Goal: Book appointment/travel/reservation

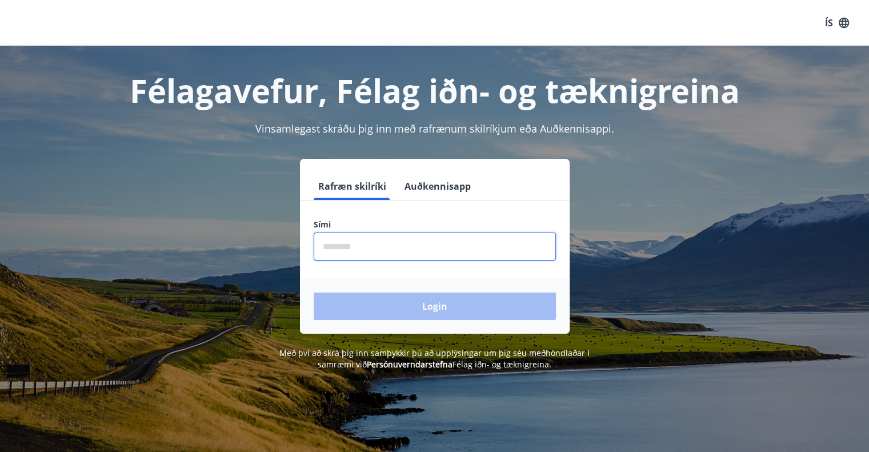
click at [387, 237] on input "phone" at bounding box center [435, 247] width 242 height 28
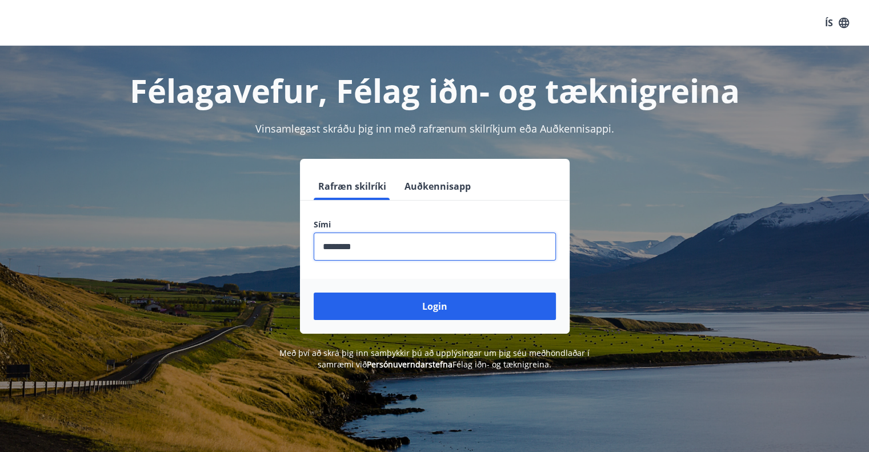
click at [341, 244] on input "phone" at bounding box center [435, 247] width 242 height 28
type input "********"
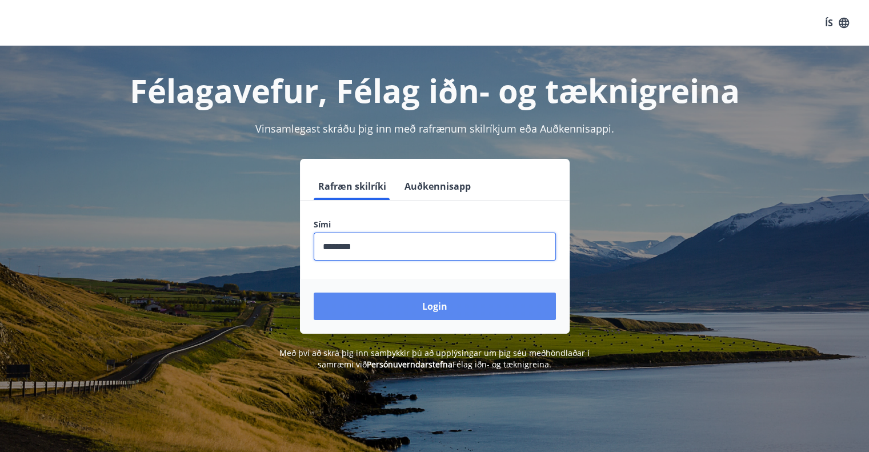
click at [409, 303] on button "Login" at bounding box center [435, 306] width 242 height 27
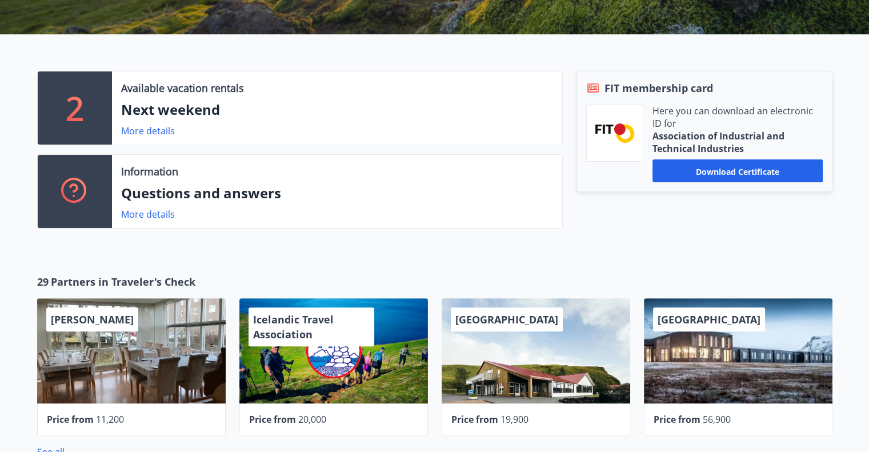
scroll to position [343, 0]
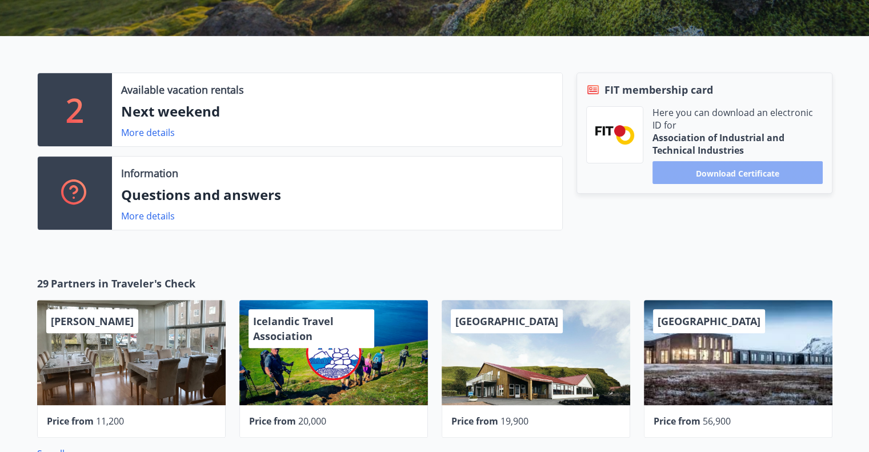
click at [708, 177] on font "Download certificate" at bounding box center [737, 172] width 83 height 11
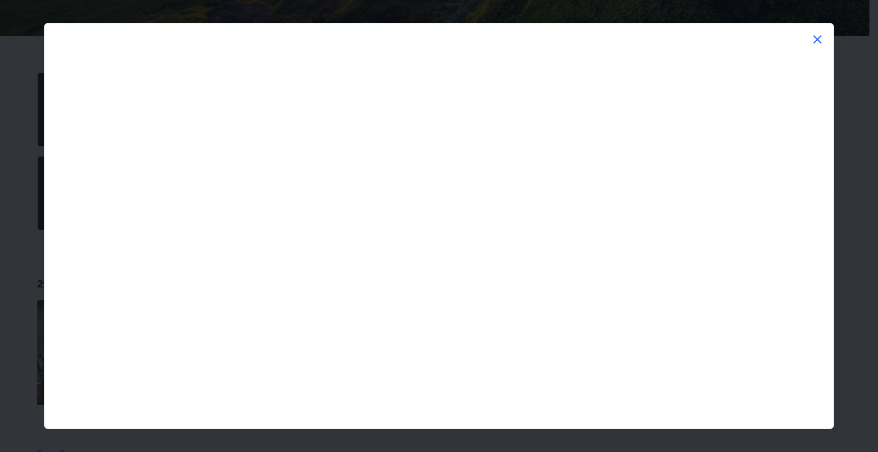
click at [813, 41] on icon at bounding box center [817, 40] width 14 height 14
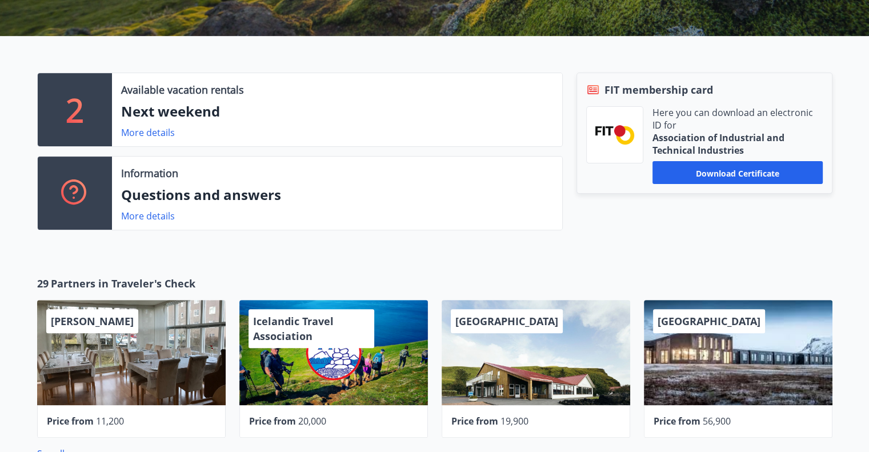
scroll to position [0, 0]
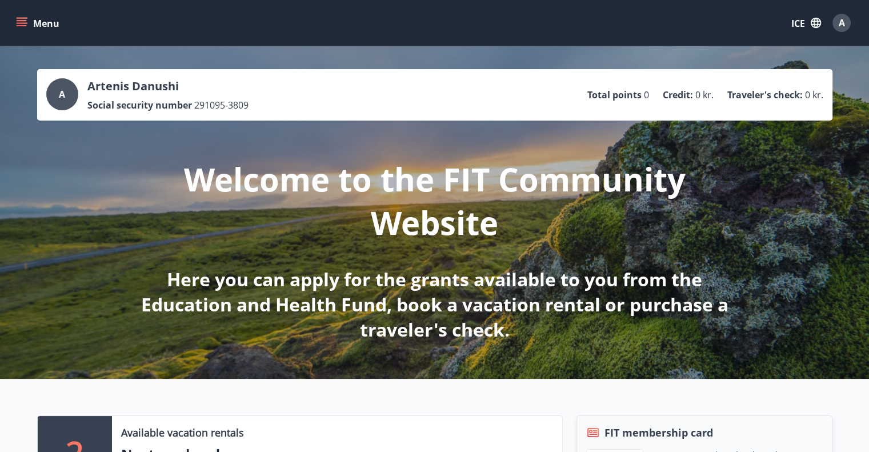
click at [27, 24] on icon "menu" at bounding box center [21, 22] width 11 height 11
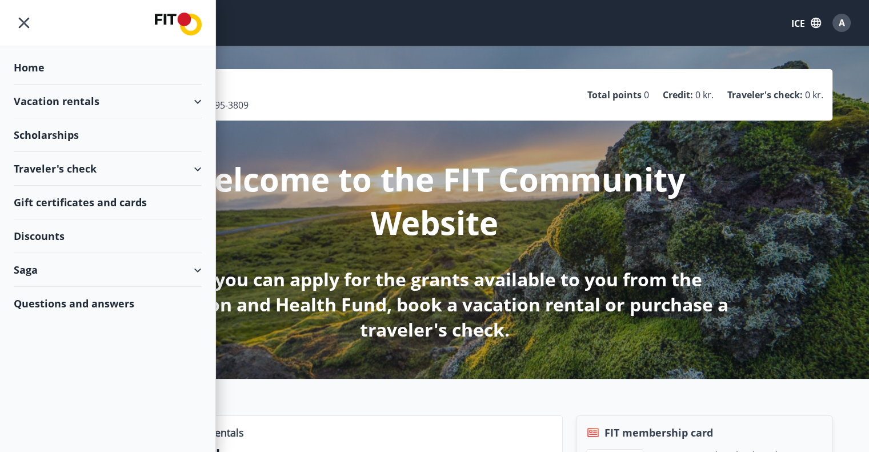
click at [165, 21] on img at bounding box center [178, 24] width 47 height 23
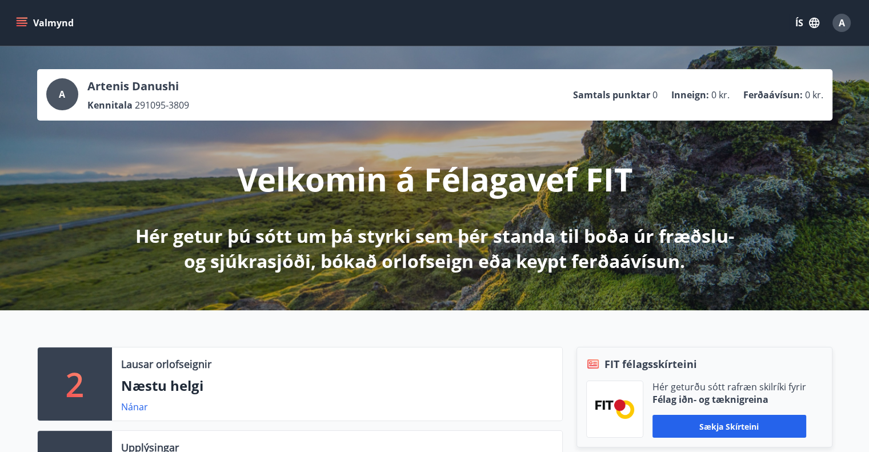
click at [809, 21] on icon "button" at bounding box center [814, 23] width 13 height 13
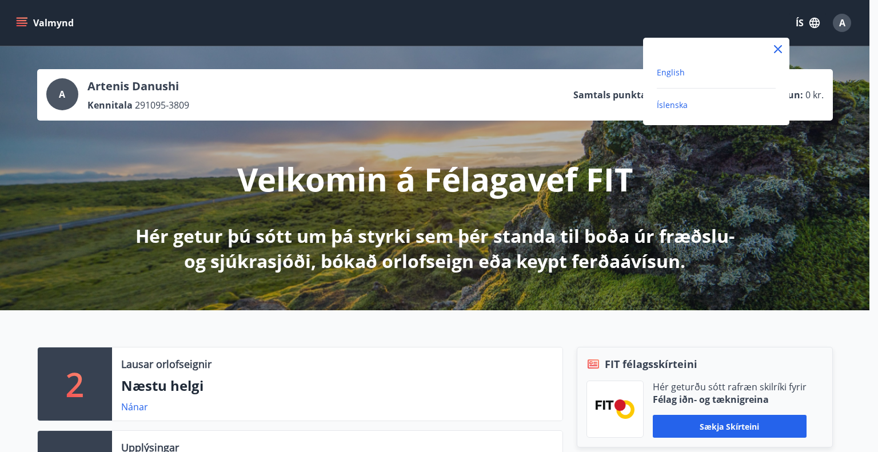
click at [669, 73] on span "English" at bounding box center [671, 72] width 28 height 11
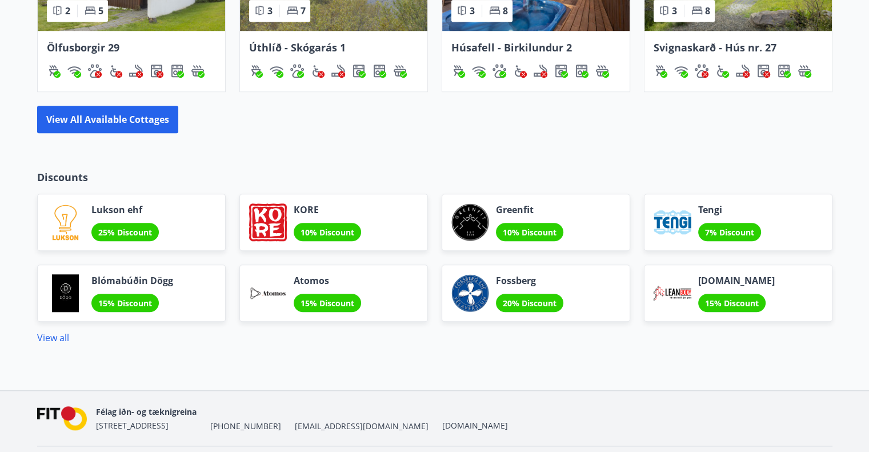
scroll to position [953, 0]
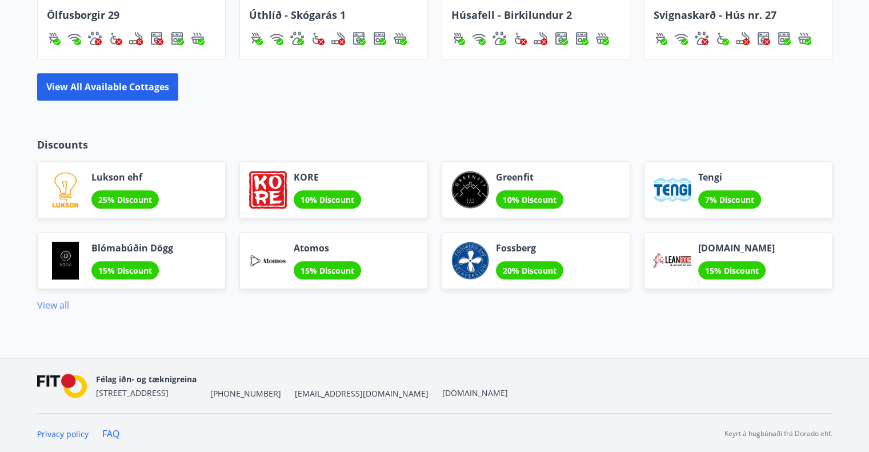
click at [48, 303] on link "View all" at bounding box center [53, 305] width 32 height 13
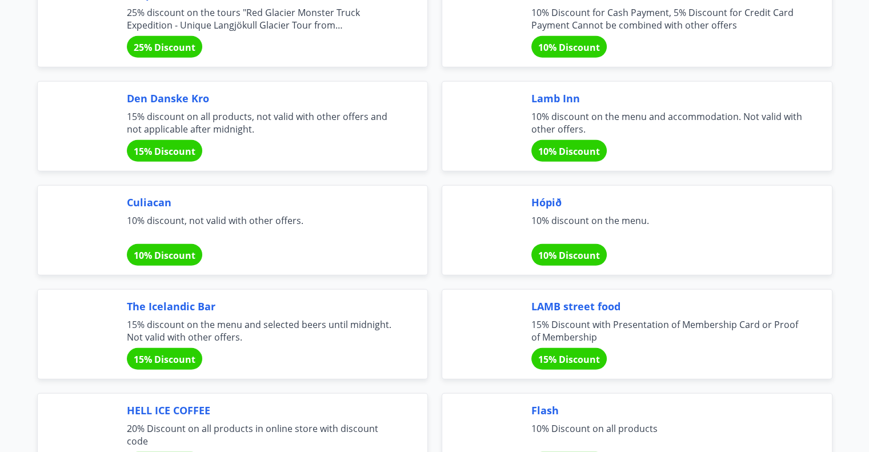
scroll to position [3188, 0]
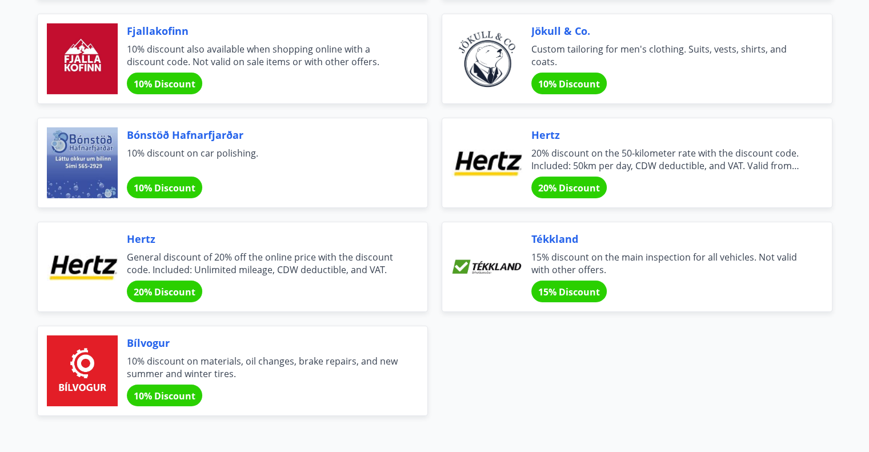
scroll to position [3871, 0]
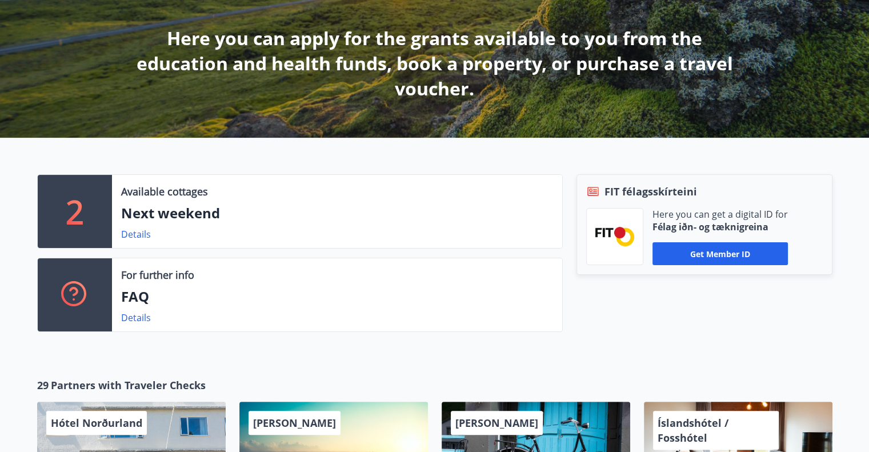
scroll to position [207, 0]
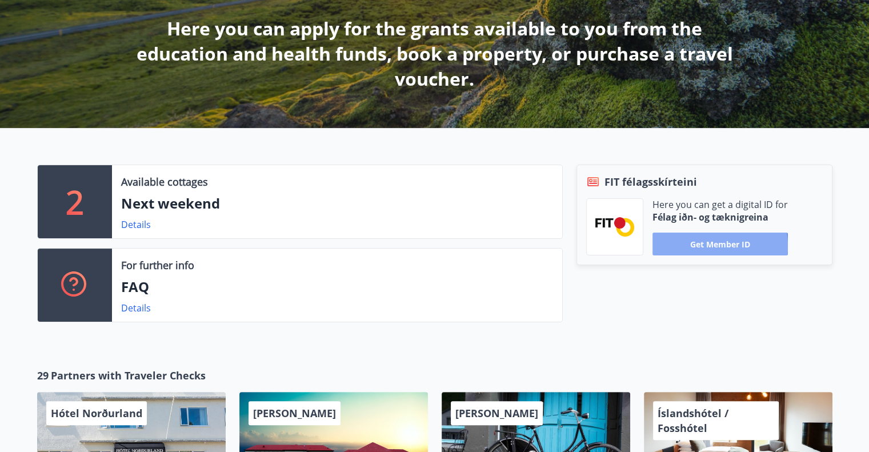
click at [697, 246] on button "Get member ID" at bounding box center [720, 244] width 135 height 23
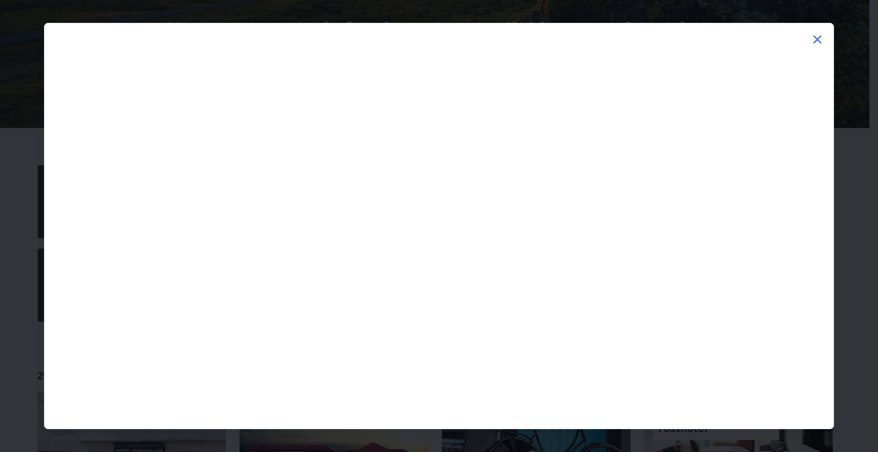
click at [818, 39] on icon at bounding box center [817, 39] width 8 height 8
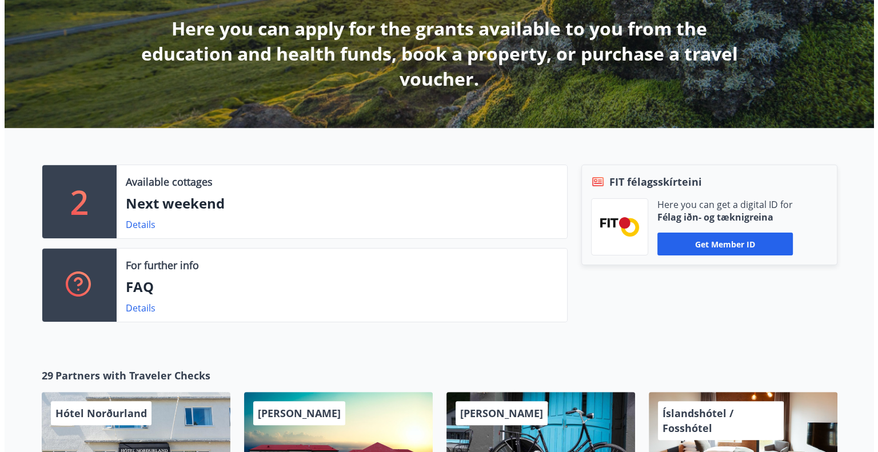
scroll to position [0, 0]
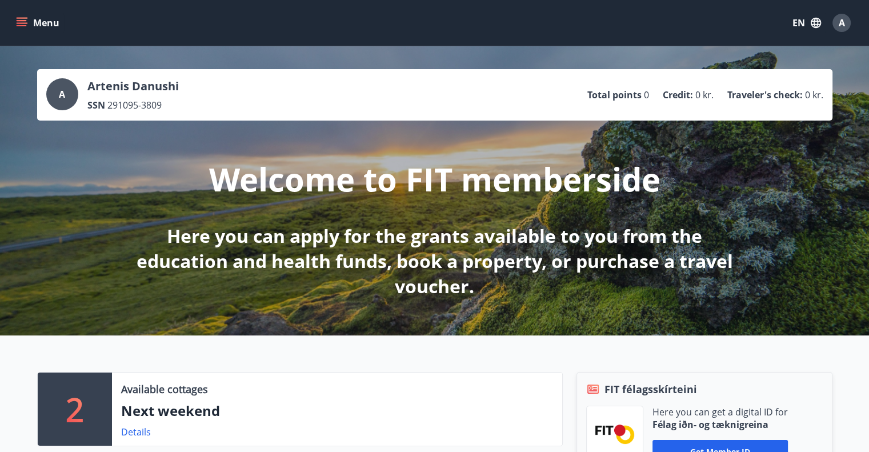
click at [66, 95] on div "A" at bounding box center [62, 94] width 32 height 32
click at [843, 27] on span "A" at bounding box center [842, 23] width 6 height 13
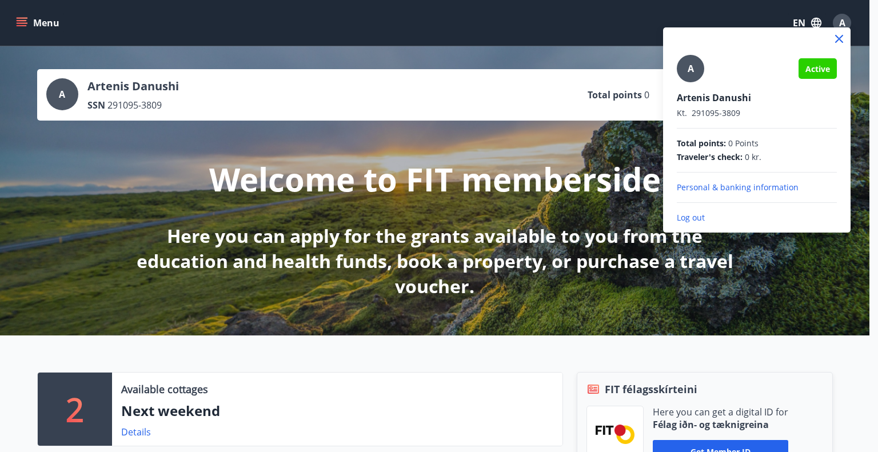
click at [742, 189] on p "Personal & banking information" at bounding box center [757, 187] width 160 height 11
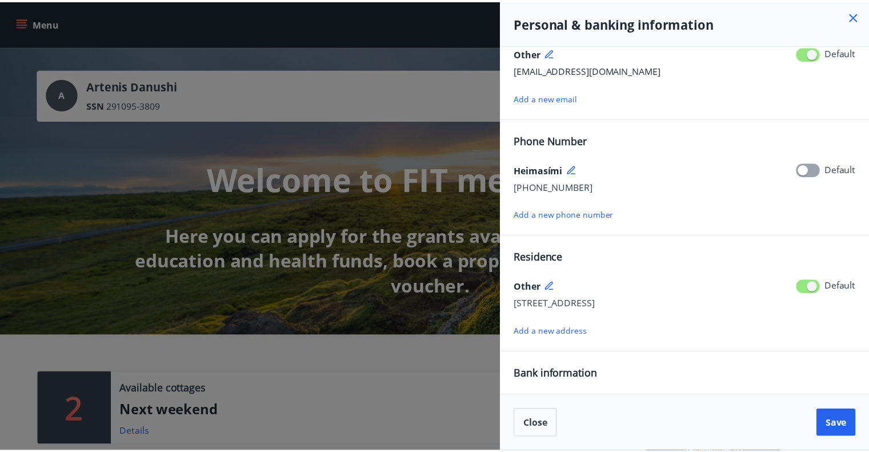
scroll to position [73, 0]
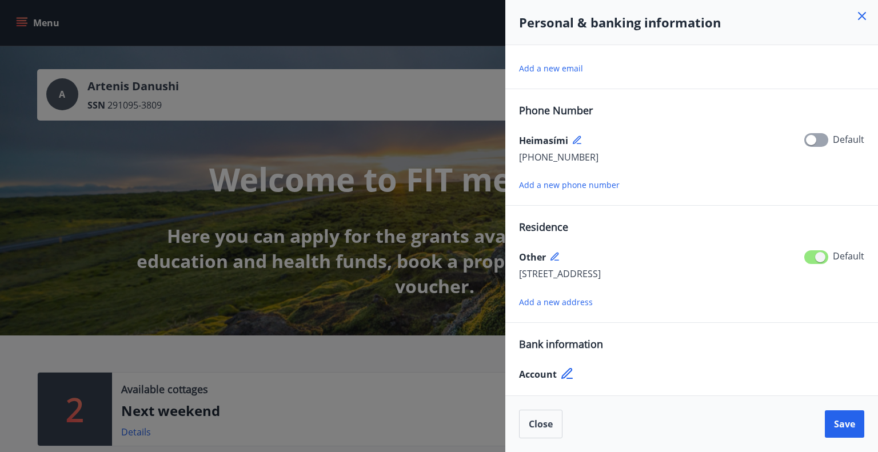
click at [567, 371] on icon at bounding box center [568, 374] width 14 height 14
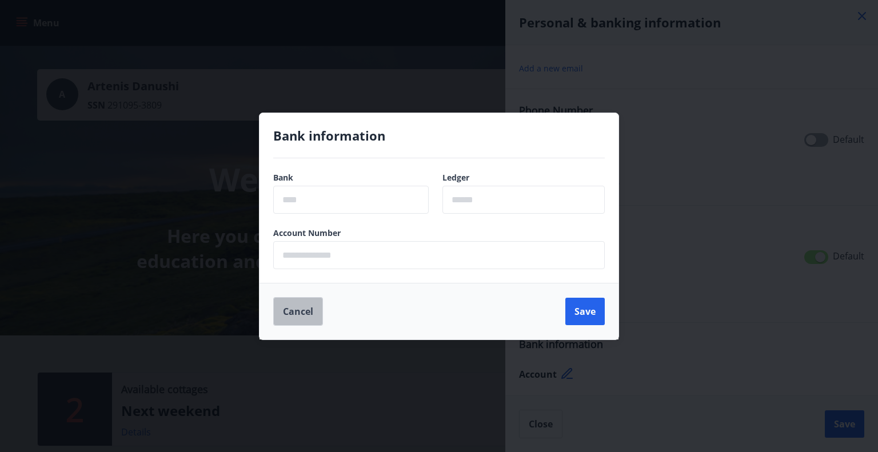
click at [293, 309] on button "Cancel" at bounding box center [298, 311] width 50 height 29
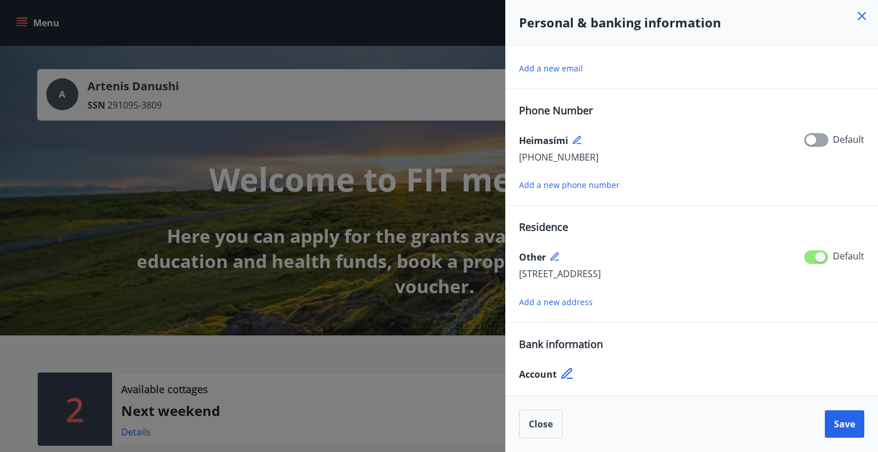
click at [37, 100] on div at bounding box center [439, 226] width 878 height 452
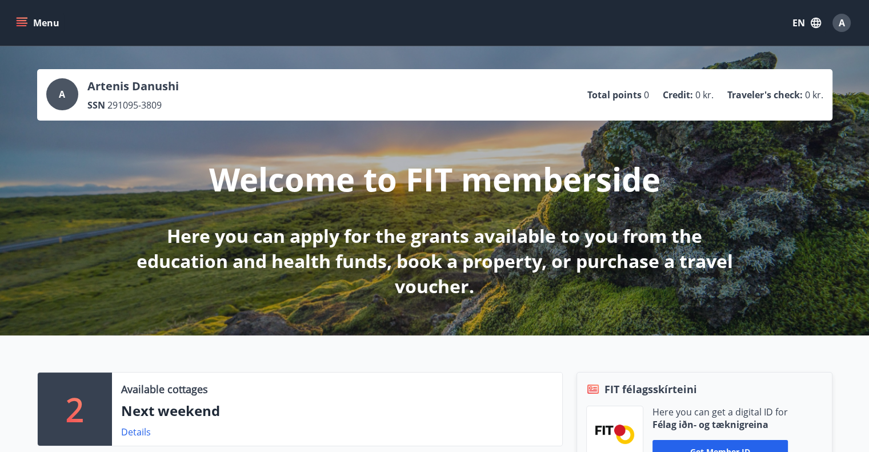
click at [19, 22] on icon "menu" at bounding box center [21, 22] width 11 height 11
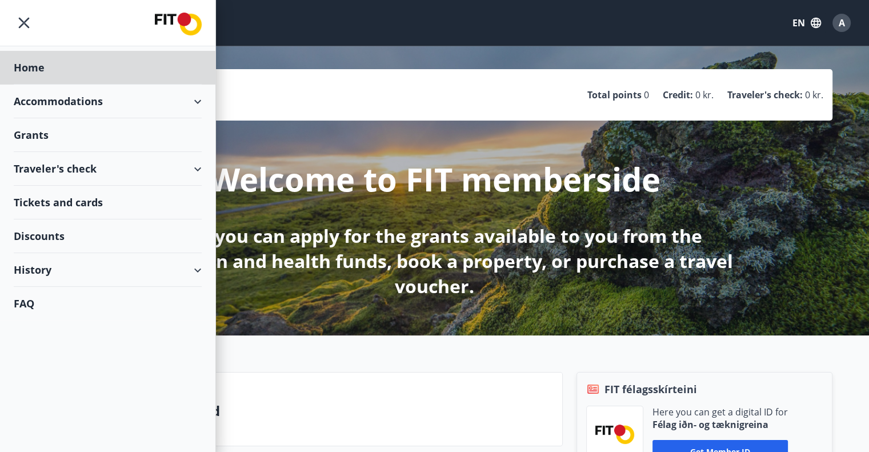
click at [80, 131] on div "Grants" at bounding box center [108, 135] width 188 height 34
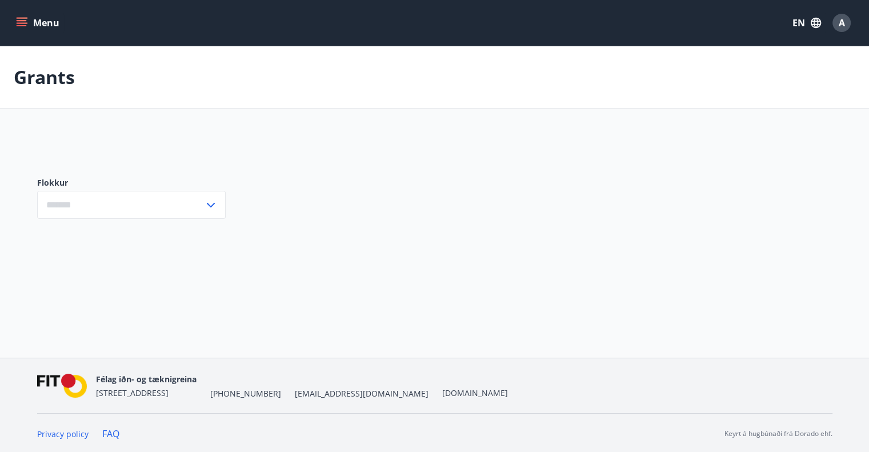
type input "***"
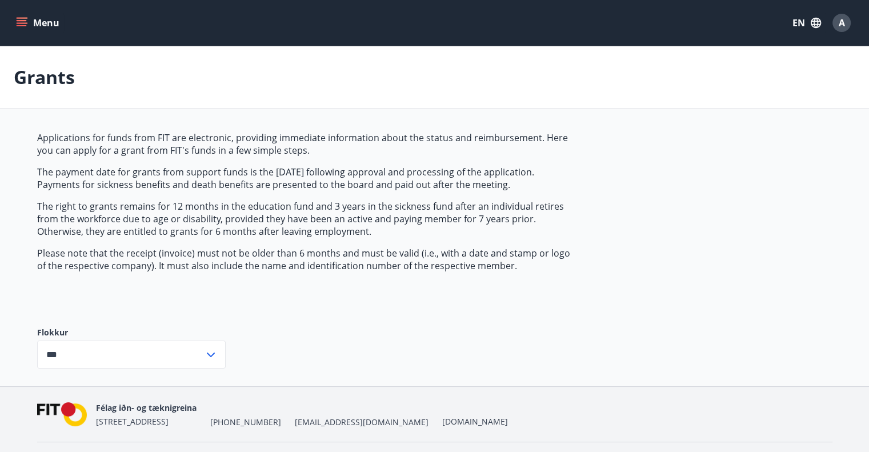
scroll to position [30, 0]
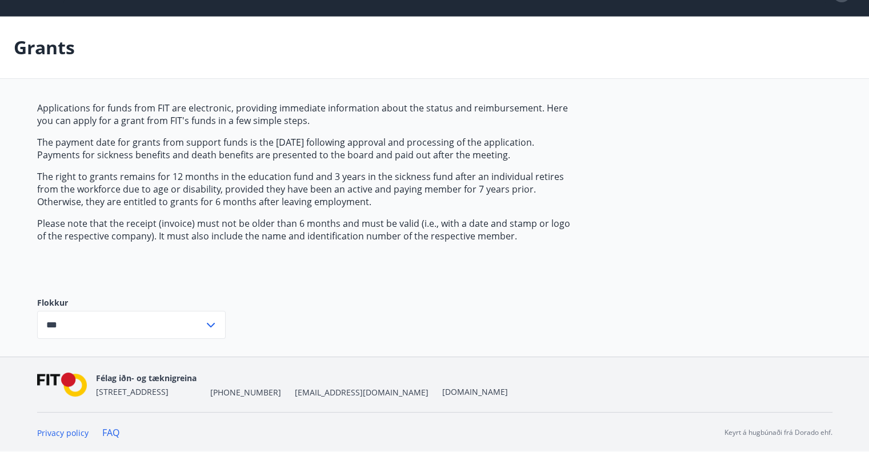
click at [207, 321] on icon at bounding box center [211, 325] width 14 height 14
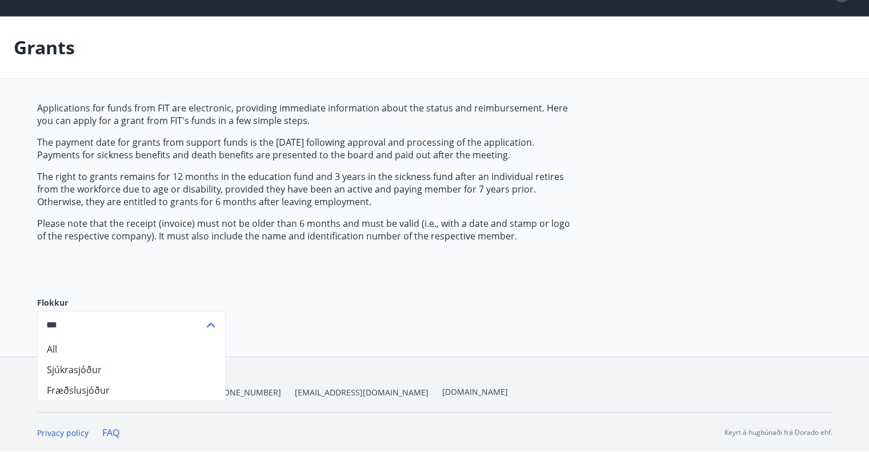
click at [293, 277] on div "Applications for funds from FIT are electronic, providing immediate information…" at bounding box center [306, 190] width 539 height 177
click at [330, 273] on div "Applications for funds from FIT are electronic, providing immediate information…" at bounding box center [306, 190] width 539 height 177
click at [315, 189] on p "The right to grants remains for 12 months in the education fund and 3 years in …" at bounding box center [306, 189] width 539 height 38
click at [215, 324] on icon at bounding box center [211, 325] width 14 height 14
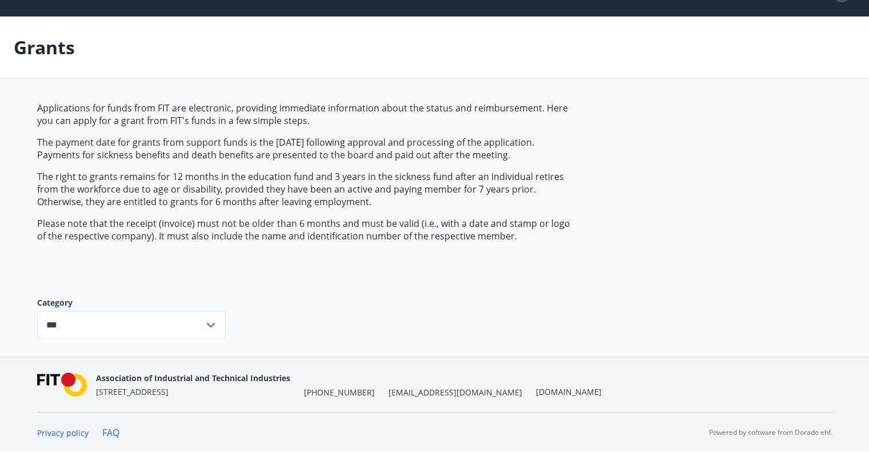
scroll to position [0, 0]
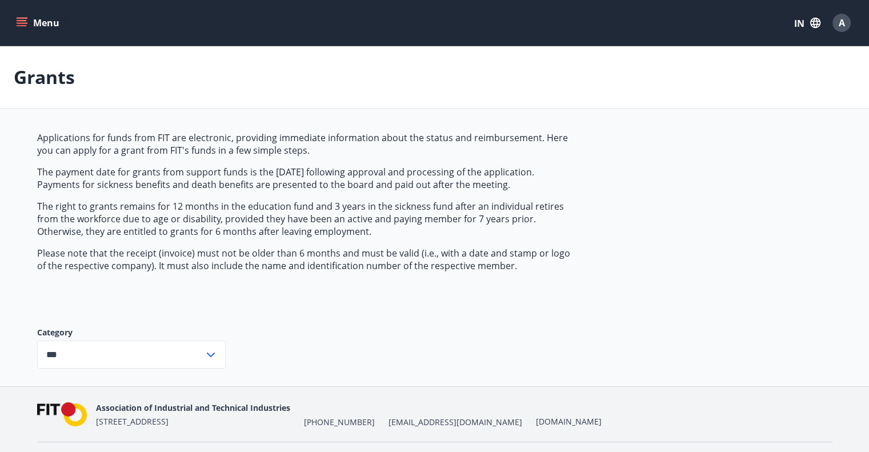
click at [21, 20] on icon "menu" at bounding box center [22, 20] width 10 height 1
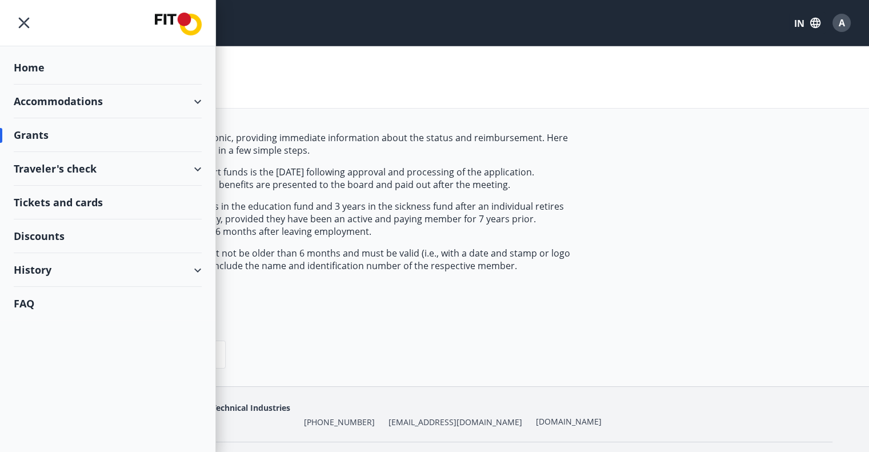
click at [59, 162] on div "Traveler's check" at bounding box center [108, 169] width 188 height 34
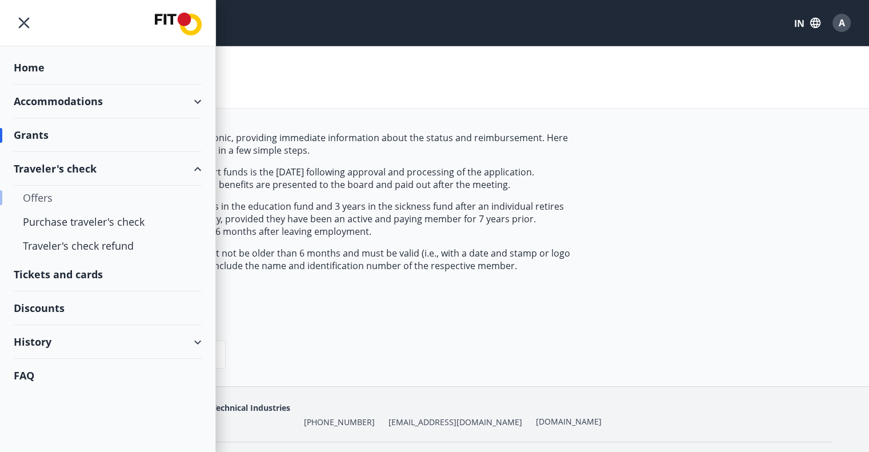
click at [55, 191] on div "Offers" at bounding box center [108, 198] width 170 height 24
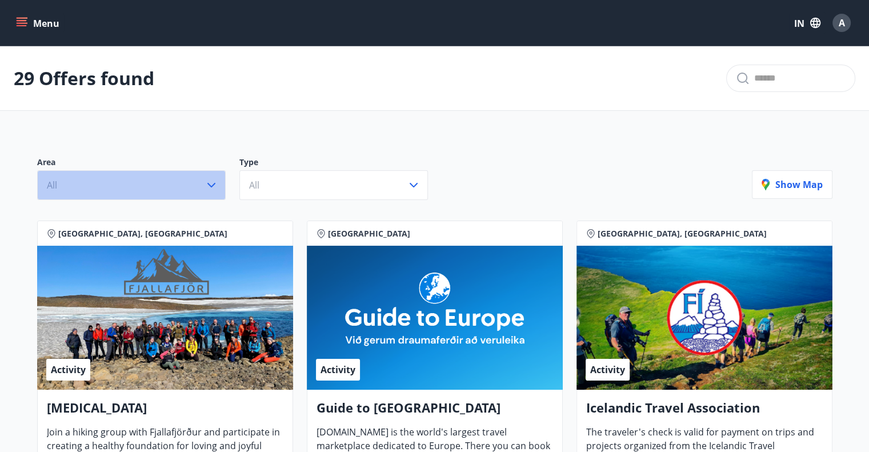
click at [201, 191] on button "All" at bounding box center [131, 185] width 189 height 30
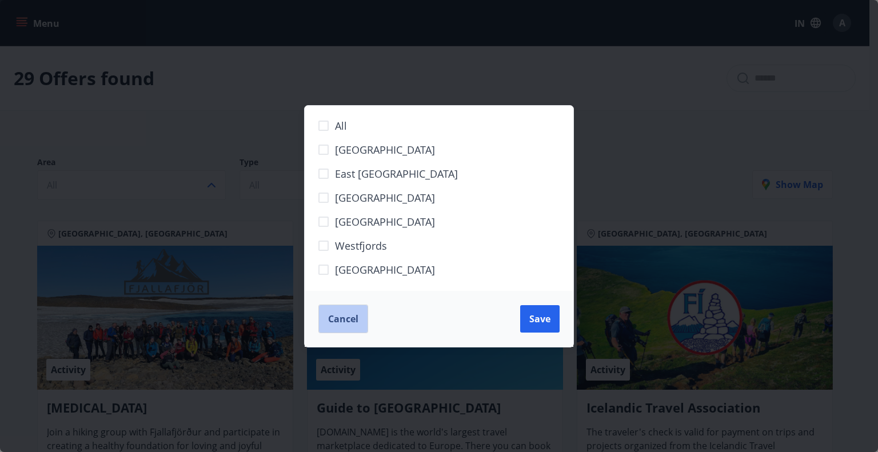
click at [349, 321] on span "Cancel" at bounding box center [343, 319] width 30 height 13
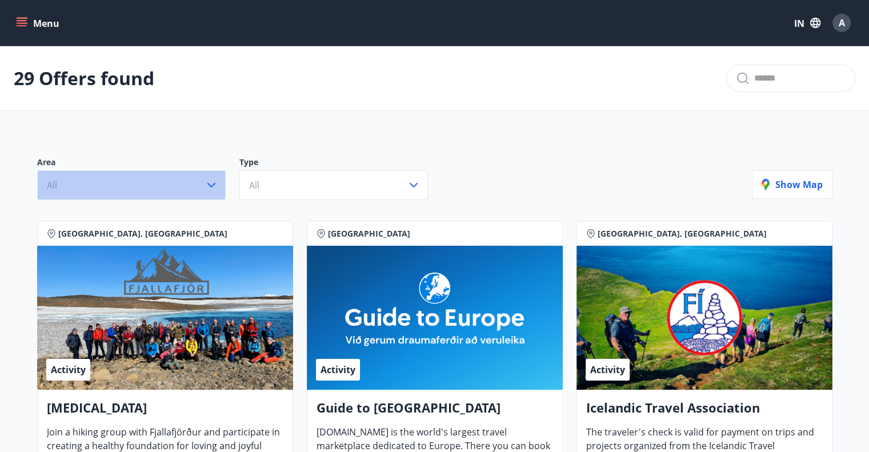
click at [209, 185] on icon "button" at bounding box center [211, 185] width 8 height 5
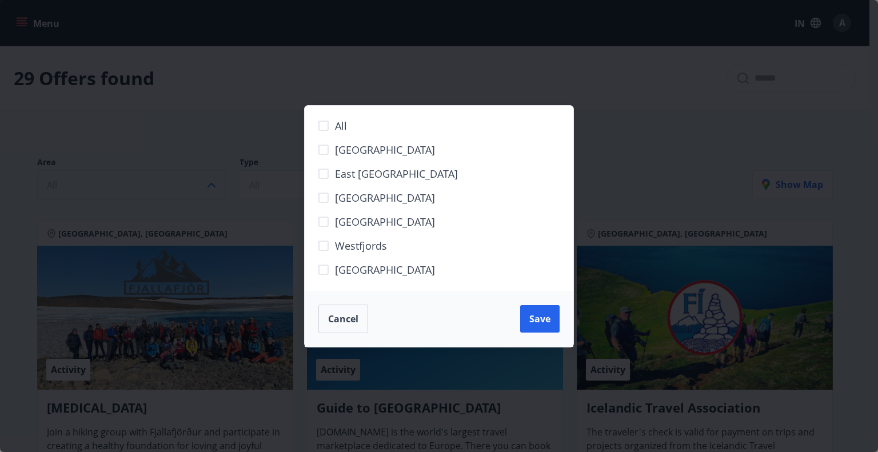
click at [209, 185] on div "All South Iceland East Iceland North Iceland Capital Region Westfjords West Ice…" at bounding box center [439, 226] width 878 height 452
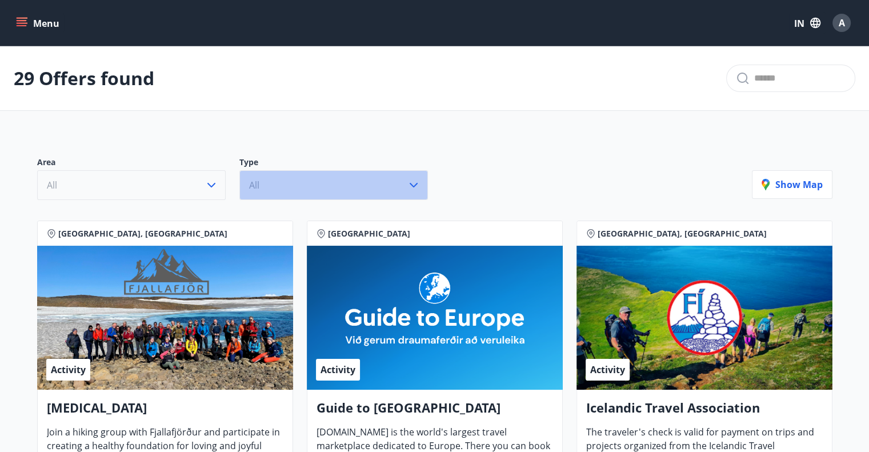
click at [337, 179] on button "All" at bounding box center [333, 185] width 189 height 30
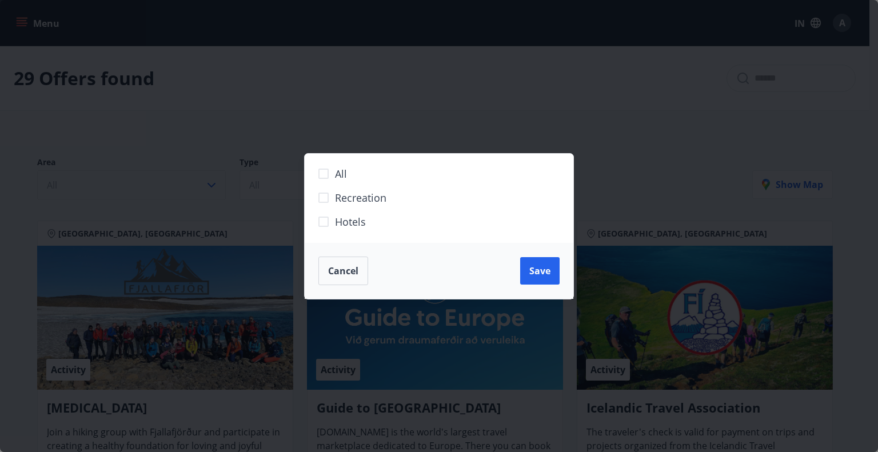
click at [274, 143] on div "All Recreation Hotels Cancel Save" at bounding box center [439, 226] width 878 height 452
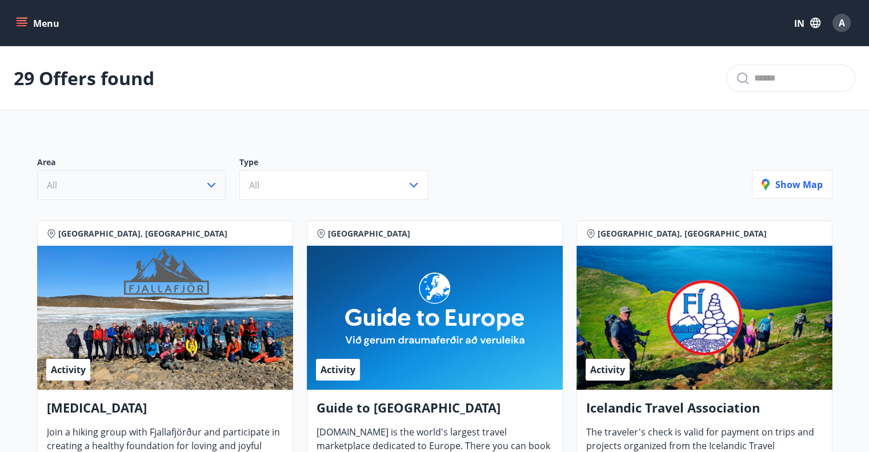
click at [25, 18] on icon "menu" at bounding box center [23, 18] width 13 height 1
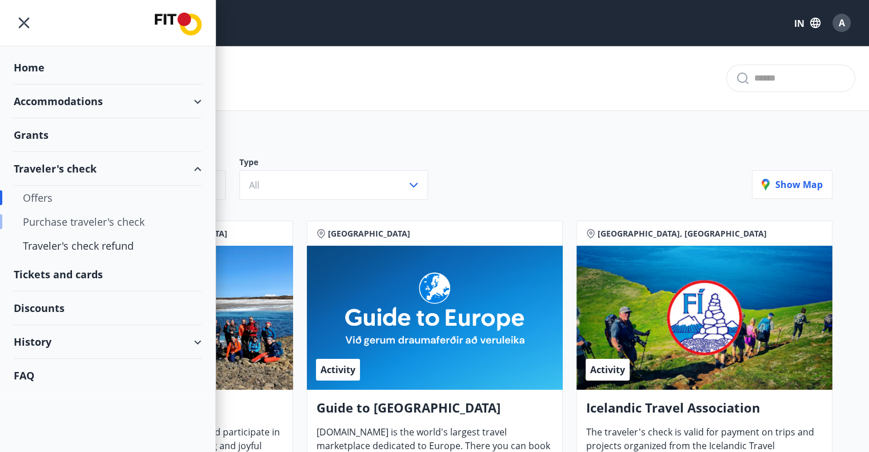
click at [83, 219] on font "Purchase traveler's check" at bounding box center [84, 222] width 122 height 14
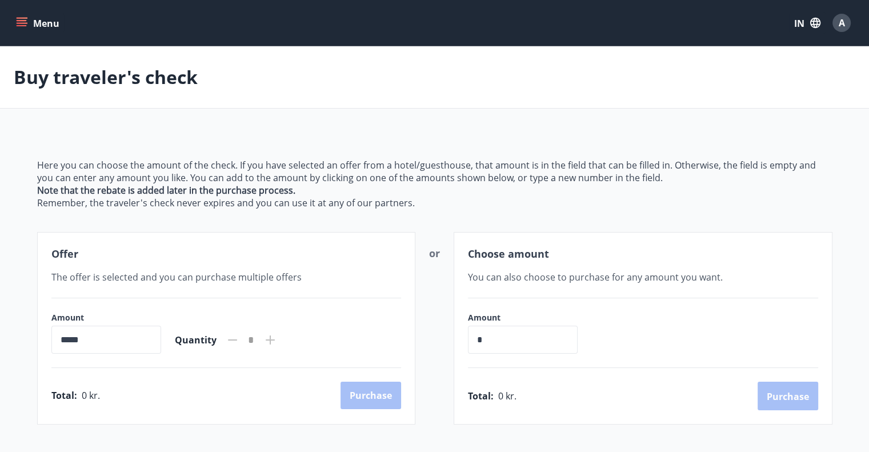
click at [26, 26] on icon "menu" at bounding box center [21, 22] width 11 height 11
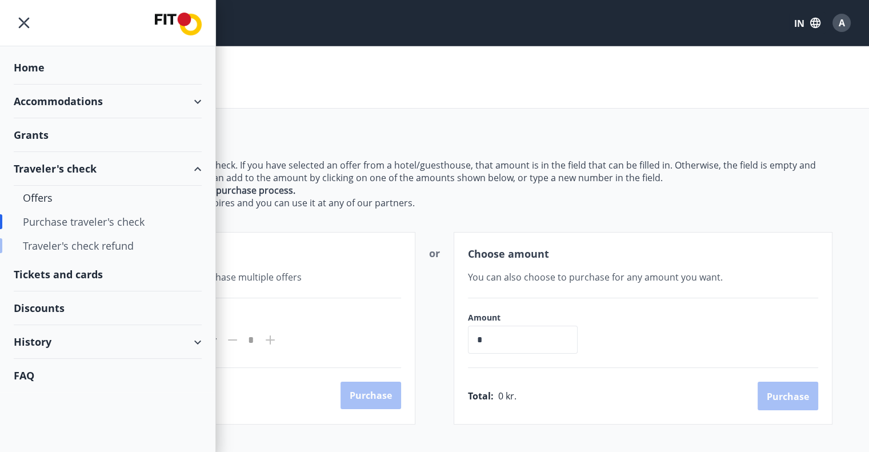
click at [103, 246] on font "Traveler's check refund" at bounding box center [78, 246] width 111 height 14
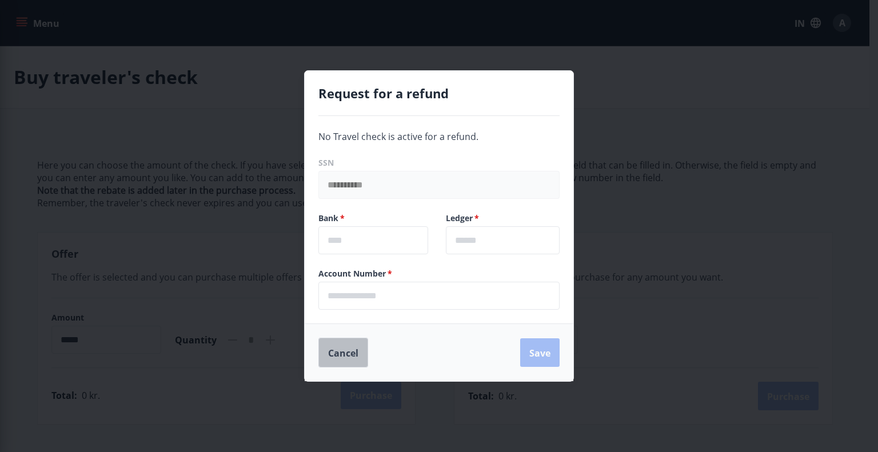
click at [341, 349] on font "Cancel" at bounding box center [343, 353] width 30 height 13
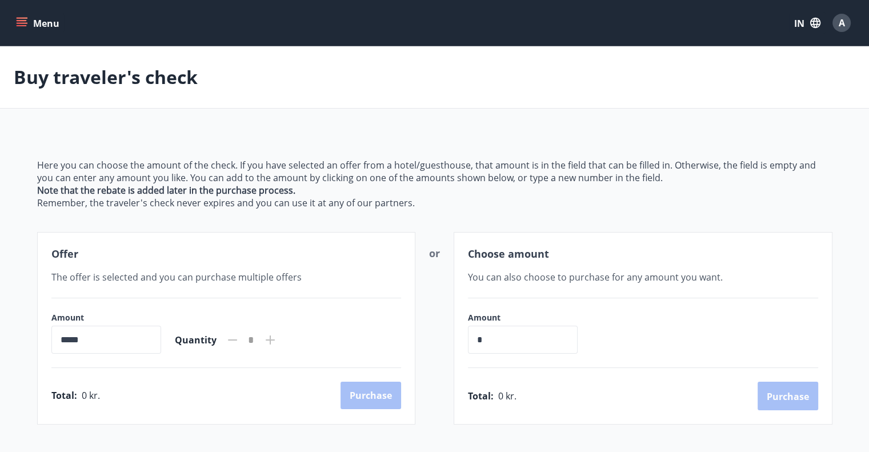
click at [25, 21] on icon "menu" at bounding box center [22, 20] width 10 height 1
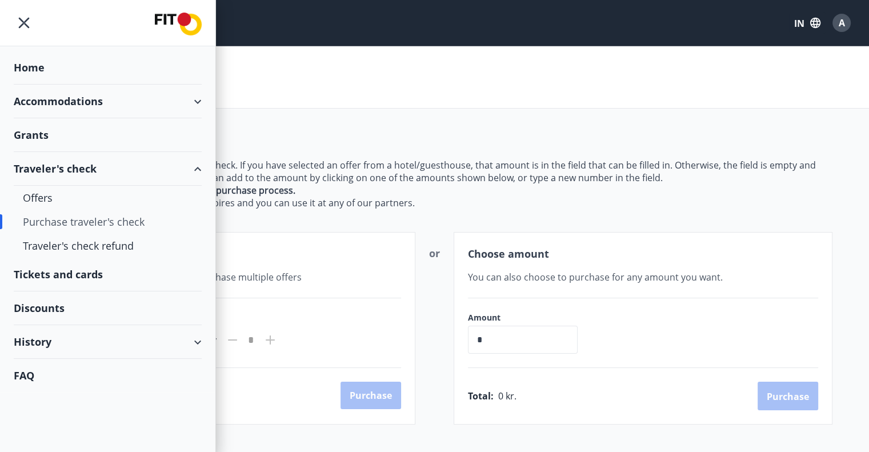
click at [70, 274] on font "Tickets and cards" at bounding box center [58, 274] width 89 height 14
click at [60, 309] on font "Discounts" at bounding box center [39, 308] width 51 height 14
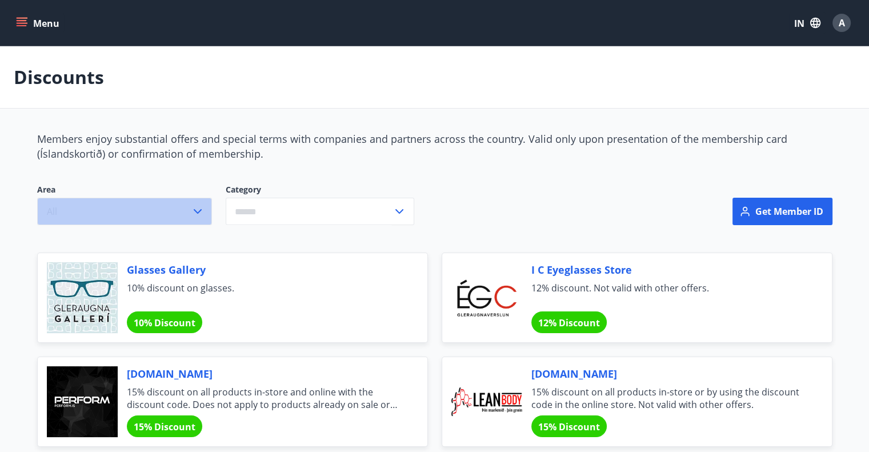
click at [197, 206] on icon "button" at bounding box center [198, 212] width 14 height 14
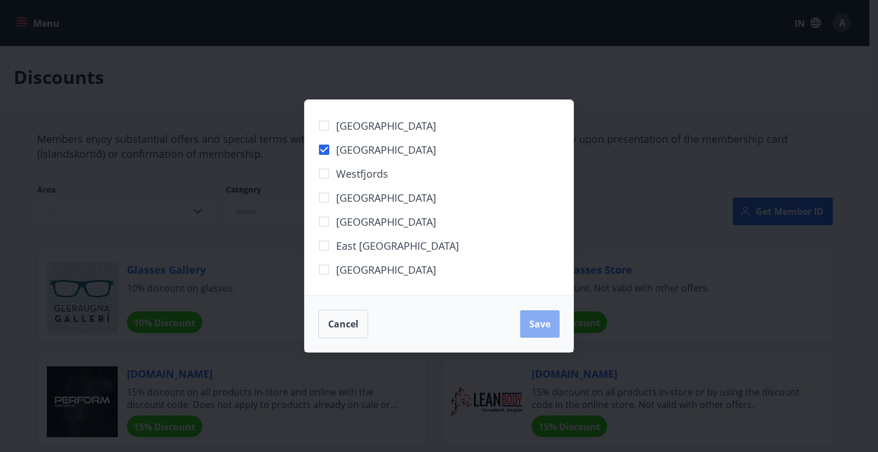
click at [558, 319] on button "Save" at bounding box center [539, 323] width 39 height 27
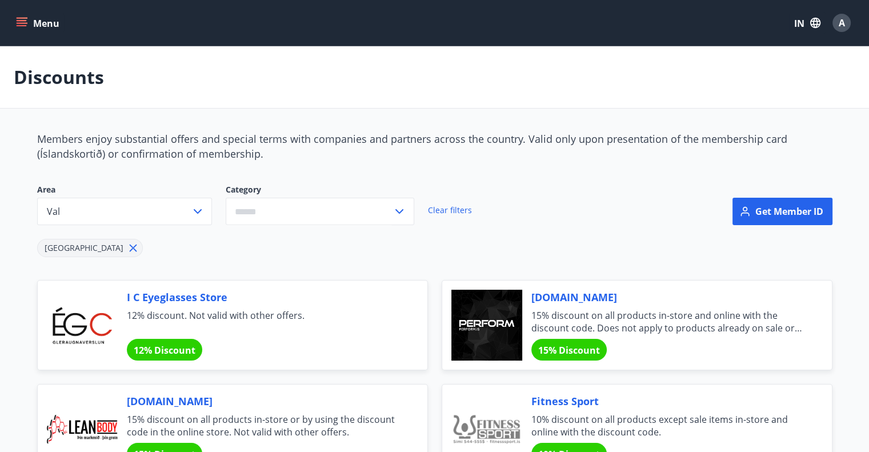
click at [400, 212] on icon at bounding box center [400, 212] width 14 height 14
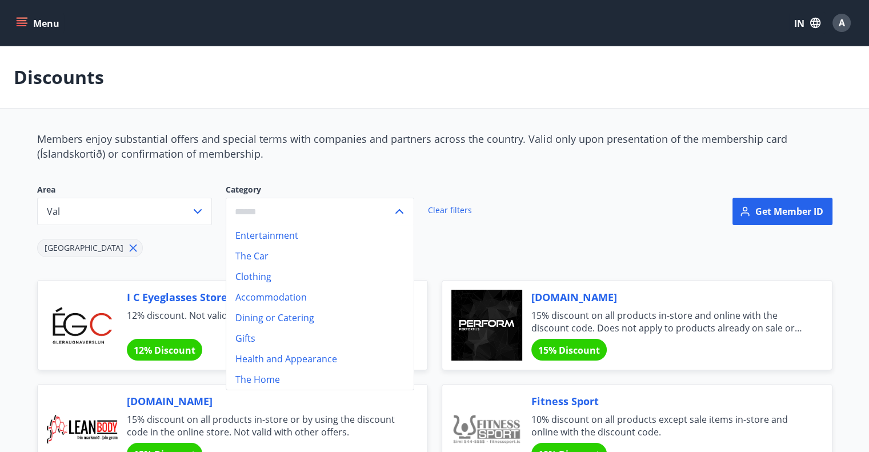
click at [400, 212] on icon at bounding box center [400, 212] width 14 height 14
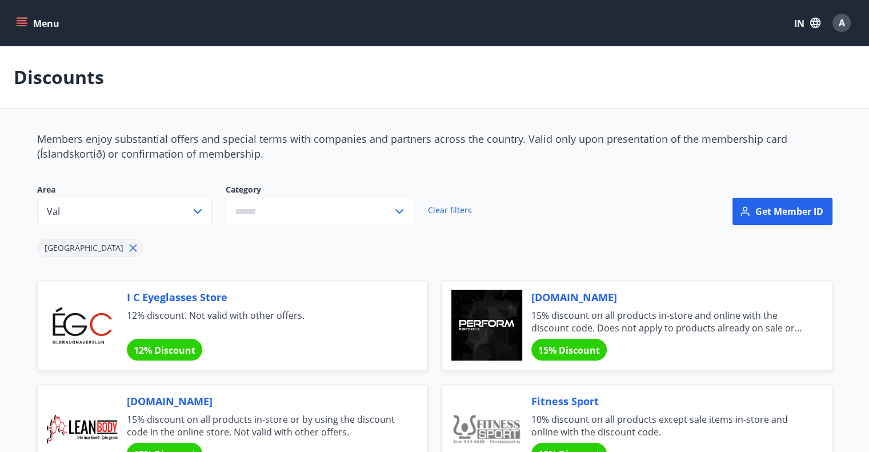
click at [21, 19] on icon "menu" at bounding box center [21, 22] width 11 height 11
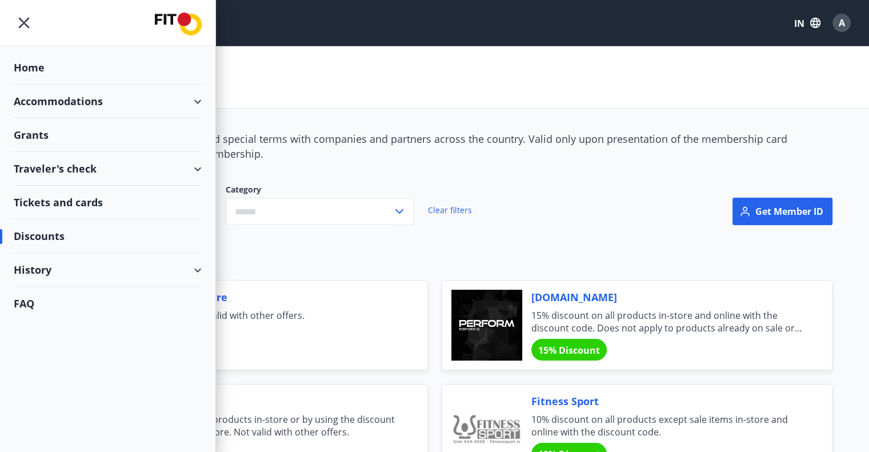
click at [43, 270] on font "History" at bounding box center [33, 270] width 38 height 14
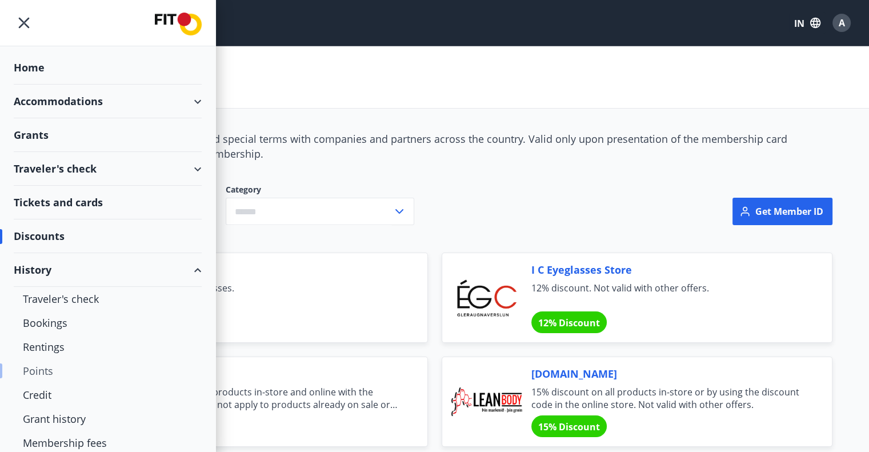
scroll to position [35, 0]
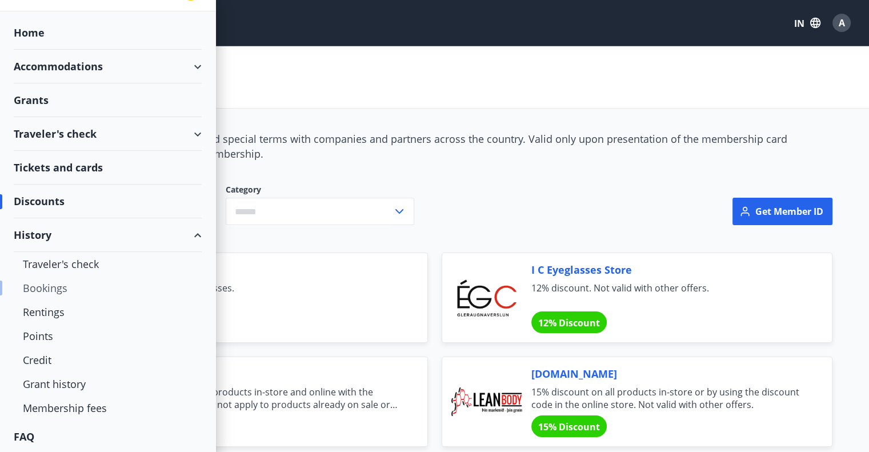
click at [54, 287] on div "Bookings" at bounding box center [108, 288] width 170 height 24
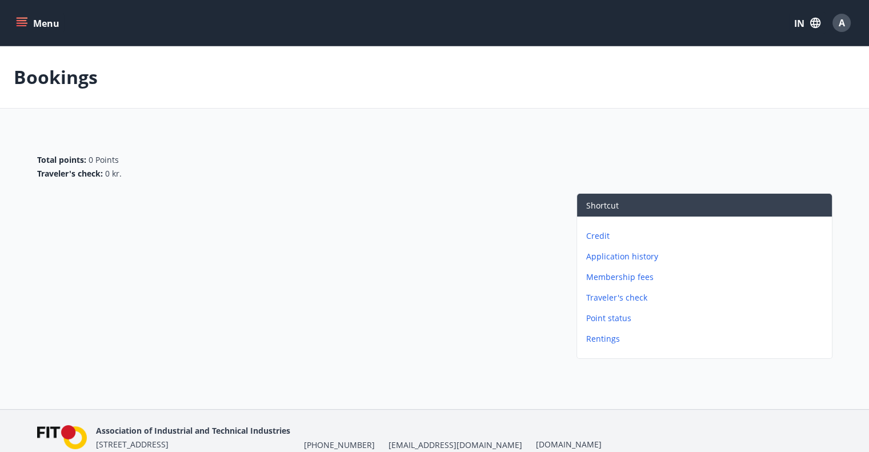
click at [21, 18] on icon "menu" at bounding box center [23, 18] width 13 height 1
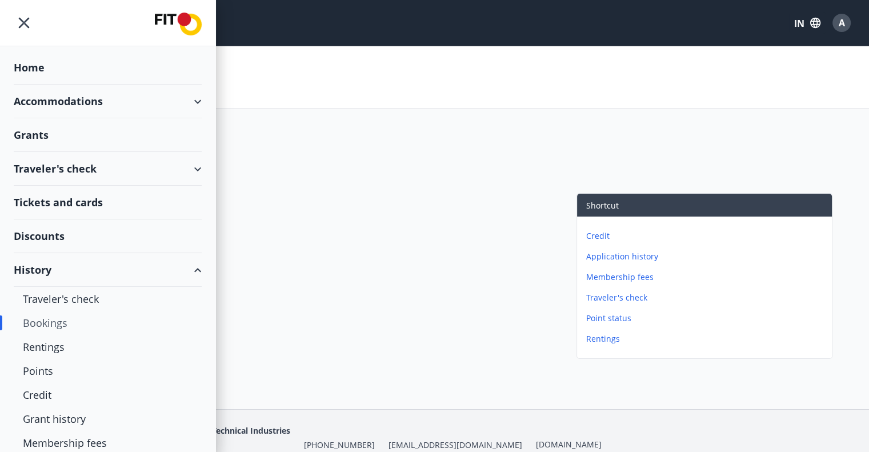
click at [58, 101] on font "Accommodations" at bounding box center [58, 101] width 89 height 14
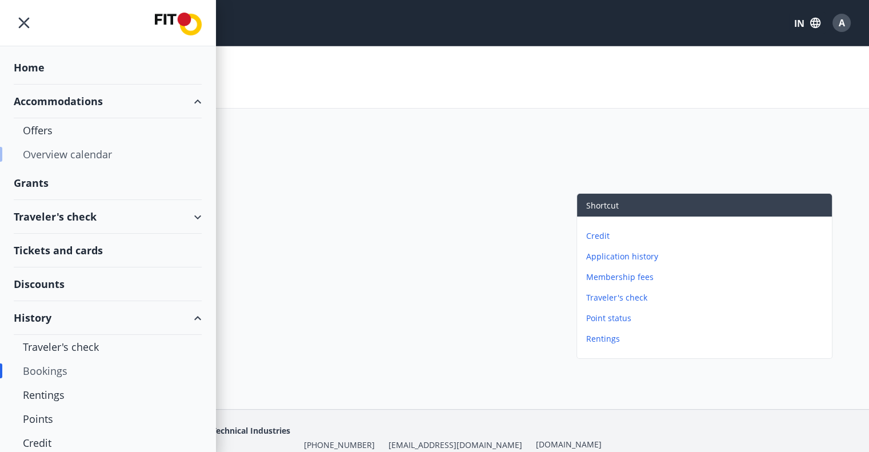
click at [50, 144] on div "Overview calendar" at bounding box center [108, 154] width 170 height 24
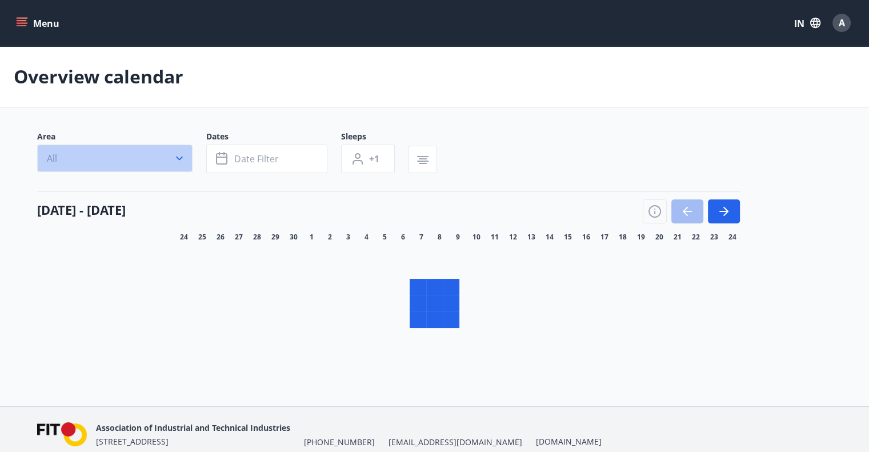
click at [50, 145] on button "All" at bounding box center [114, 158] width 155 height 27
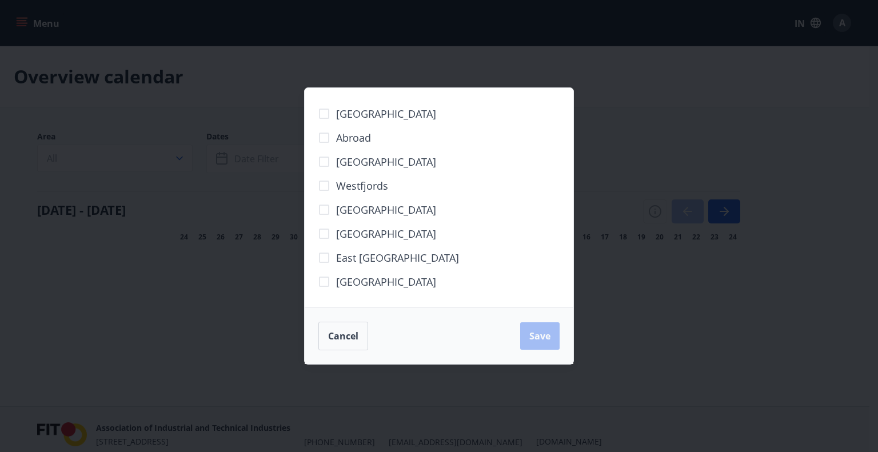
click at [50, 144] on div "South Peninsula Abroad Capital Region Westfjords West Iceland North Iceland Eas…" at bounding box center [439, 226] width 878 height 452
click at [334, 326] on button "Cancel" at bounding box center [343, 336] width 50 height 29
click at [337, 341] on font "Cancel" at bounding box center [343, 336] width 30 height 13
click at [354, 333] on font "Cancel" at bounding box center [343, 336] width 30 height 13
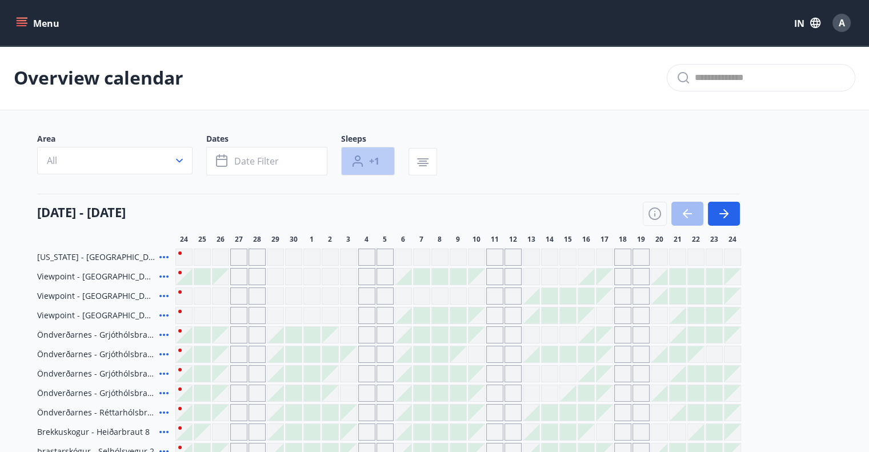
click at [381, 158] on button "+1" at bounding box center [368, 161] width 54 height 29
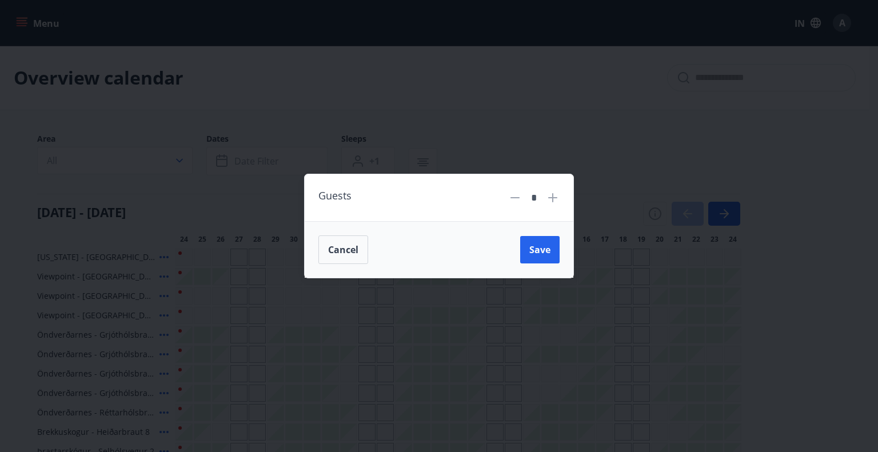
click at [557, 201] on icon at bounding box center [553, 198] width 14 height 14
type input "*"
click at [551, 243] on button "Save" at bounding box center [539, 249] width 39 height 27
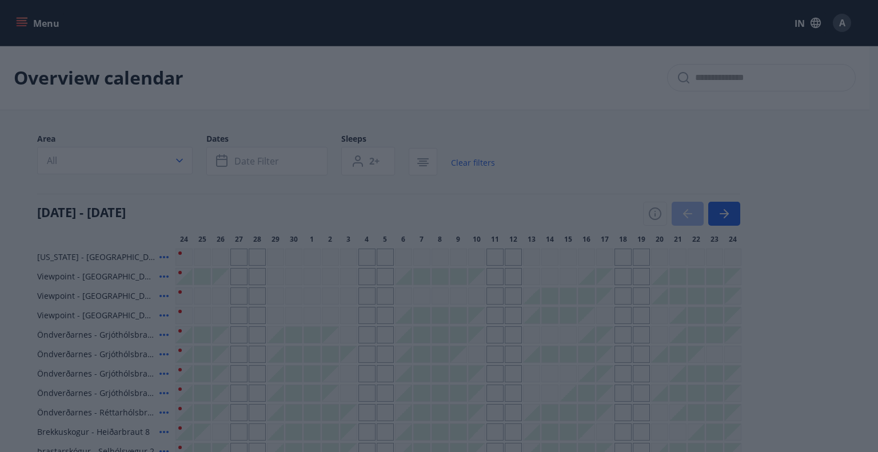
click at [346, 172] on div "Guests * Cancel Save" at bounding box center [439, 226] width 878 height 452
click at [144, 111] on div "Guests * Cancel Save" at bounding box center [439, 226] width 878 height 452
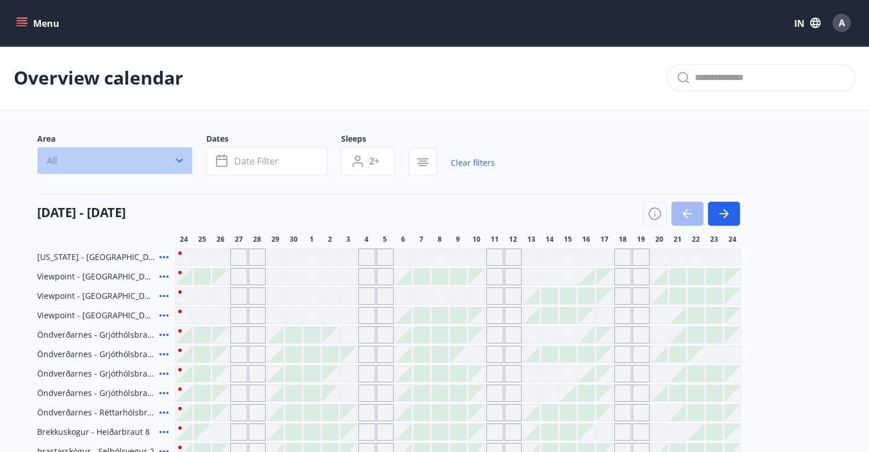
click at [137, 163] on button "All" at bounding box center [114, 160] width 155 height 27
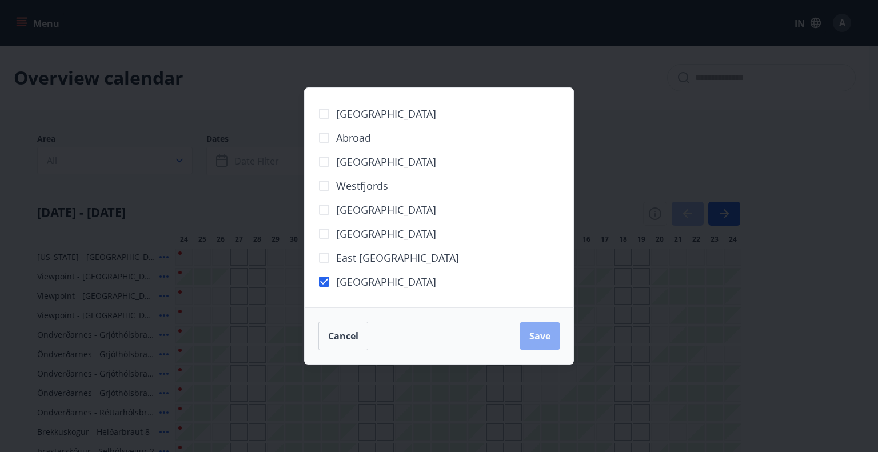
click at [539, 346] on button "Save" at bounding box center [539, 335] width 39 height 27
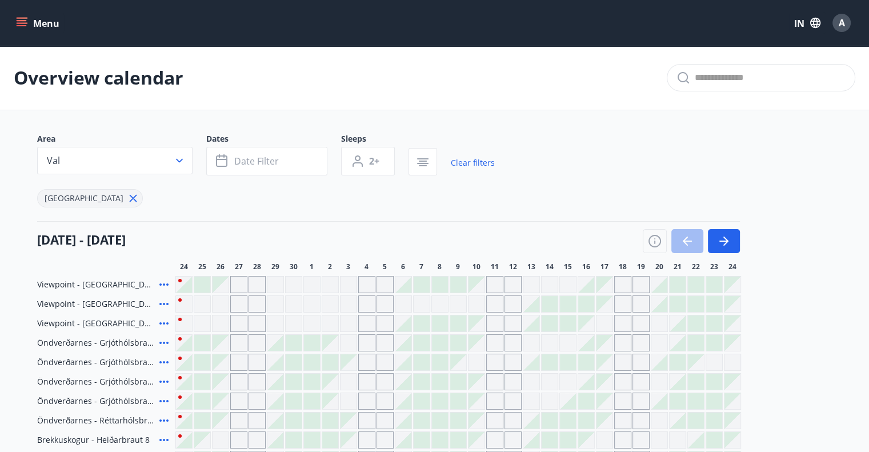
click at [26, 19] on icon "menu" at bounding box center [21, 22] width 11 height 11
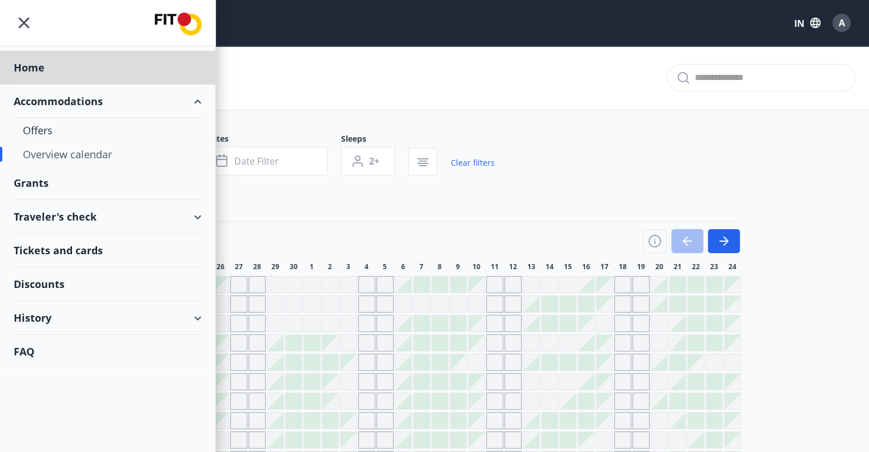
click at [40, 179] on font "Grants" at bounding box center [31, 183] width 35 height 14
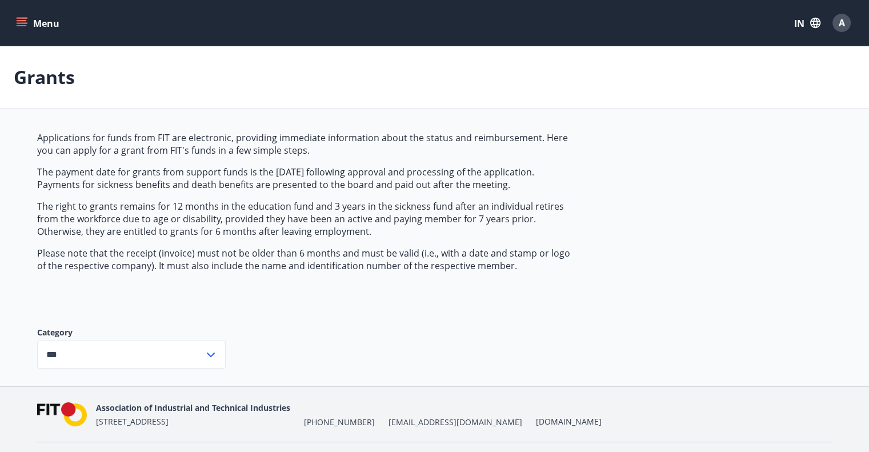
type input "***"
click at [841, 29] on div "A" at bounding box center [842, 23] width 18 height 18
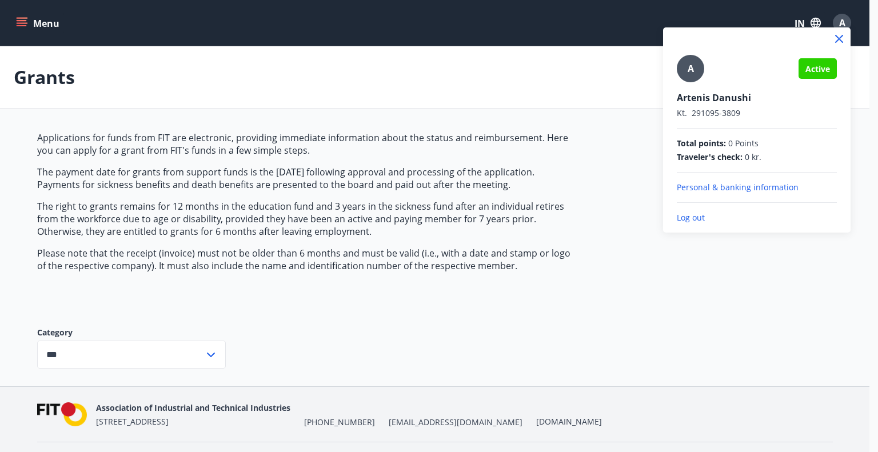
click at [517, 121] on div at bounding box center [439, 226] width 878 height 452
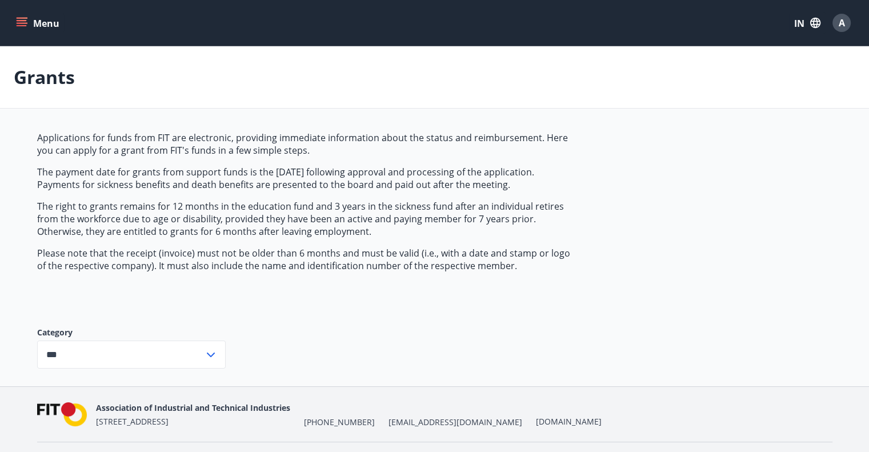
click at [22, 25] on icon "menu" at bounding box center [21, 22] width 11 height 11
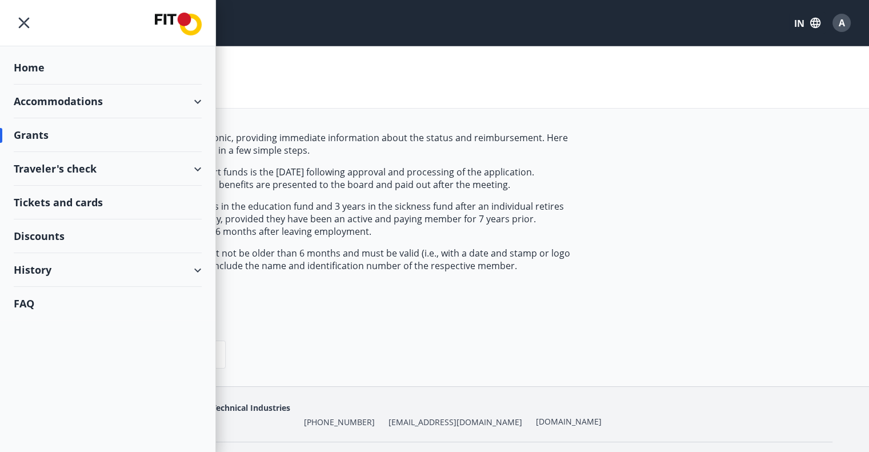
click at [56, 106] on font "Accommodations" at bounding box center [58, 101] width 89 height 14
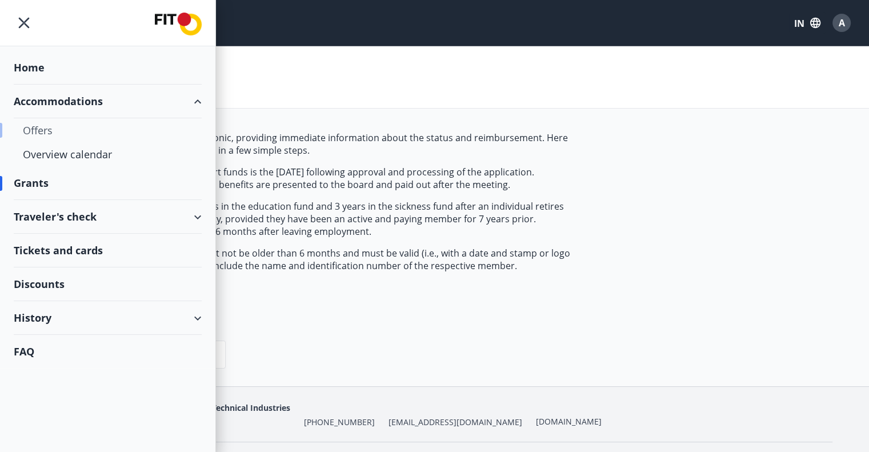
click at [46, 124] on font "Offers" at bounding box center [38, 130] width 30 height 14
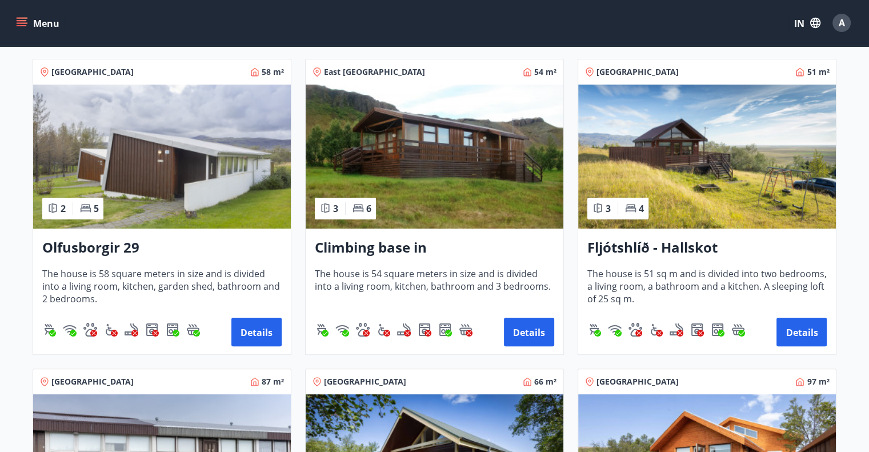
scroll to position [201, 0]
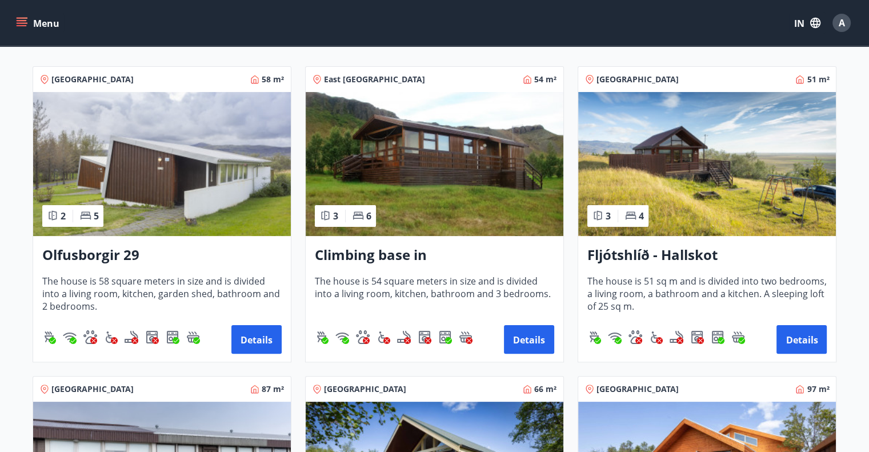
click at [409, 162] on img at bounding box center [435, 164] width 258 height 144
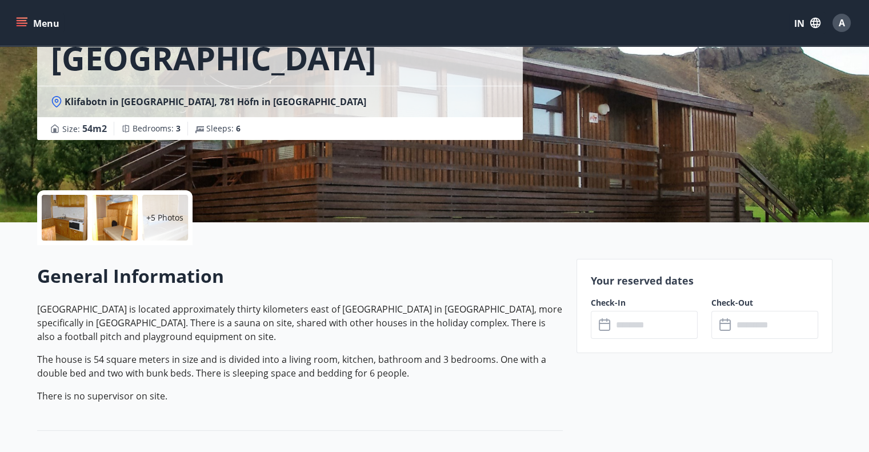
scroll to position [121, 0]
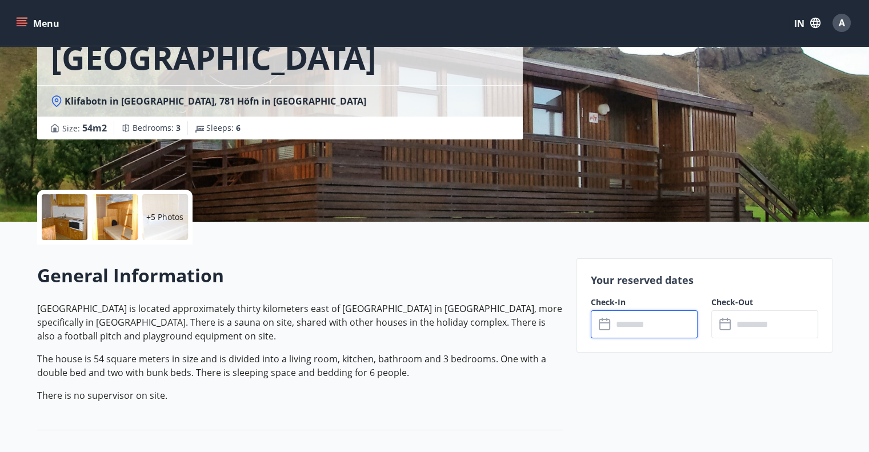
click at [662, 322] on input "text" at bounding box center [655, 324] width 85 height 28
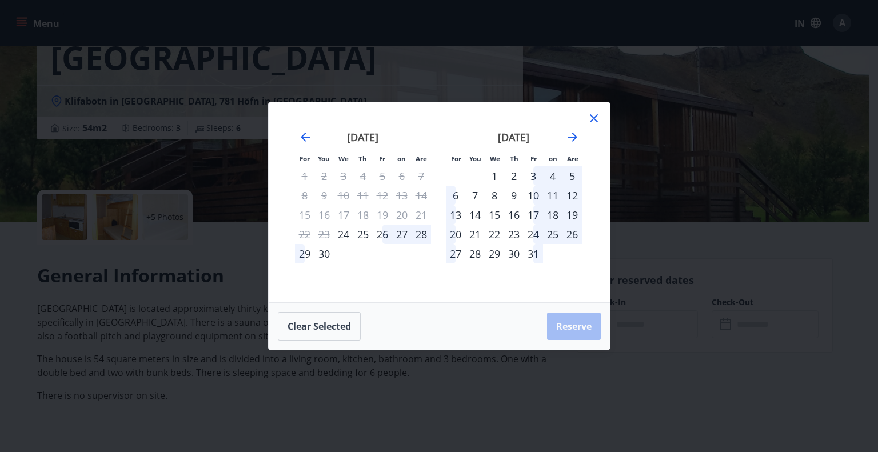
click at [526, 173] on div "3" at bounding box center [532, 175] width 19 height 19
click at [453, 194] on div "6" at bounding box center [455, 195] width 19 height 19
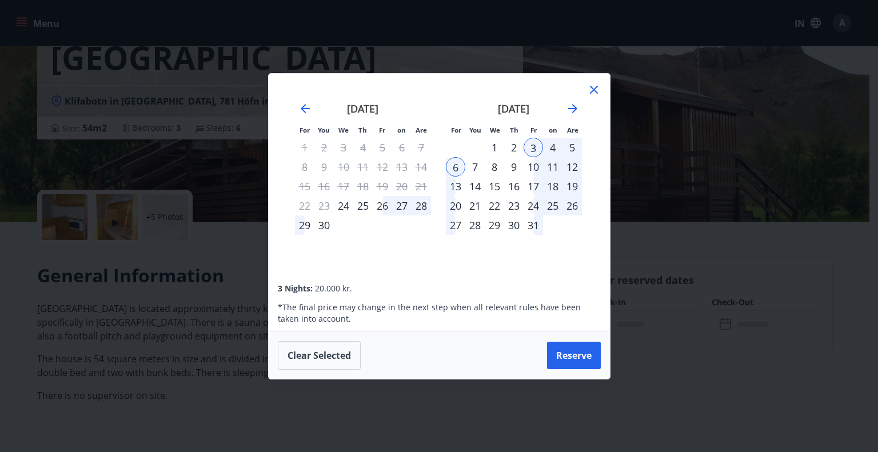
click at [593, 91] on icon at bounding box center [594, 90] width 8 height 8
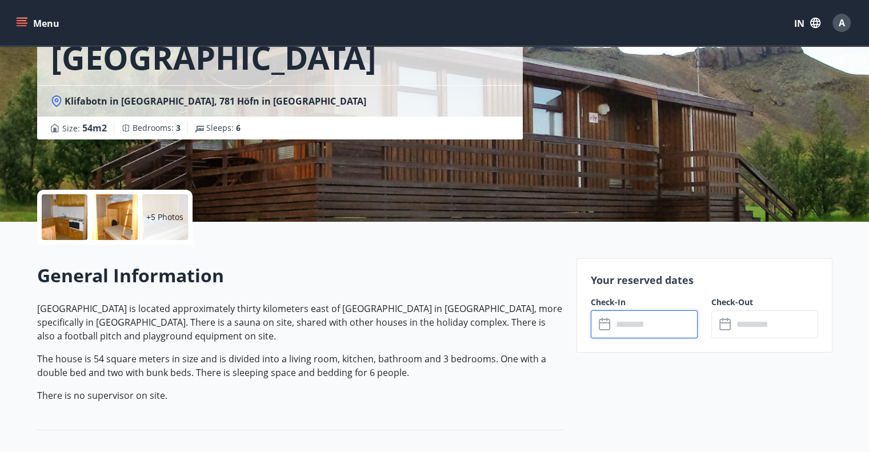
scroll to position [0, 0]
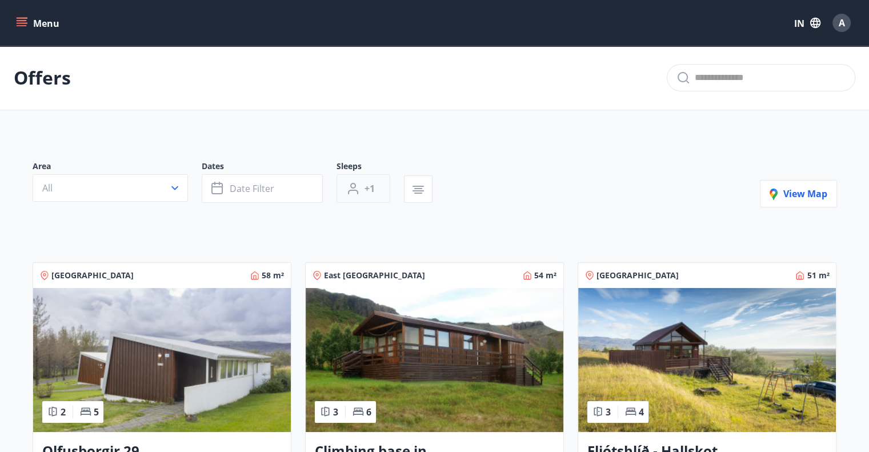
click at [358, 175] on button "+1" at bounding box center [364, 188] width 54 height 29
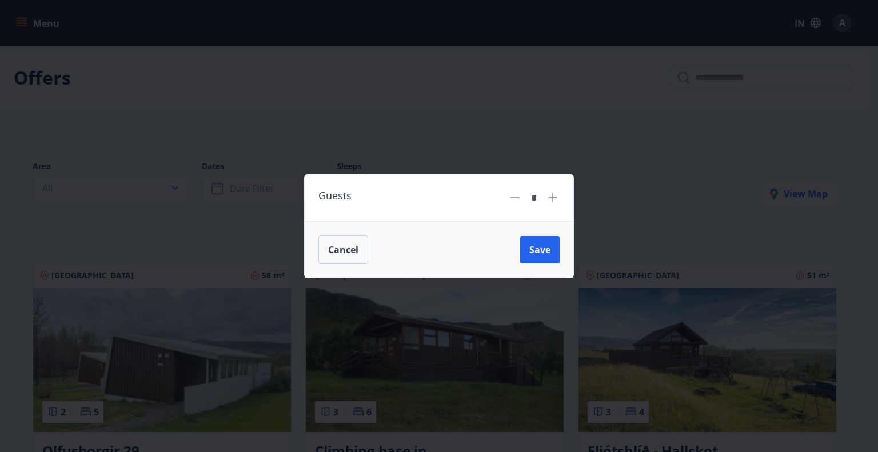
click at [551, 194] on icon at bounding box center [553, 198] width 14 height 14
type input "*"
click at [541, 246] on font "Save" at bounding box center [539, 249] width 21 height 13
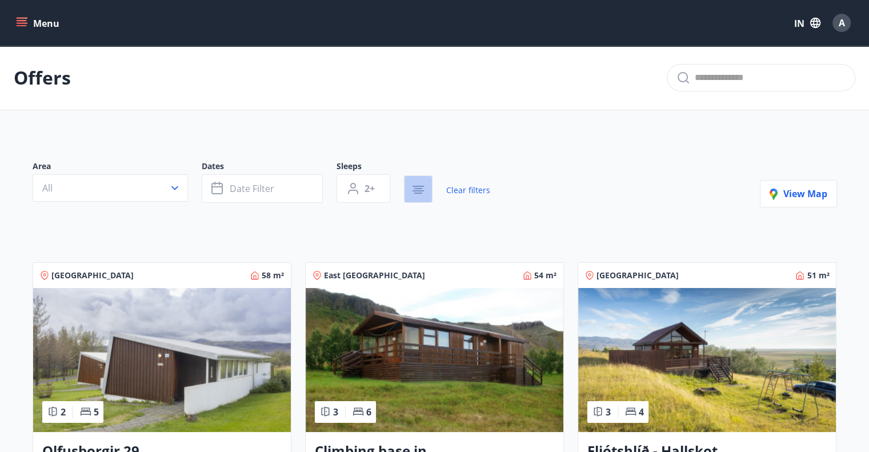
click at [423, 186] on icon "button" at bounding box center [418, 186] width 11 height 1
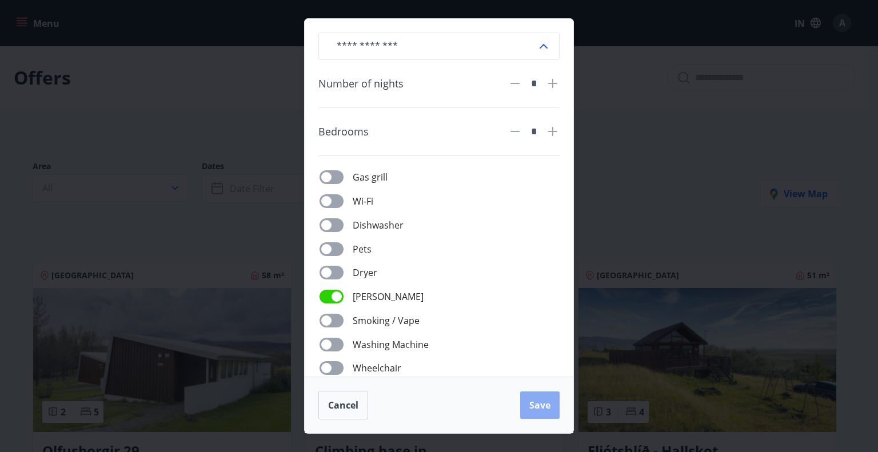
click at [533, 402] on font "Save" at bounding box center [539, 405] width 21 height 13
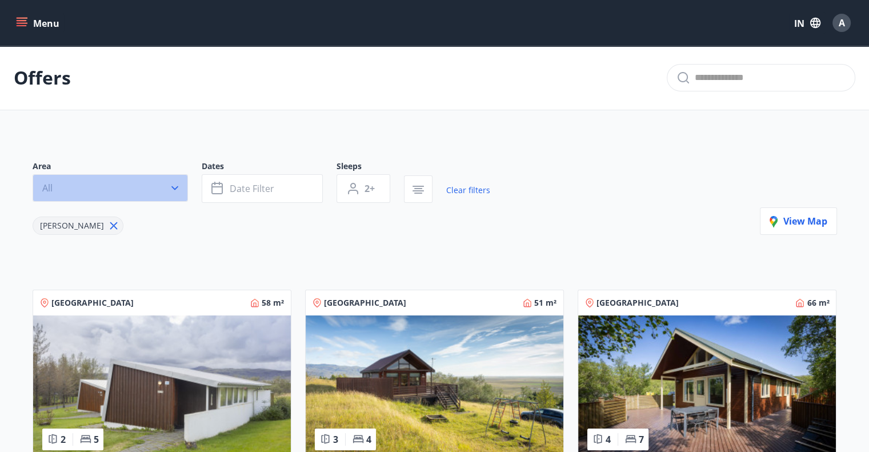
click at [171, 183] on icon "button" at bounding box center [174, 187] width 11 height 11
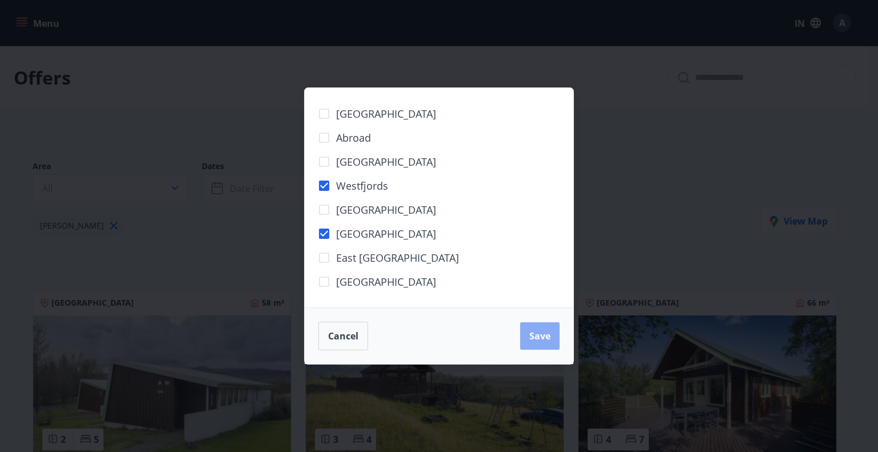
click at [534, 334] on font "Save" at bounding box center [539, 336] width 21 height 13
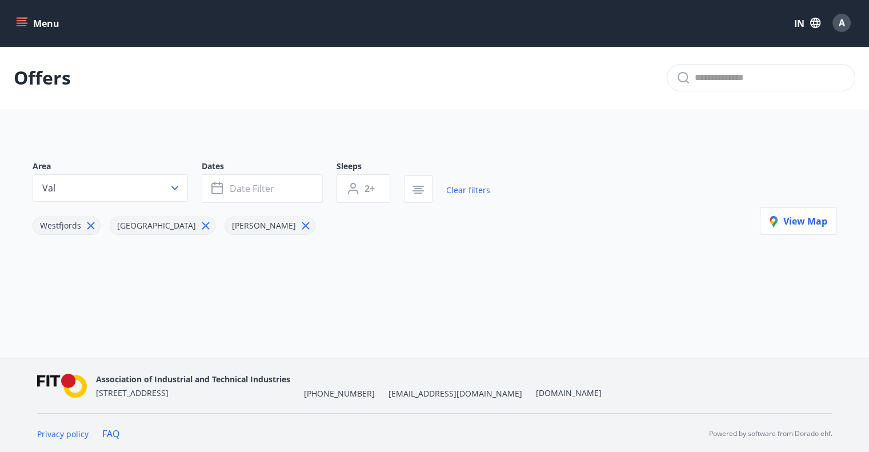
click at [199, 224] on icon at bounding box center [205, 225] width 13 height 13
click at [185, 225] on icon at bounding box center [191, 225] width 13 height 13
click at [90, 224] on icon at bounding box center [90, 225] width 7 height 7
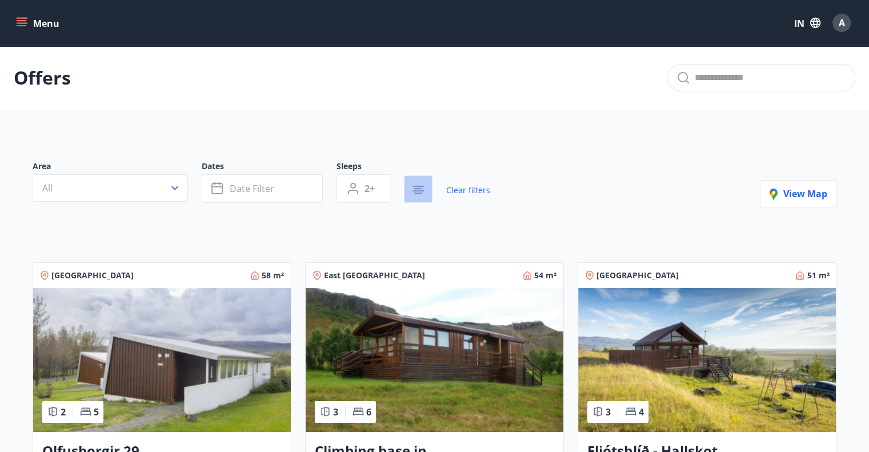
click at [414, 188] on icon "button" at bounding box center [418, 188] width 8 height 1
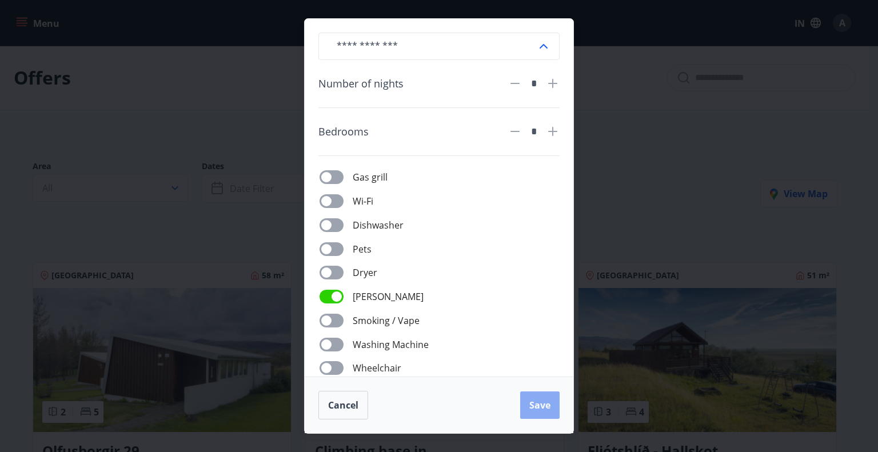
click at [534, 398] on button "Save" at bounding box center [539, 404] width 39 height 27
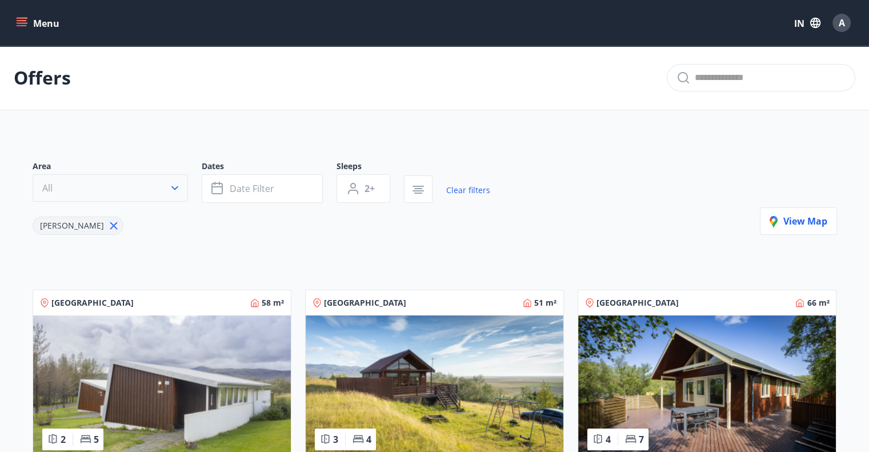
click at [180, 182] on icon "button" at bounding box center [174, 187] width 11 height 11
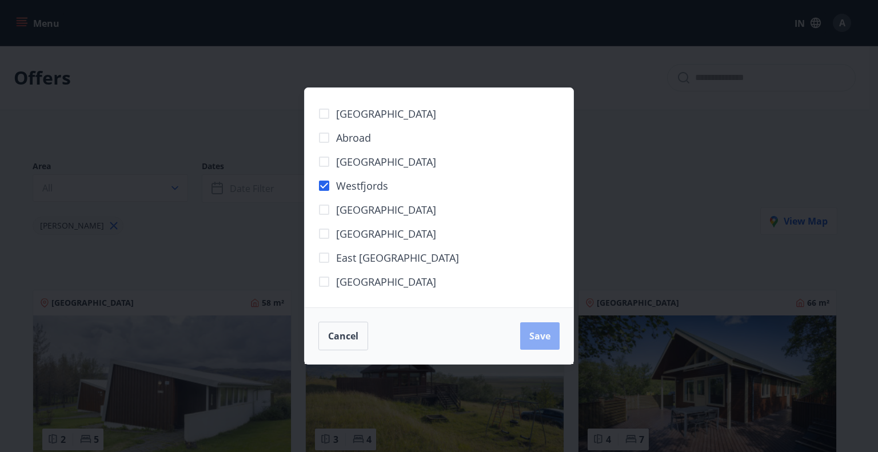
click at [544, 330] on font "Save" at bounding box center [539, 336] width 21 height 13
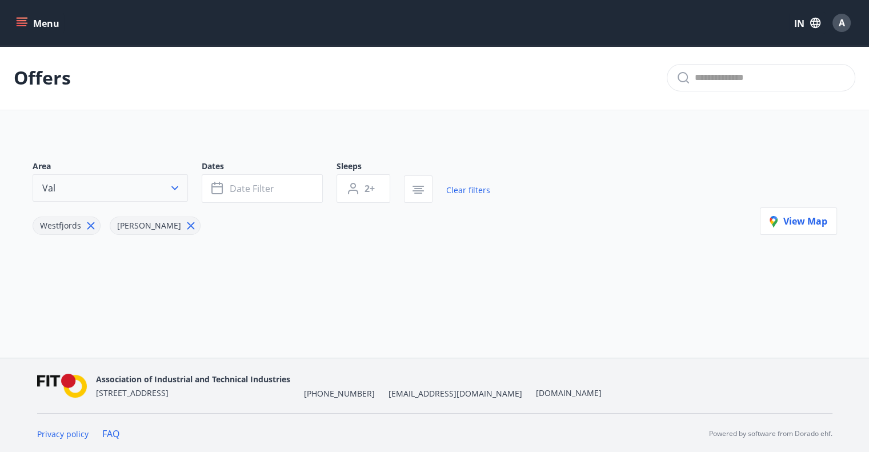
click at [128, 183] on button "Val" at bounding box center [110, 187] width 155 height 27
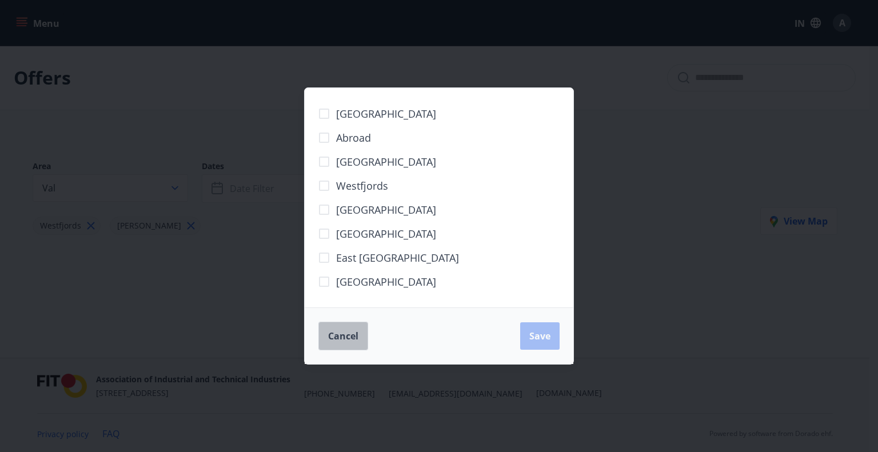
click at [342, 327] on button "Cancel" at bounding box center [343, 336] width 50 height 29
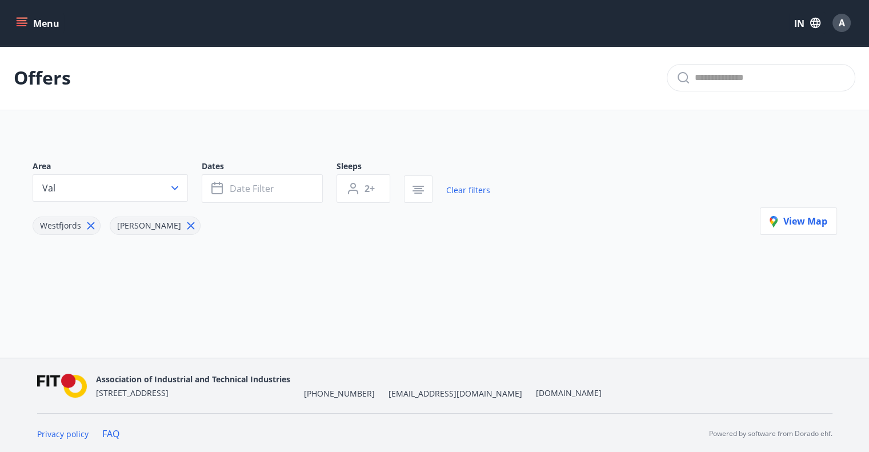
click at [87, 226] on icon at bounding box center [90, 225] width 7 height 7
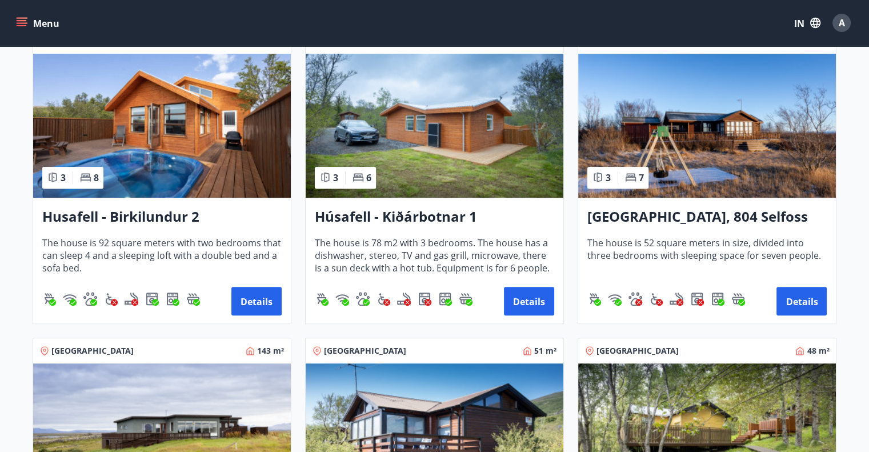
scroll to position [516, 0]
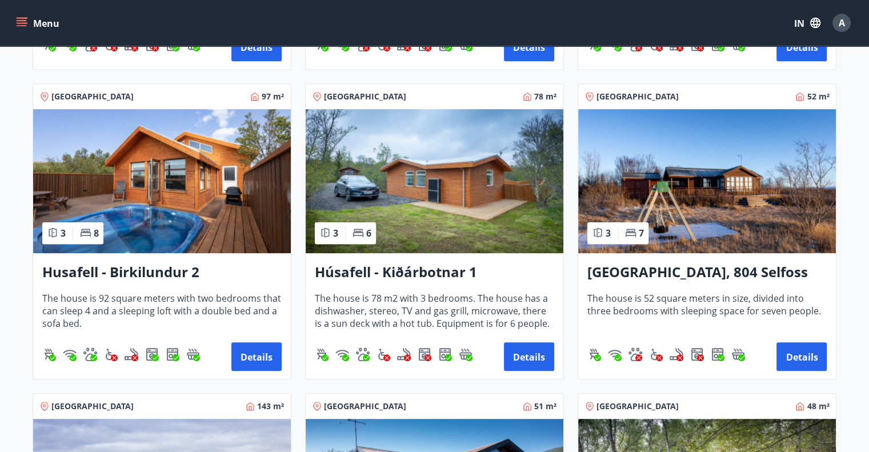
click at [152, 170] on img at bounding box center [162, 181] width 258 height 144
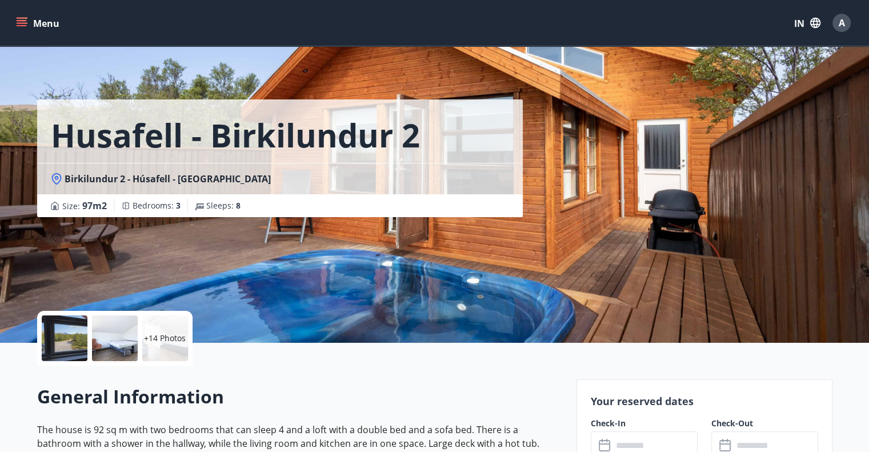
click at [169, 335] on p "+14 Photos" at bounding box center [165, 338] width 42 height 11
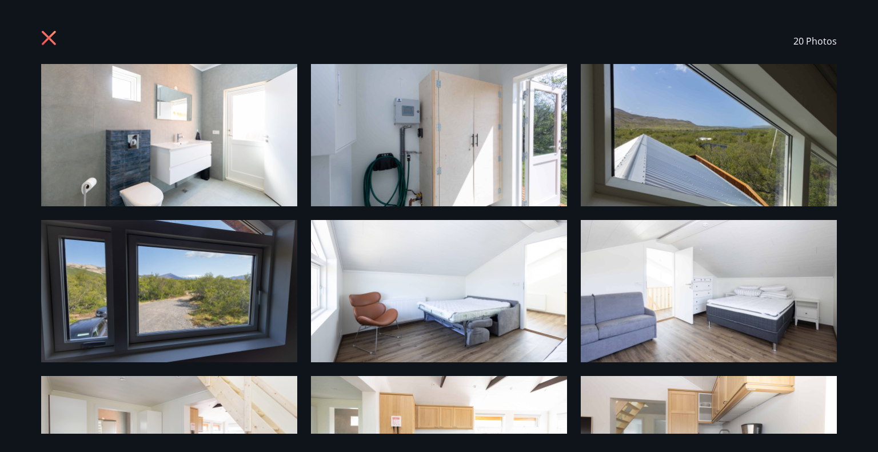
click at [167, 127] on img at bounding box center [169, 135] width 256 height 142
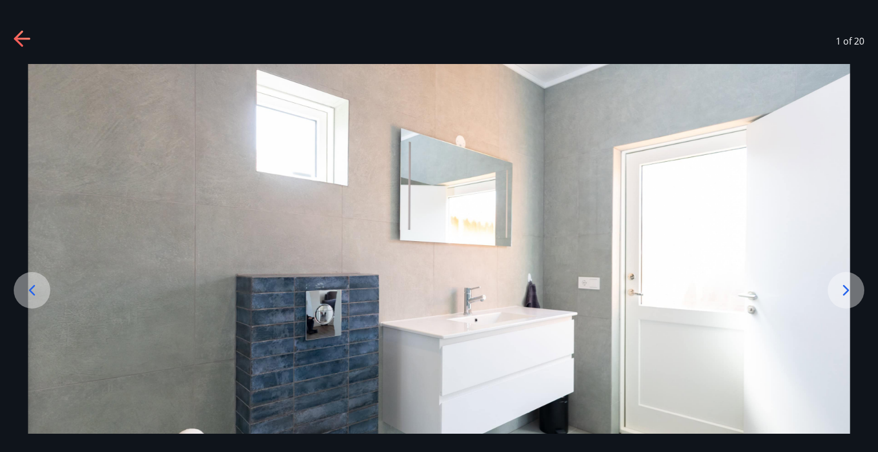
click at [847, 289] on icon at bounding box center [846, 290] width 6 height 11
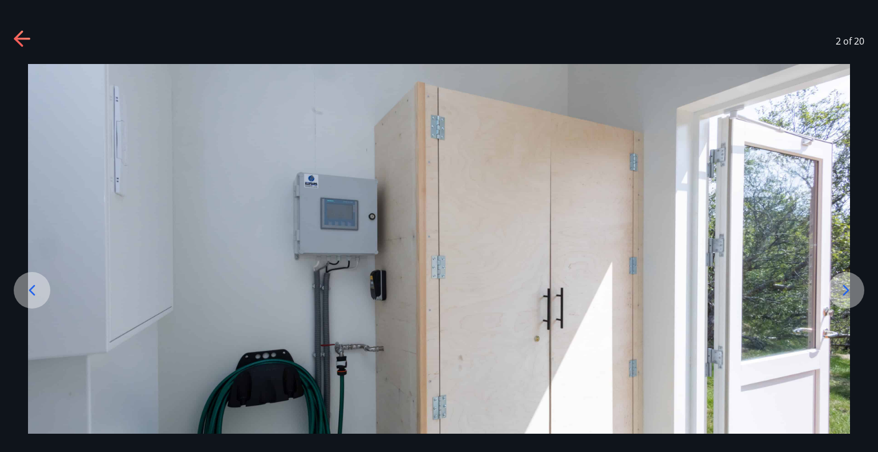
click at [847, 289] on icon at bounding box center [846, 290] width 6 height 11
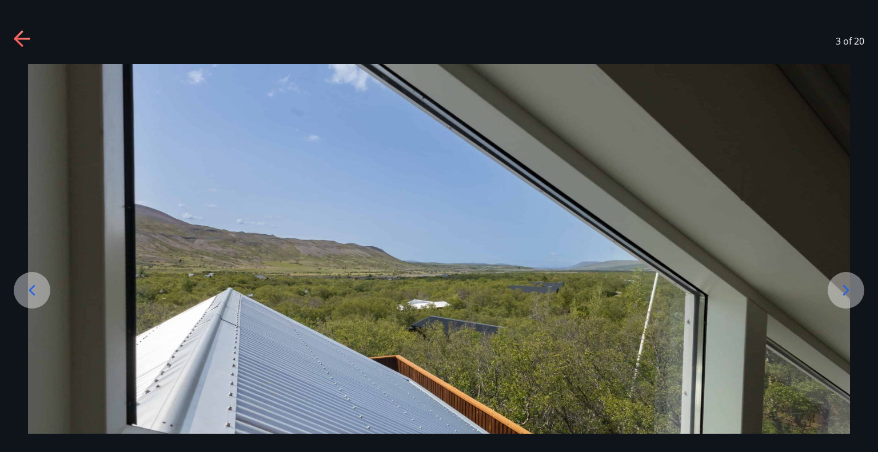
click at [847, 289] on icon at bounding box center [846, 290] width 6 height 11
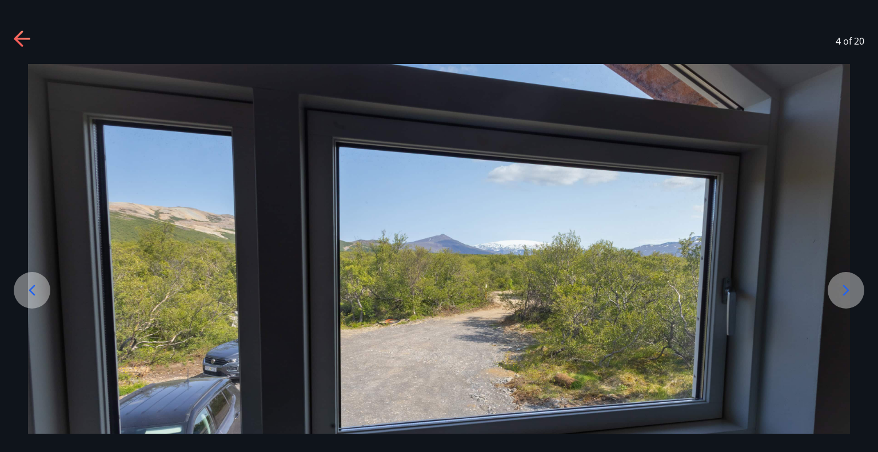
click at [847, 289] on icon at bounding box center [846, 290] width 6 height 11
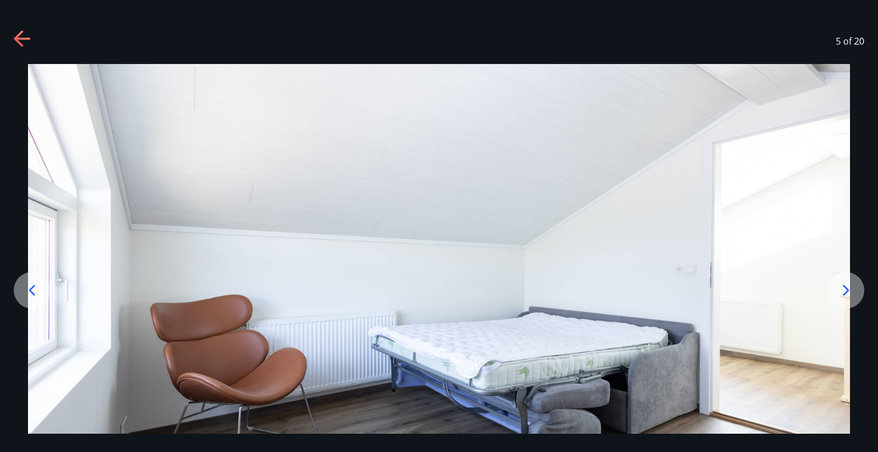
click at [847, 289] on icon at bounding box center [846, 290] width 6 height 11
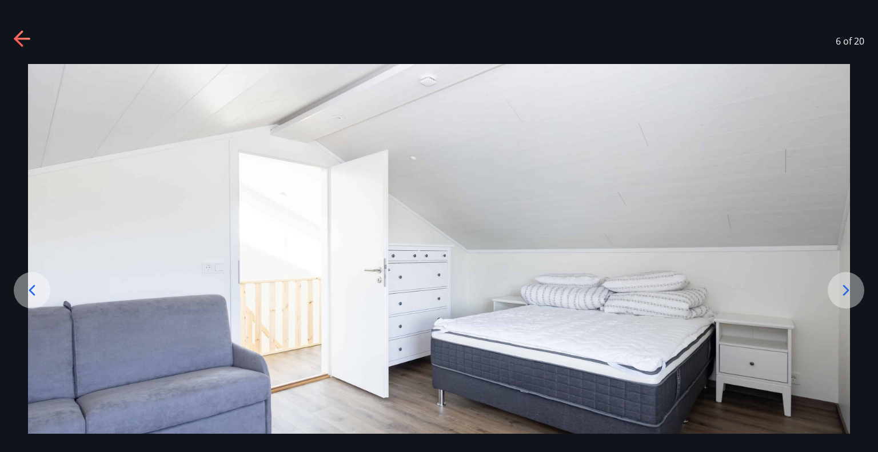
click at [847, 289] on icon at bounding box center [846, 290] width 6 height 11
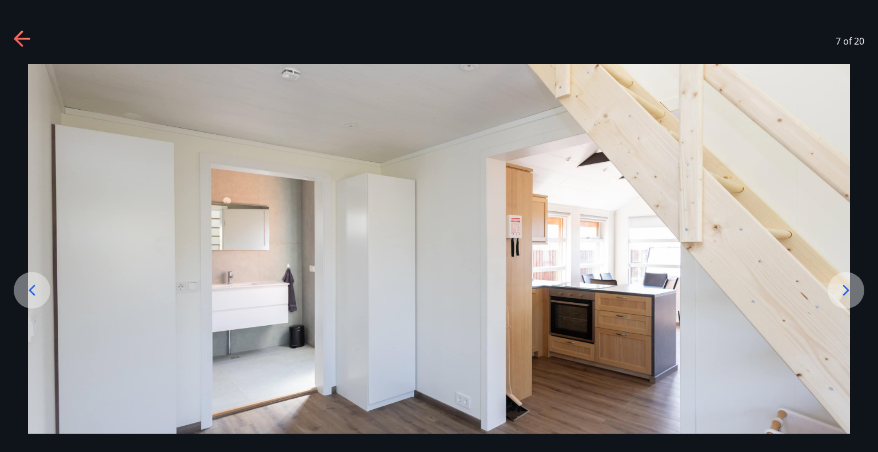
click at [847, 289] on icon at bounding box center [846, 290] width 6 height 11
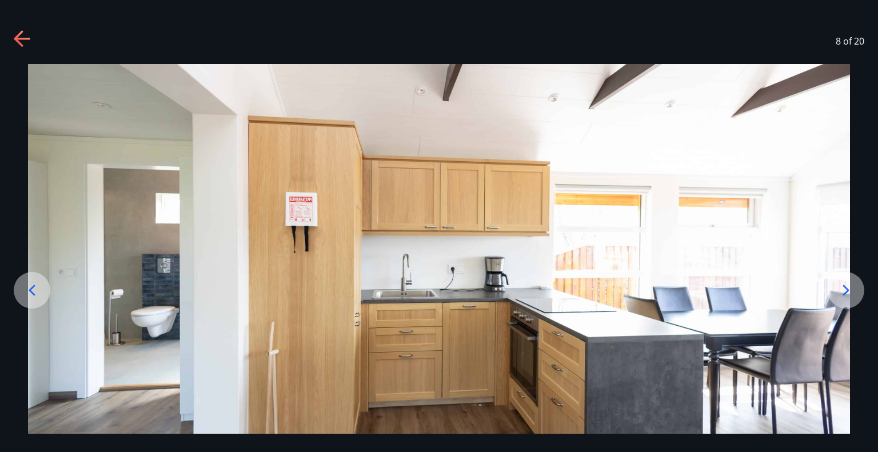
click at [847, 289] on icon at bounding box center [846, 290] width 6 height 11
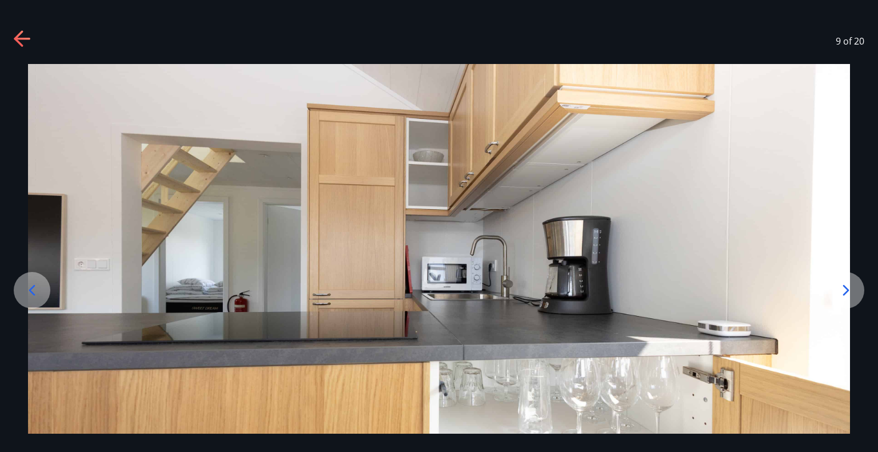
click at [847, 289] on icon at bounding box center [846, 290] width 6 height 11
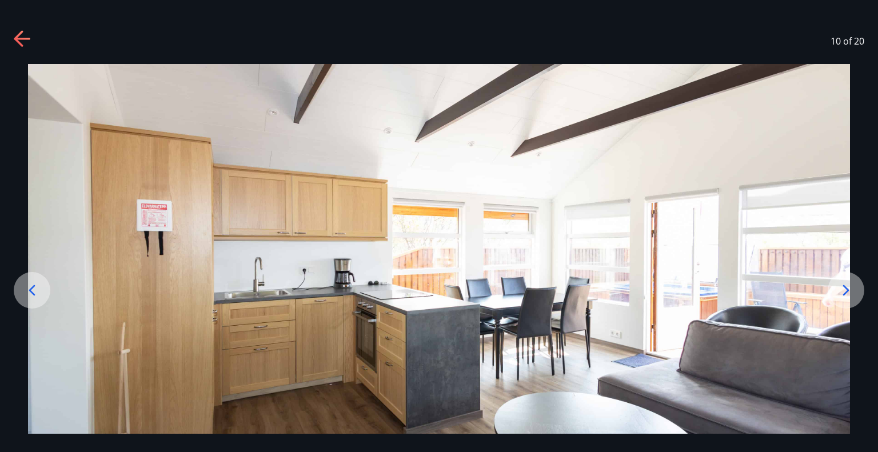
click at [847, 289] on icon at bounding box center [846, 290] width 6 height 11
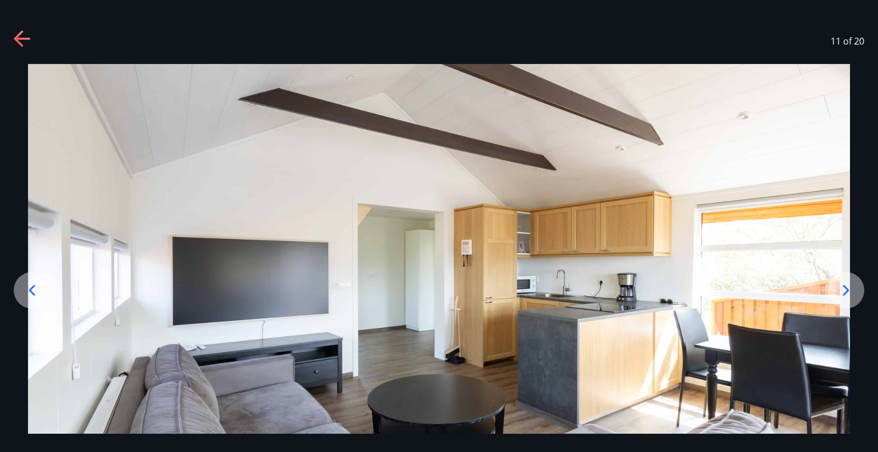
click at [847, 289] on icon at bounding box center [846, 290] width 6 height 11
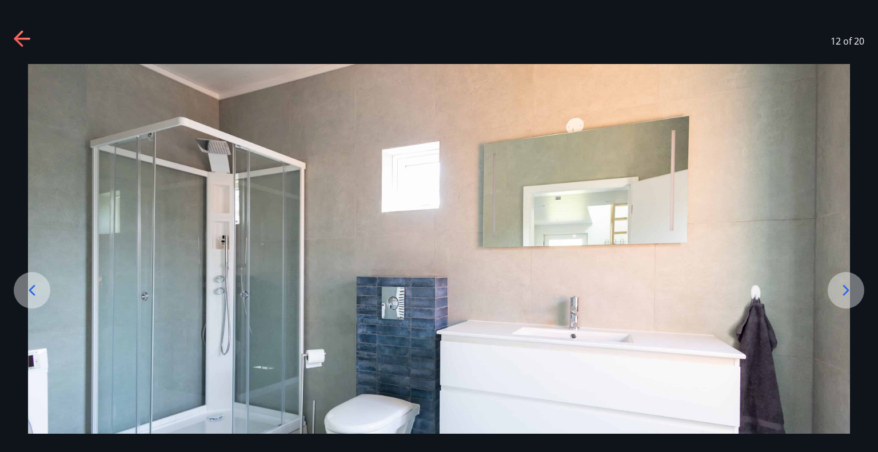
click at [841, 281] on icon at bounding box center [846, 290] width 18 height 18
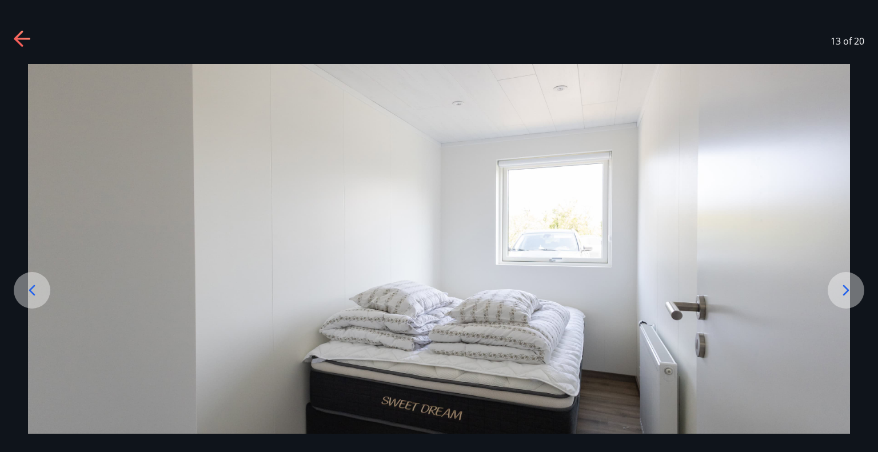
click at [841, 281] on icon at bounding box center [846, 290] width 18 height 18
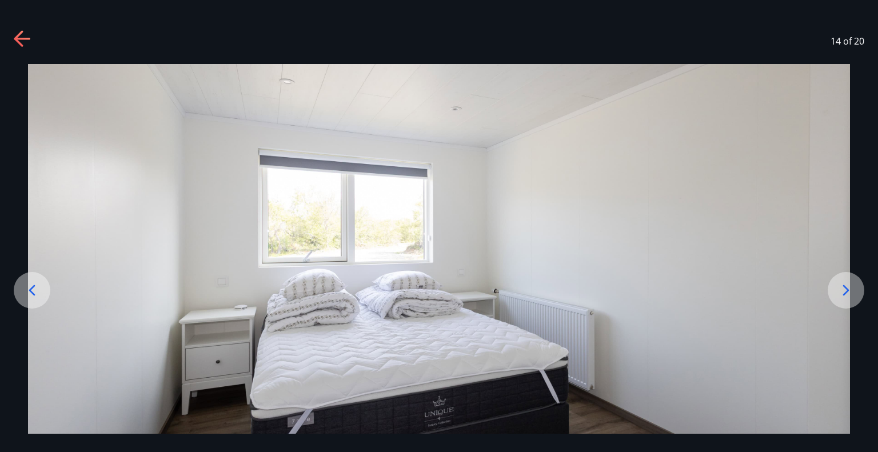
click at [841, 281] on icon at bounding box center [846, 290] width 18 height 18
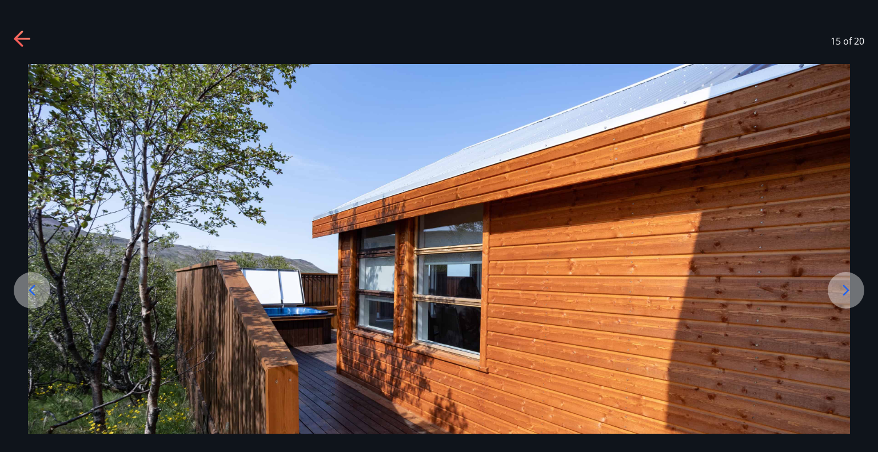
click at [841, 281] on icon at bounding box center [846, 290] width 18 height 18
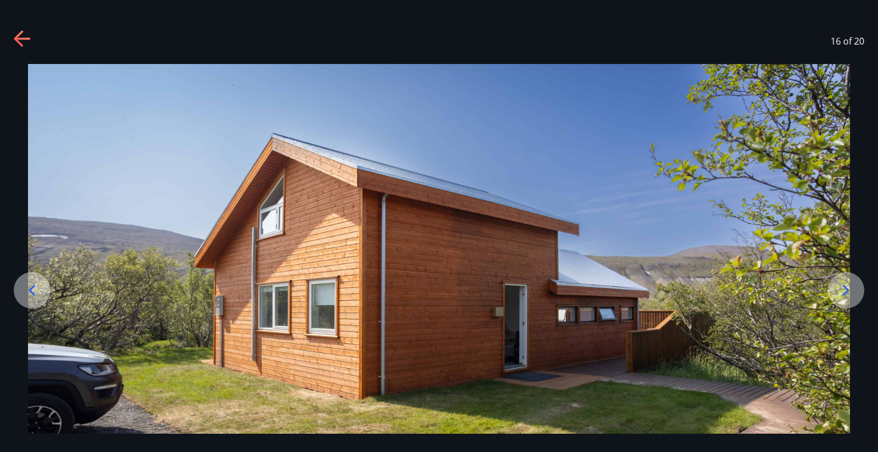
click at [841, 281] on icon at bounding box center [846, 290] width 18 height 18
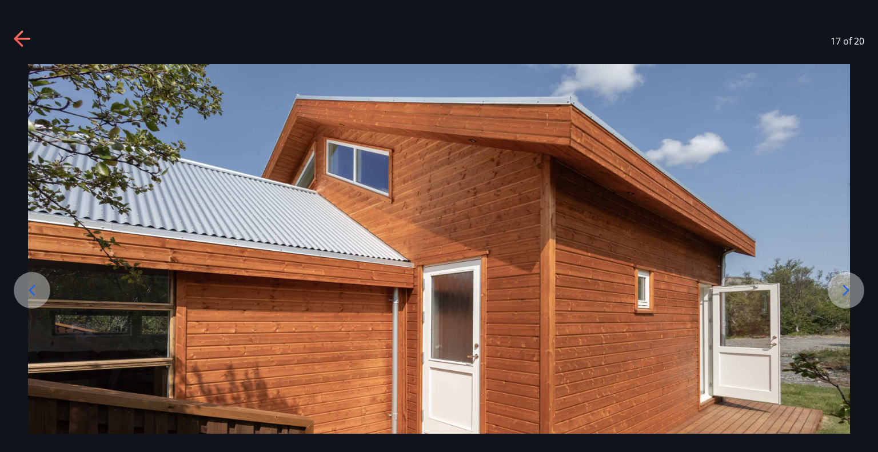
click at [841, 281] on icon at bounding box center [846, 290] width 18 height 18
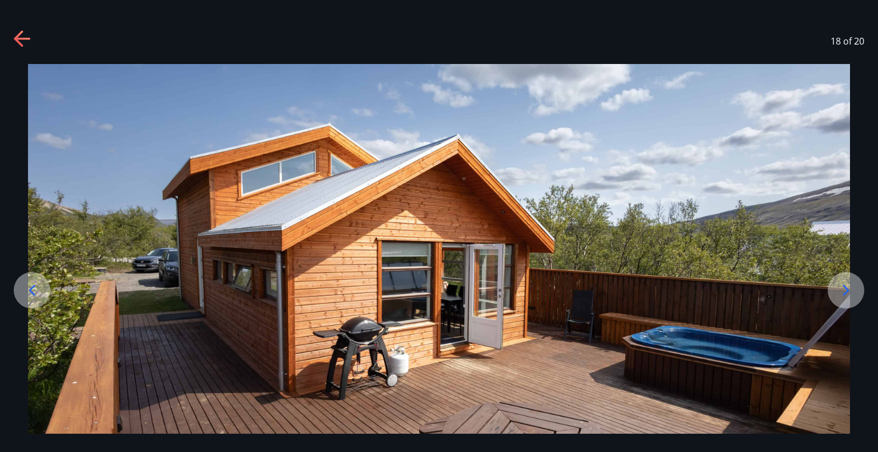
click at [845, 289] on icon at bounding box center [846, 290] width 18 height 18
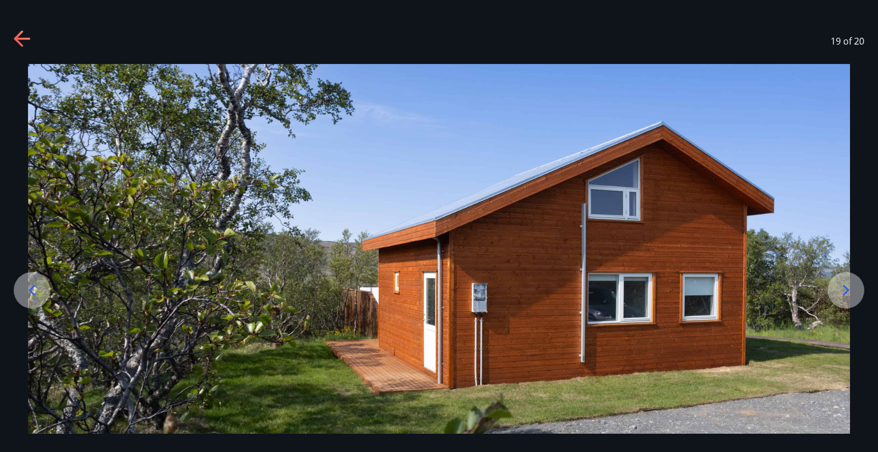
click at [845, 289] on icon at bounding box center [846, 290] width 18 height 18
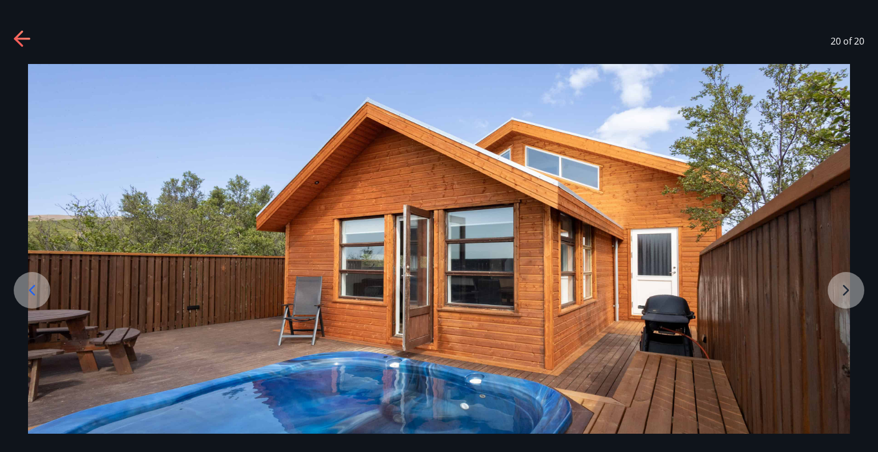
click at [23, 41] on icon at bounding box center [23, 39] width 18 height 18
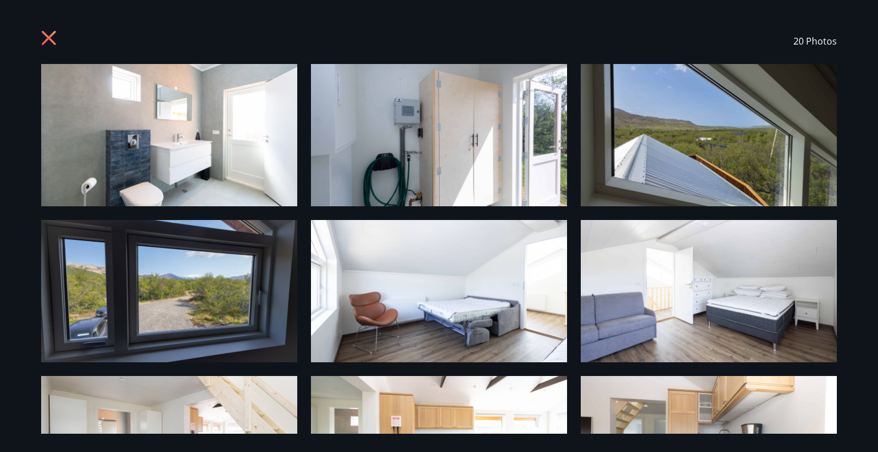
click at [43, 37] on icon at bounding box center [50, 39] width 18 height 18
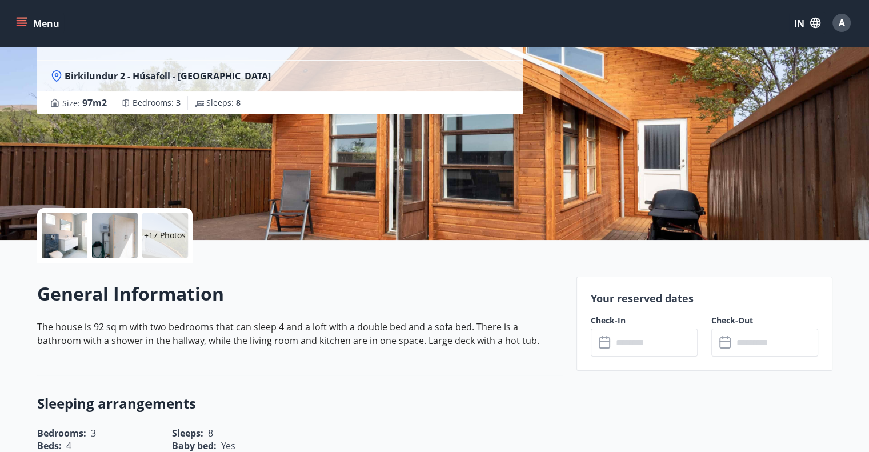
scroll to position [103, 0]
click at [644, 331] on input "text" at bounding box center [655, 343] width 85 height 28
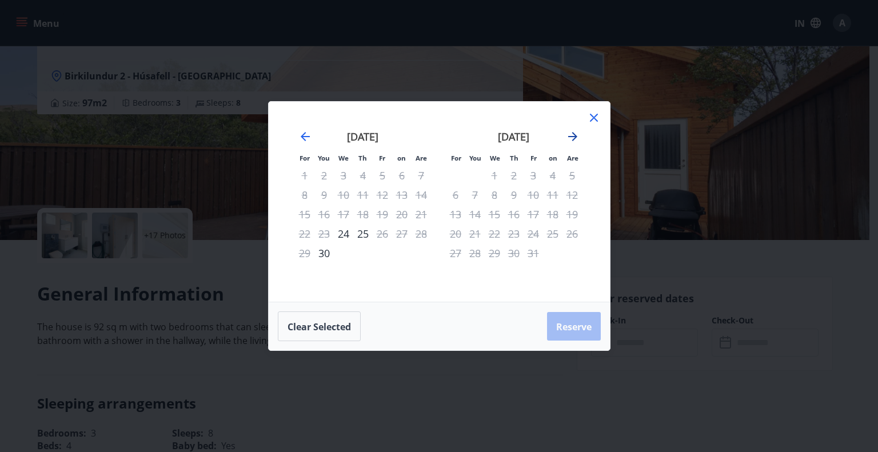
click at [575, 139] on icon "Move forward to switch to the next month." at bounding box center [573, 137] width 14 height 14
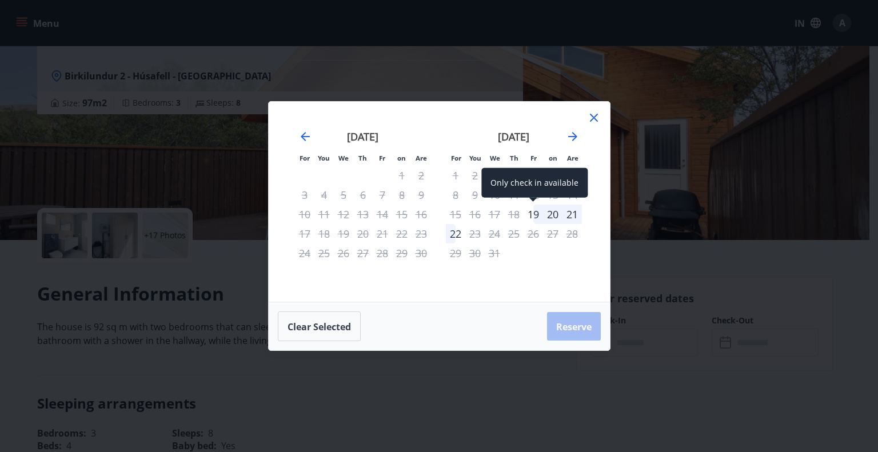
click at [533, 213] on div "19" at bounding box center [532, 214] width 19 height 19
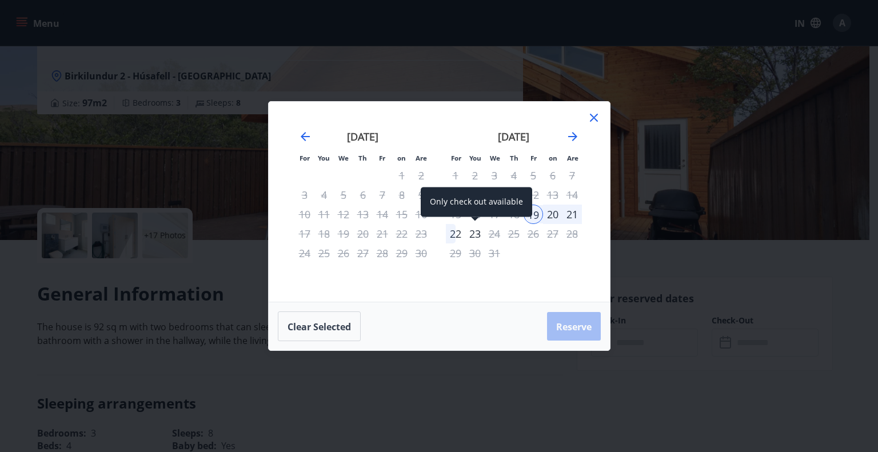
click at [481, 237] on div "23" at bounding box center [474, 233] width 19 height 19
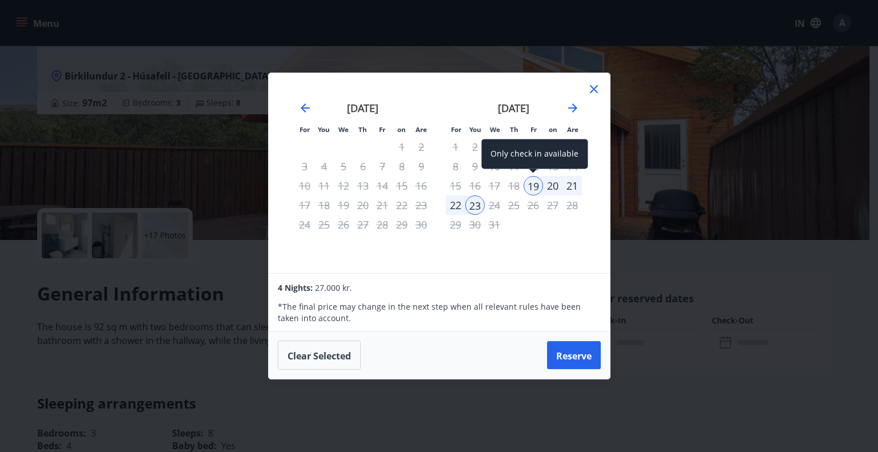
click at [525, 186] on div "19" at bounding box center [532, 185] width 19 height 19
click at [462, 205] on div "22" at bounding box center [455, 204] width 19 height 19
click at [535, 182] on div "19" at bounding box center [532, 185] width 19 height 19
click at [575, 185] on div "21" at bounding box center [571, 185] width 19 height 19
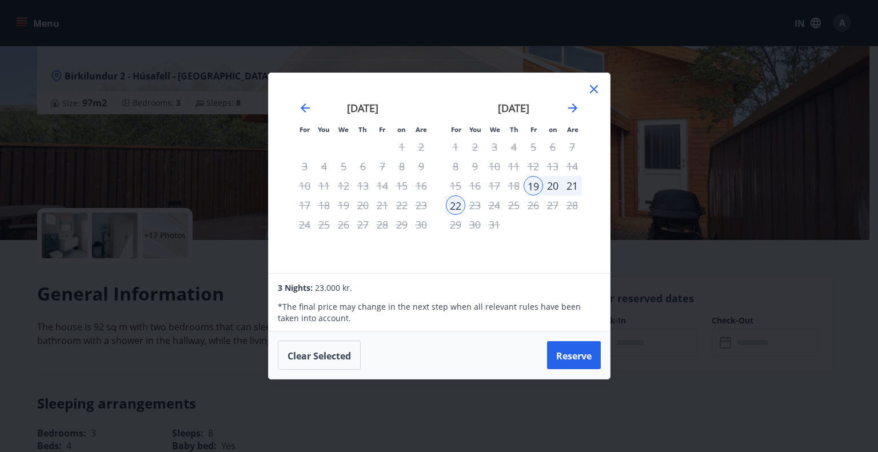
click at [569, 185] on div "21" at bounding box center [571, 185] width 19 height 19
click at [591, 91] on icon at bounding box center [594, 89] width 8 height 8
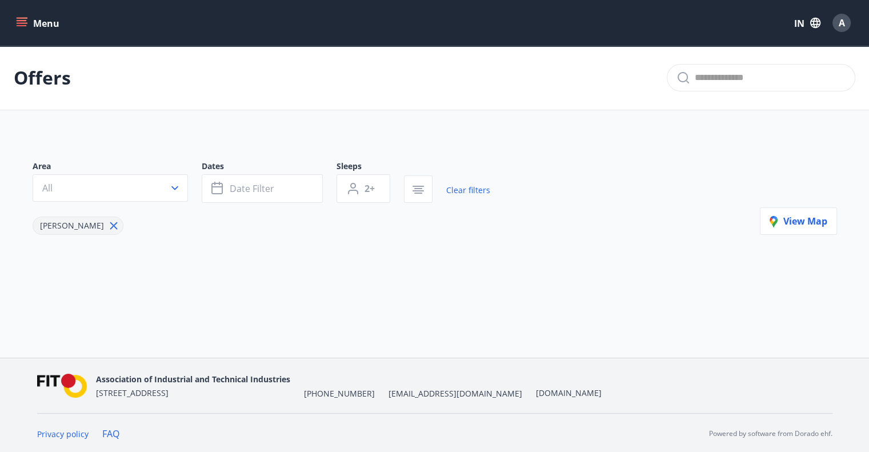
type input "*"
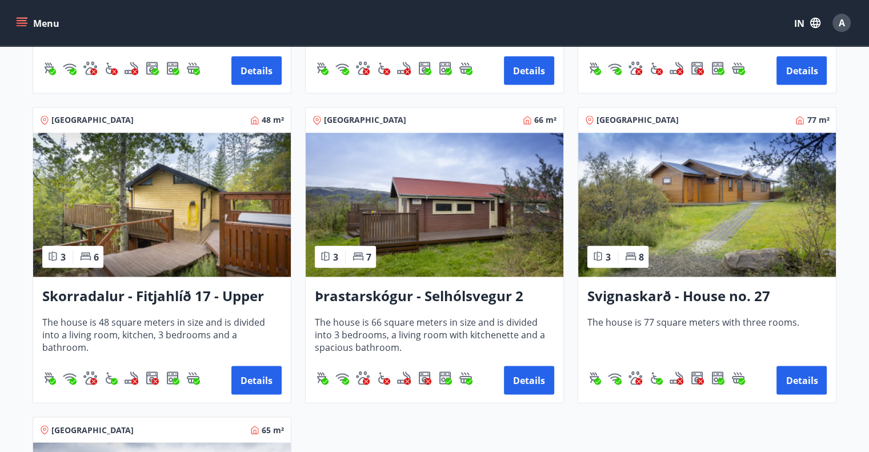
scroll to position [2055, 0]
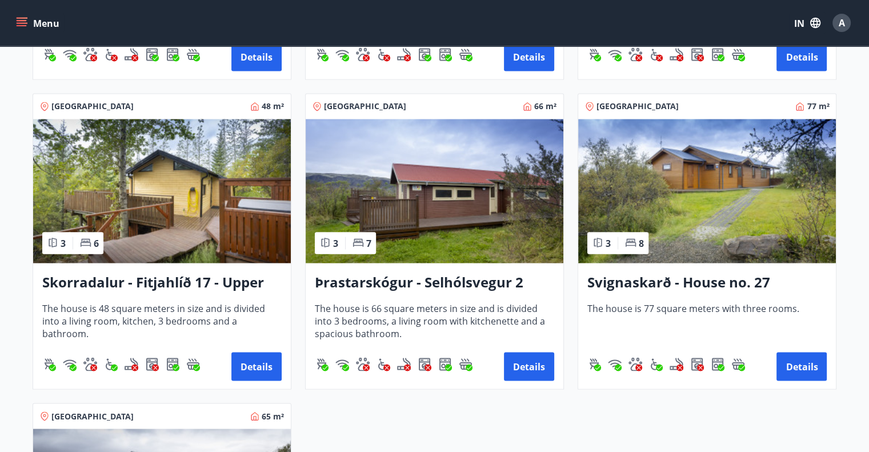
click at [176, 210] on img at bounding box center [162, 191] width 258 height 144
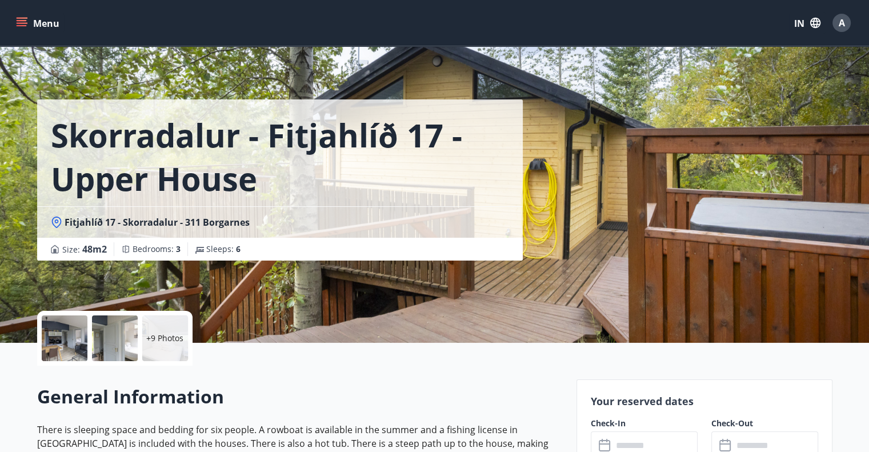
click at [67, 338] on div at bounding box center [65, 338] width 46 height 46
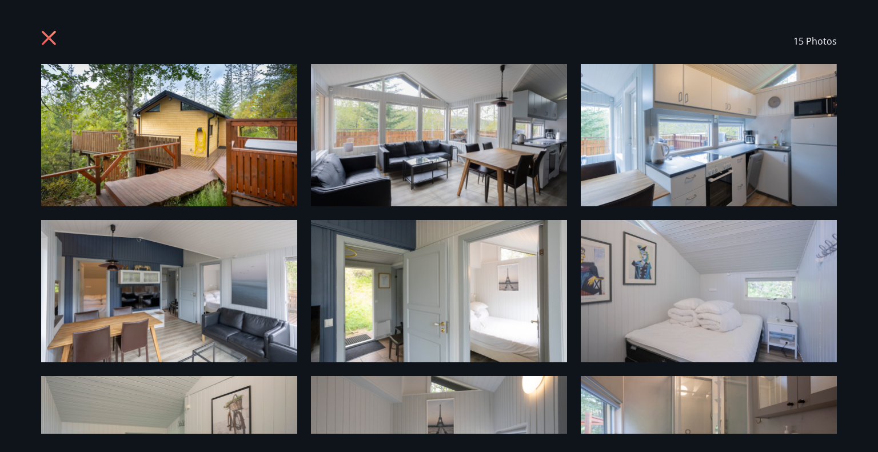
click at [152, 125] on img at bounding box center [169, 135] width 256 height 142
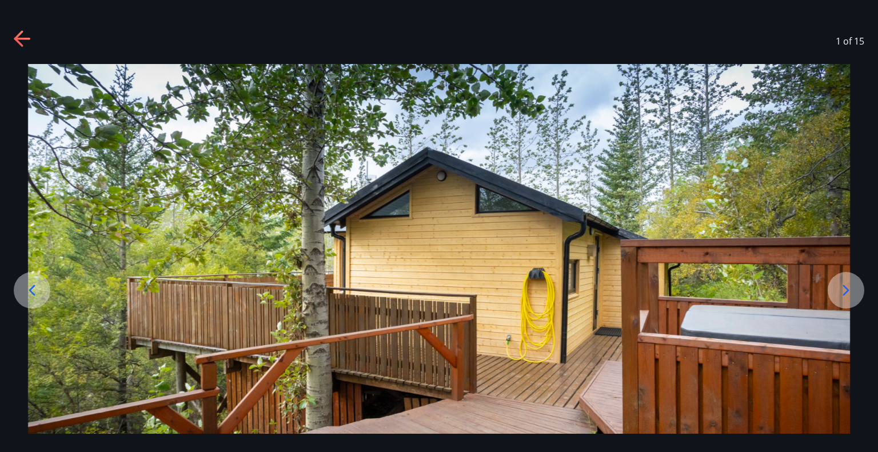
click at [853, 290] on icon at bounding box center [846, 290] width 18 height 18
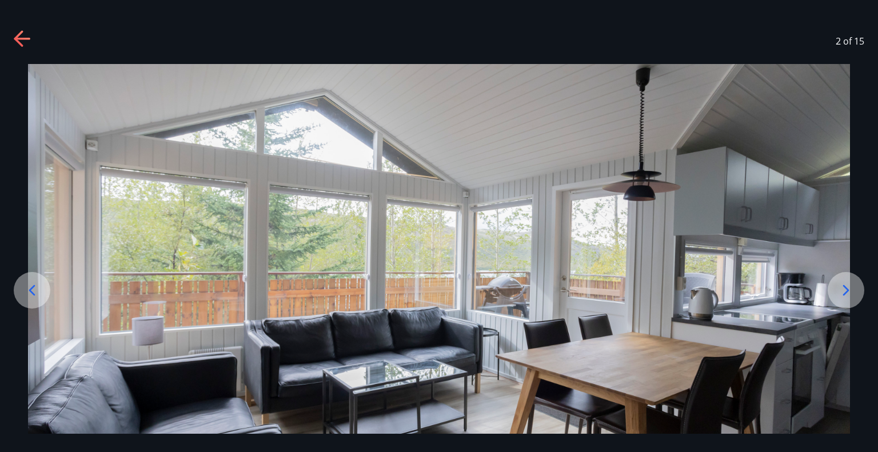
click at [853, 290] on icon at bounding box center [846, 290] width 18 height 18
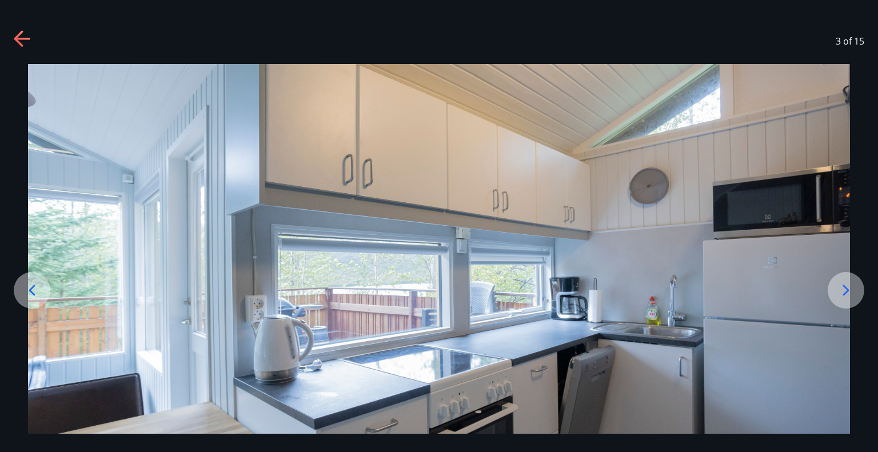
click at [853, 290] on icon at bounding box center [846, 290] width 18 height 18
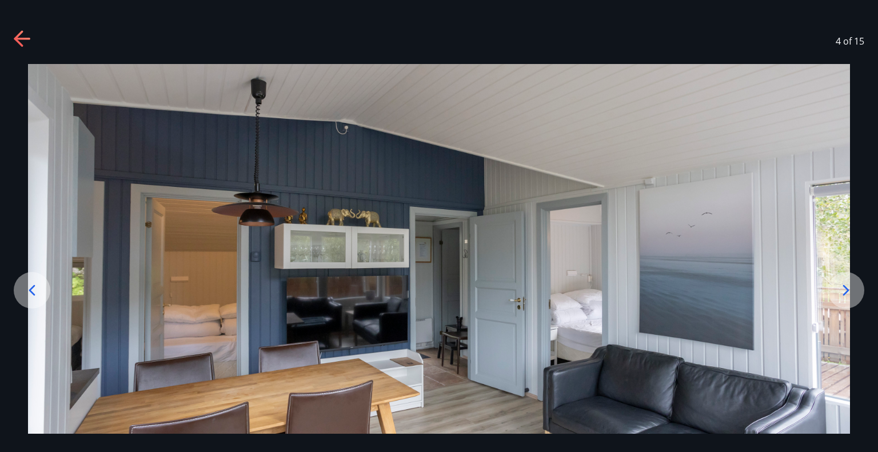
click at [853, 290] on icon at bounding box center [846, 290] width 18 height 18
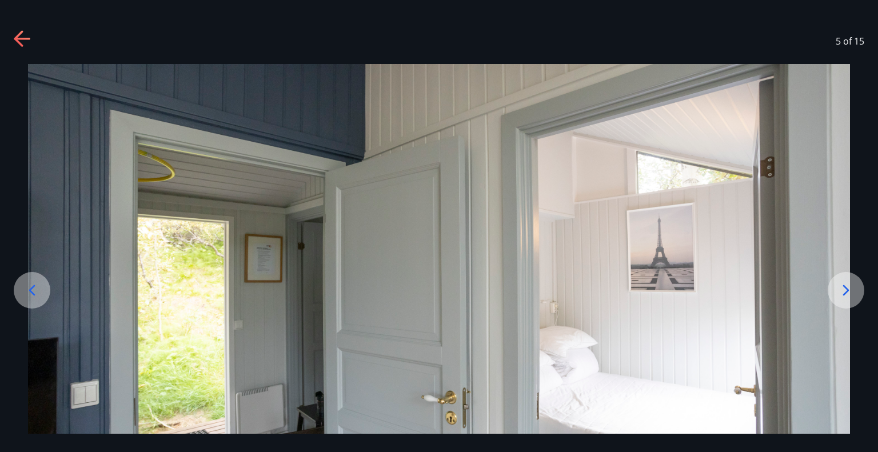
click at [853, 290] on icon at bounding box center [846, 290] width 18 height 18
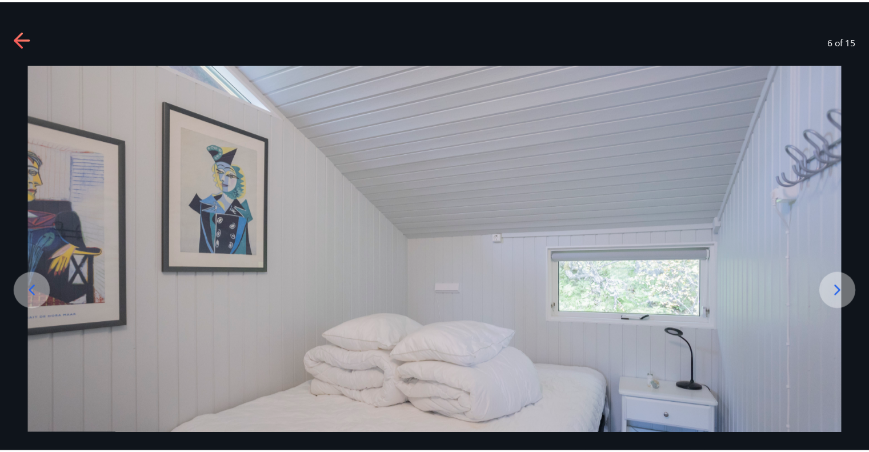
scroll to position [87, 0]
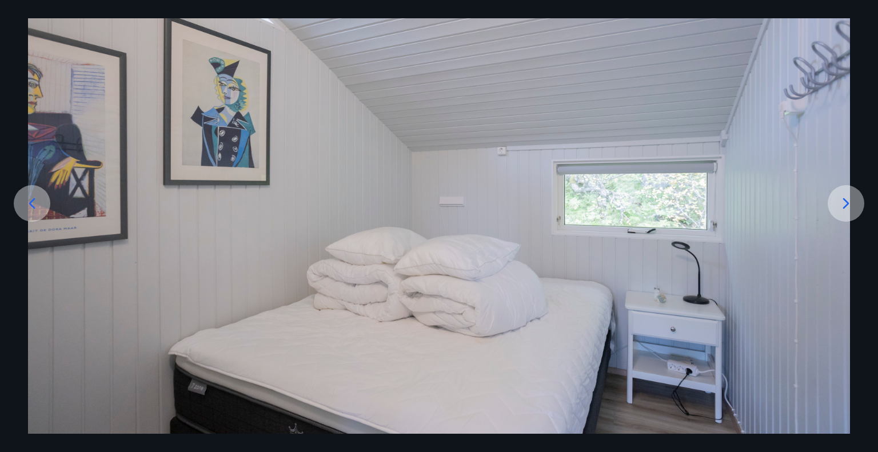
click at [849, 200] on icon at bounding box center [846, 203] width 18 height 18
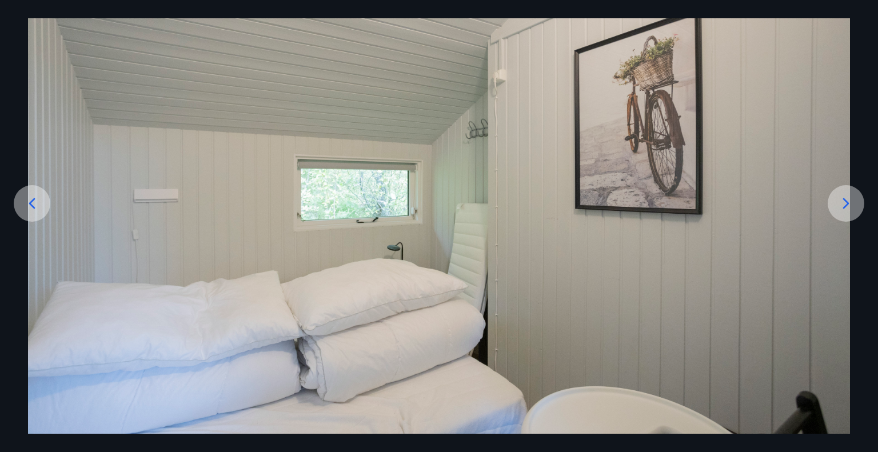
click at [849, 200] on icon at bounding box center [846, 203] width 18 height 18
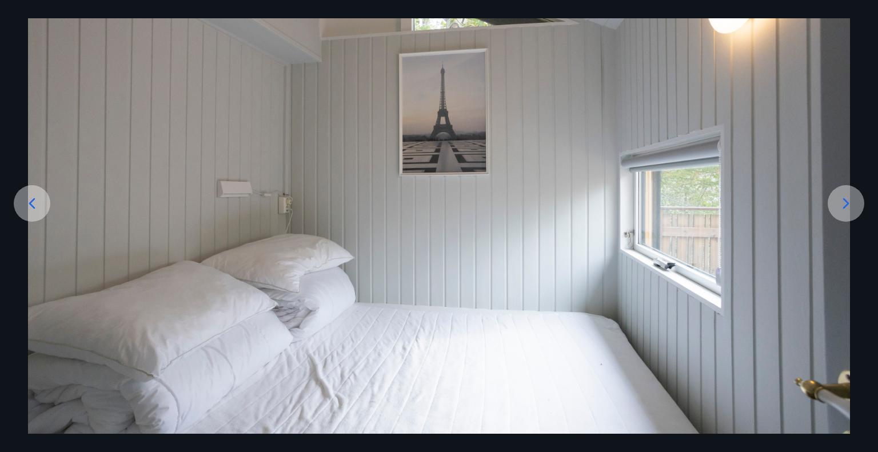
click at [849, 200] on icon at bounding box center [846, 203] width 18 height 18
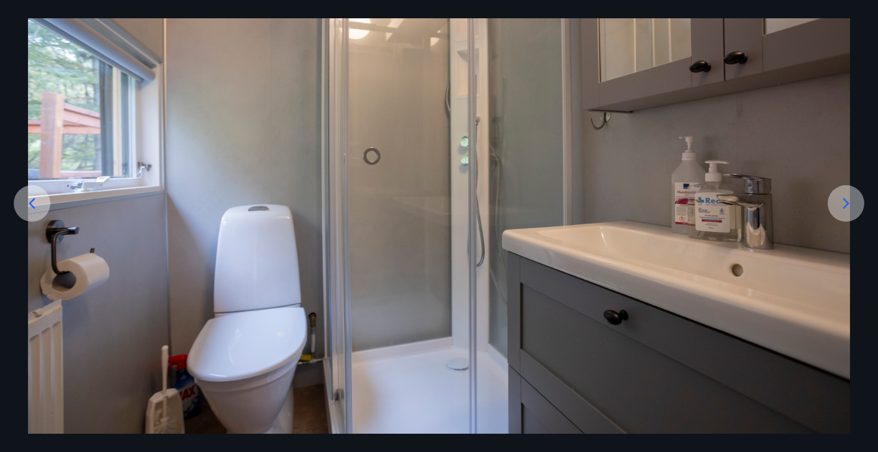
click at [849, 200] on icon at bounding box center [846, 203] width 18 height 18
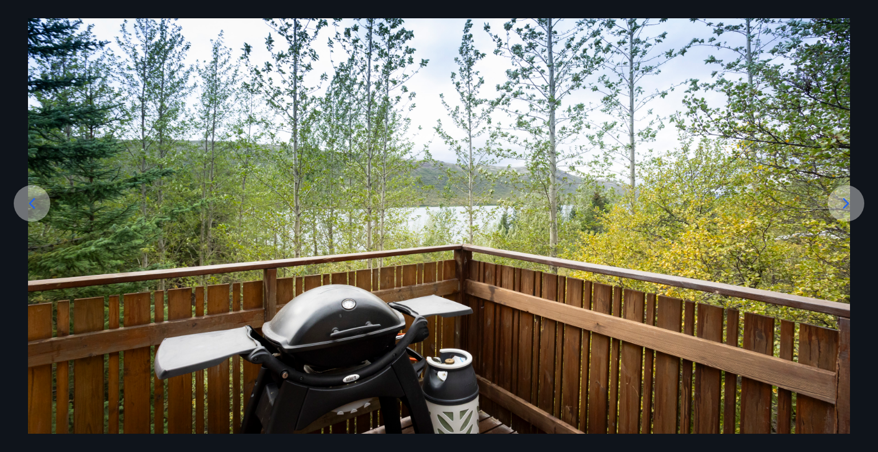
click at [849, 200] on icon at bounding box center [846, 203] width 18 height 18
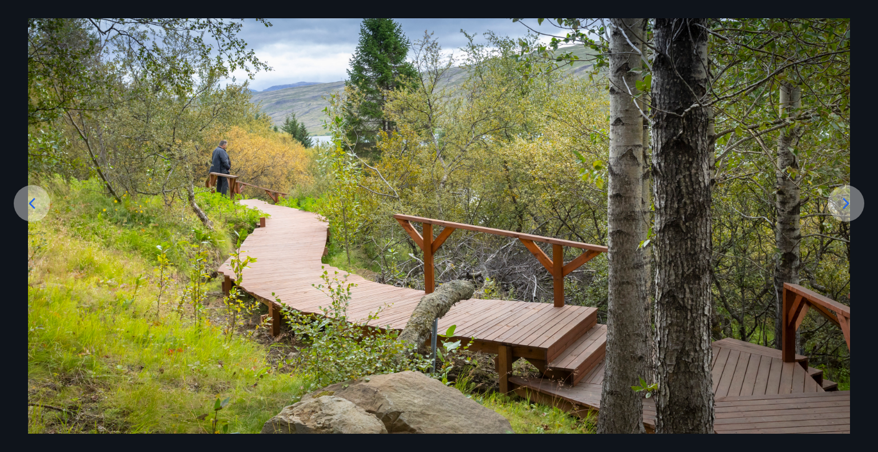
click at [836, 199] on div at bounding box center [845, 203] width 37 height 37
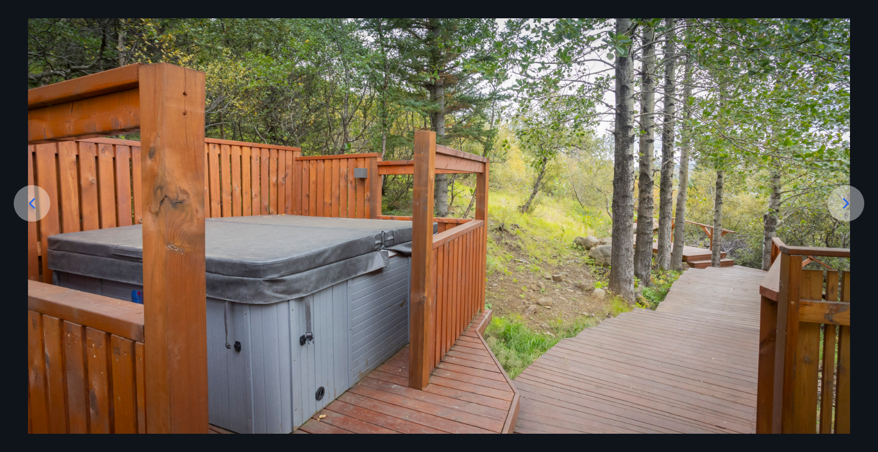
click at [841, 198] on icon at bounding box center [846, 203] width 18 height 18
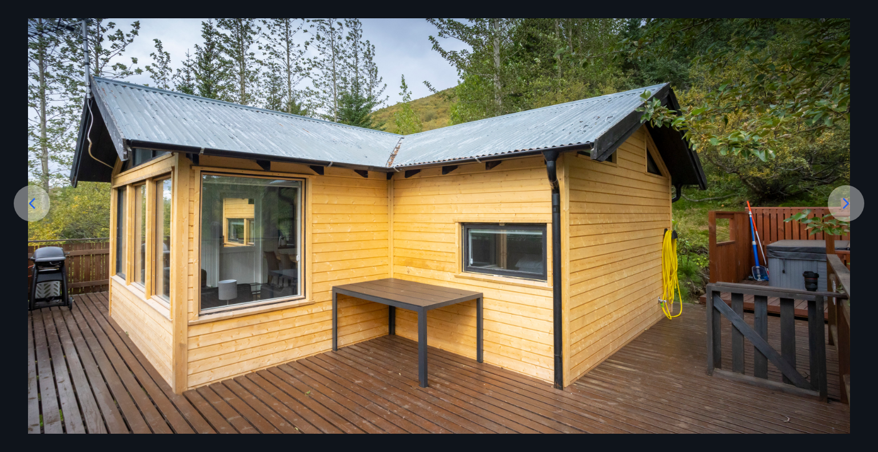
click at [841, 198] on icon at bounding box center [846, 203] width 18 height 18
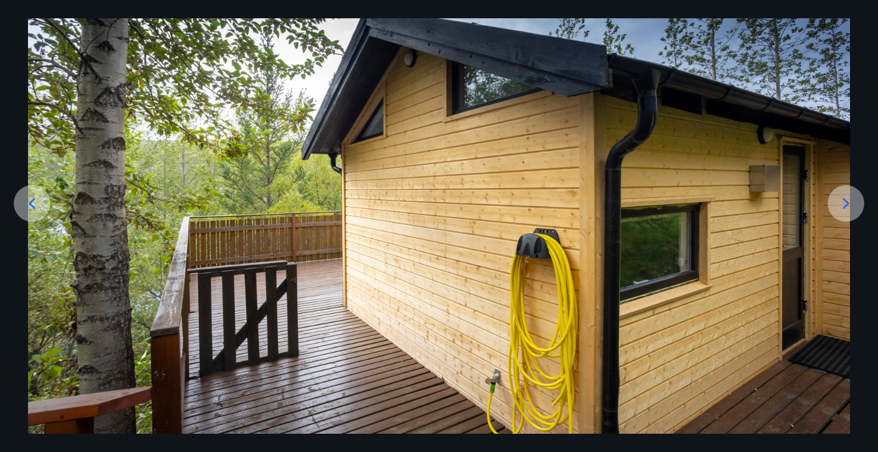
click at [841, 198] on icon at bounding box center [846, 203] width 18 height 18
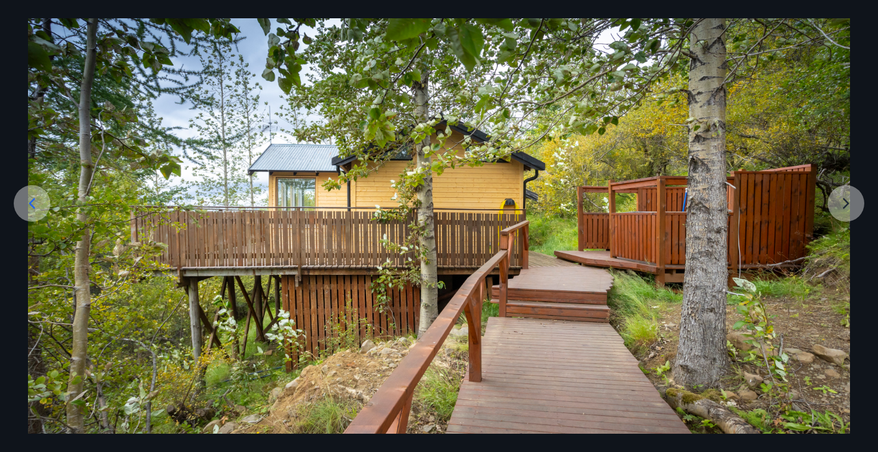
click at [841, 198] on img at bounding box center [439, 205] width 822 height 457
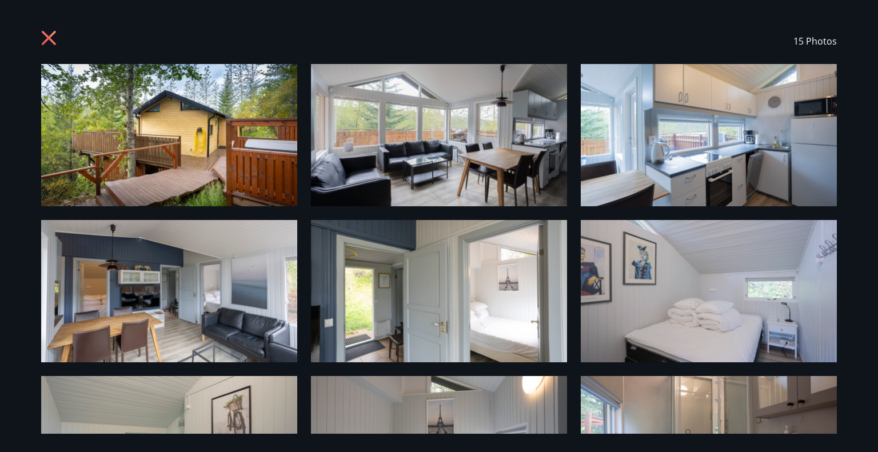
click at [49, 38] on icon at bounding box center [48, 38] width 3 height 3
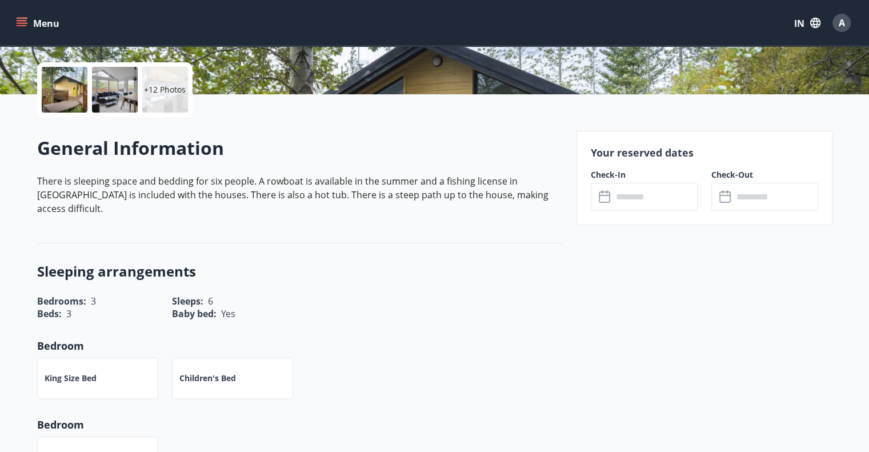
scroll to position [230, 0]
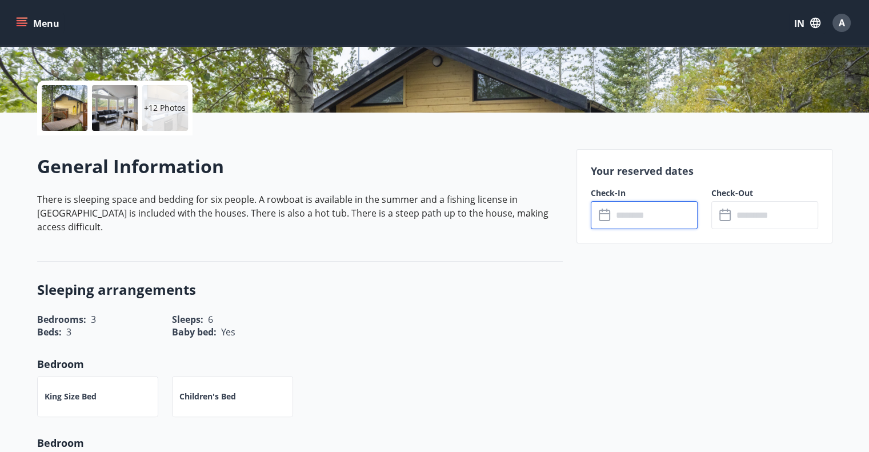
click at [654, 213] on input "text" at bounding box center [655, 215] width 85 height 28
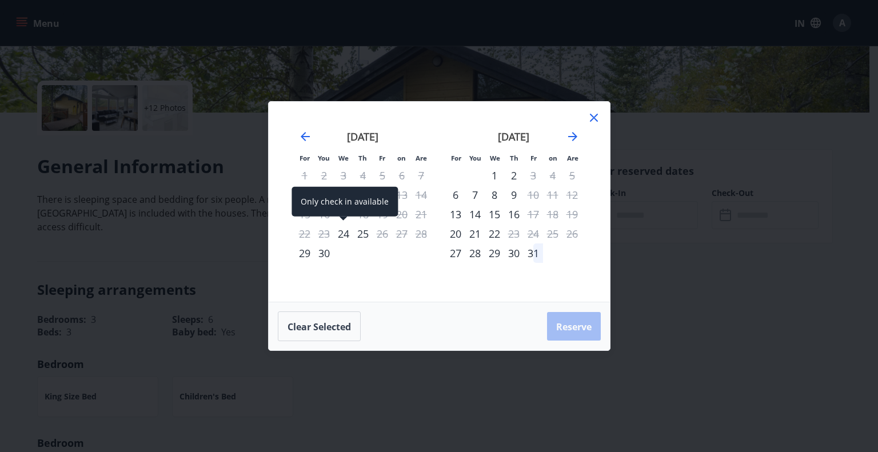
click at [343, 233] on font "24" at bounding box center [343, 234] width 11 height 14
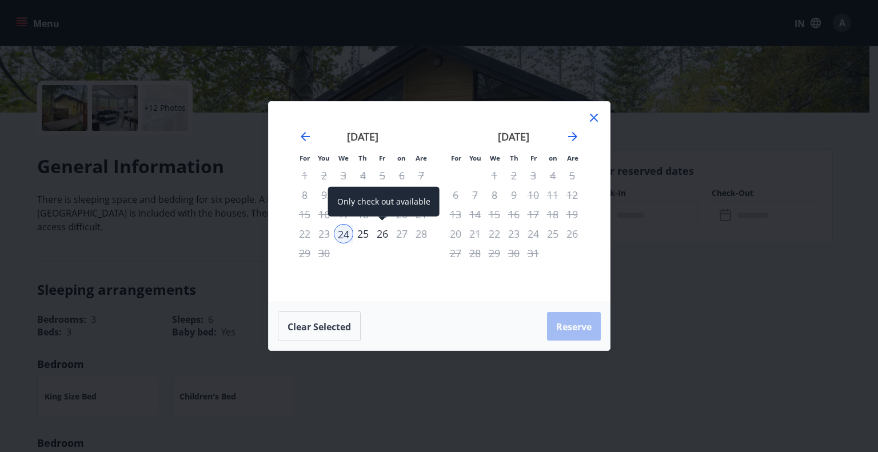
click at [379, 231] on font "26" at bounding box center [382, 234] width 11 height 14
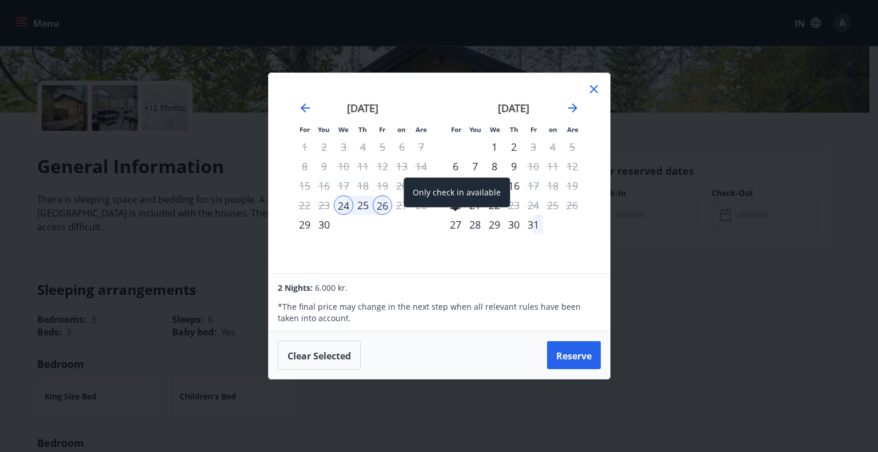
click at [450, 221] on font "27" at bounding box center [455, 225] width 11 height 14
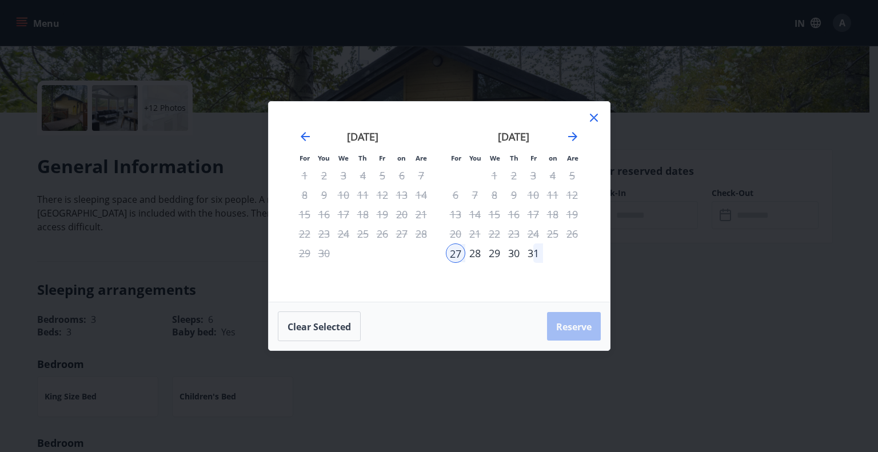
click at [533, 253] on div "31" at bounding box center [532, 252] width 19 height 19
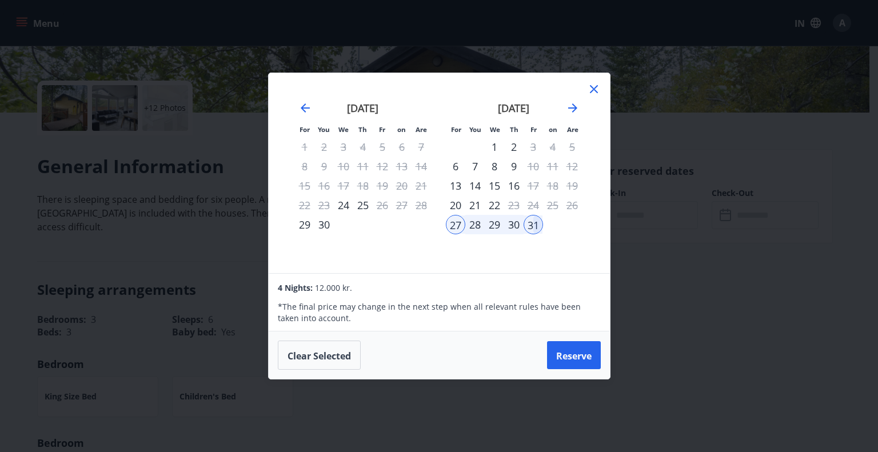
click at [593, 85] on icon at bounding box center [594, 89] width 14 height 14
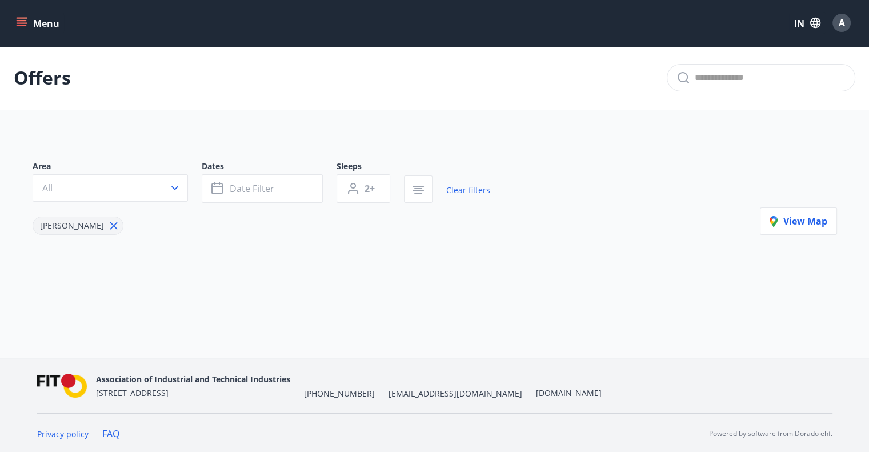
type input "*"
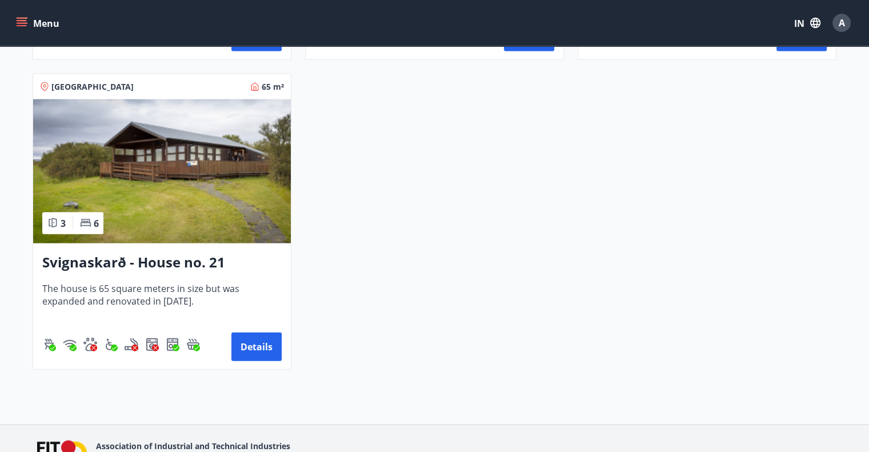
scroll to position [2373, 0]
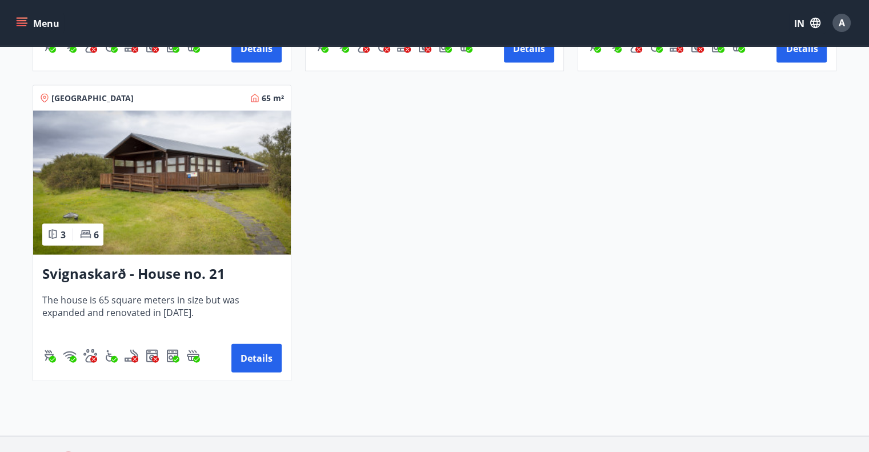
click at [153, 204] on img at bounding box center [162, 183] width 258 height 144
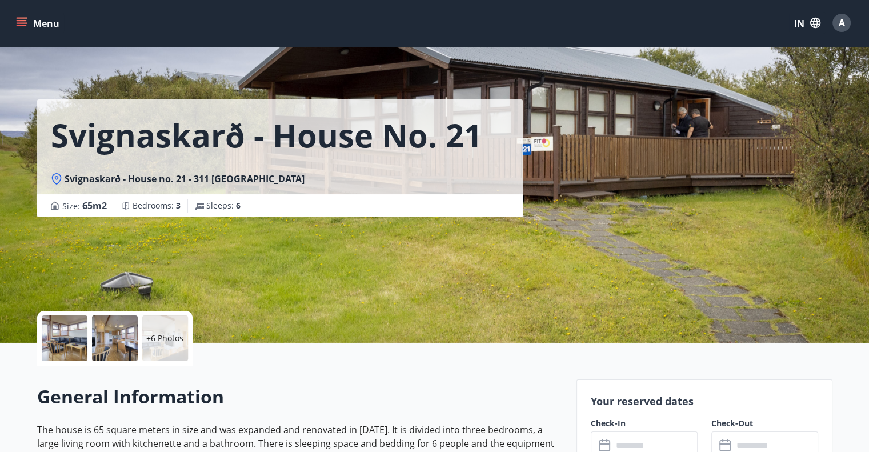
click at [154, 328] on div "+6 Photos" at bounding box center [165, 338] width 46 height 46
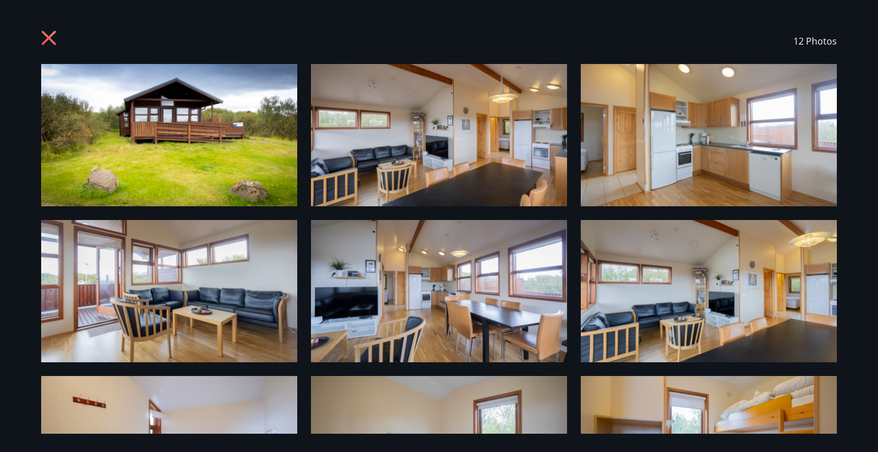
click at [373, 308] on img at bounding box center [439, 291] width 256 height 142
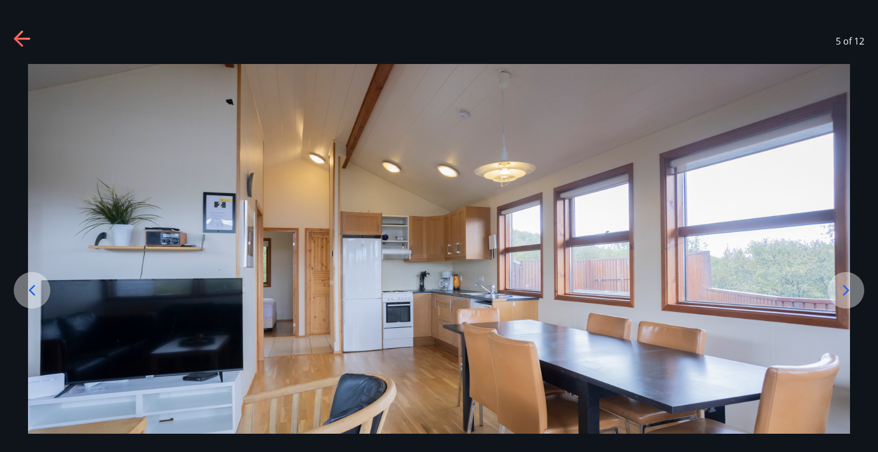
click at [837, 287] on icon at bounding box center [846, 290] width 18 height 18
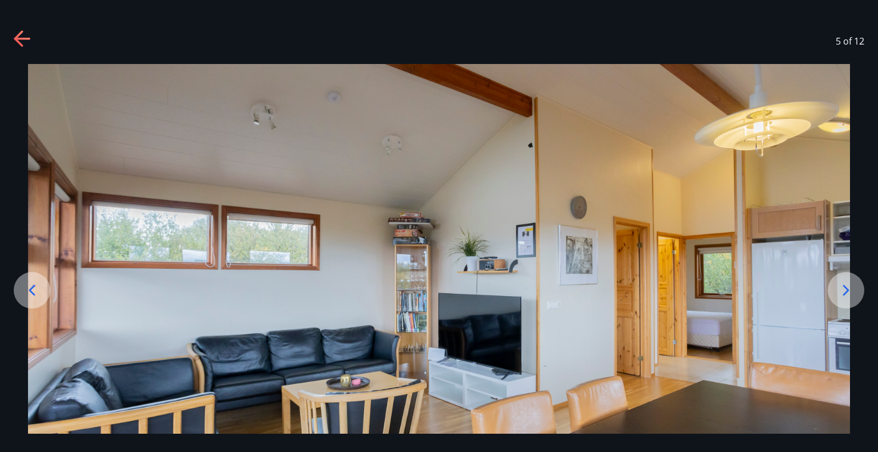
click at [837, 287] on icon at bounding box center [846, 290] width 18 height 18
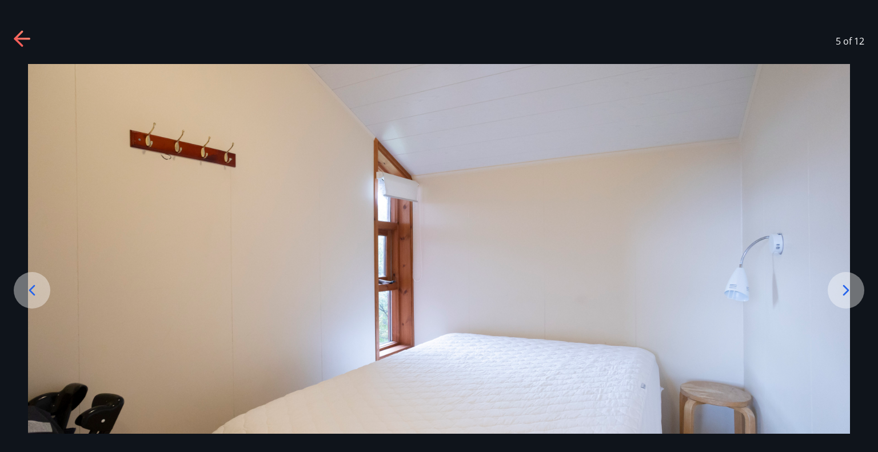
click at [837, 287] on icon at bounding box center [846, 290] width 18 height 18
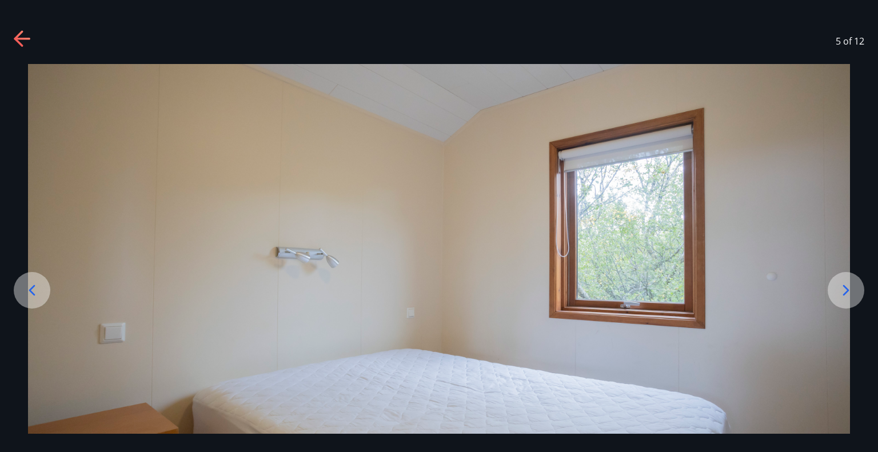
click at [29, 289] on icon at bounding box center [32, 290] width 18 height 18
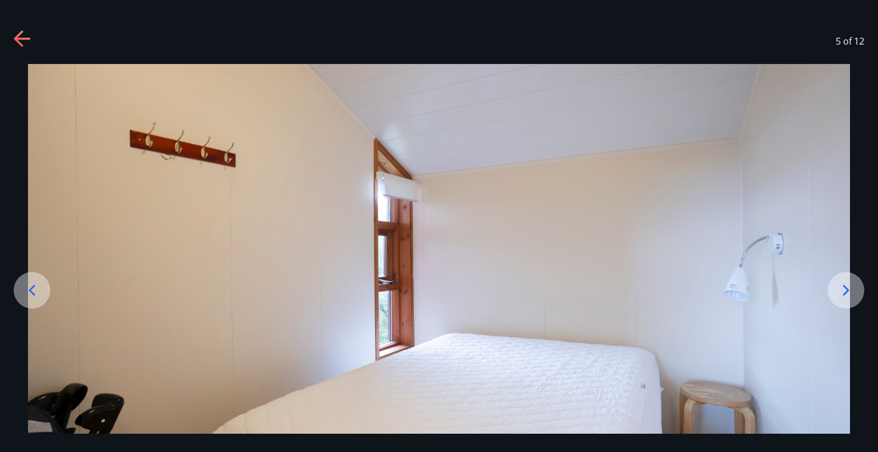
click at [848, 293] on icon at bounding box center [846, 290] width 18 height 18
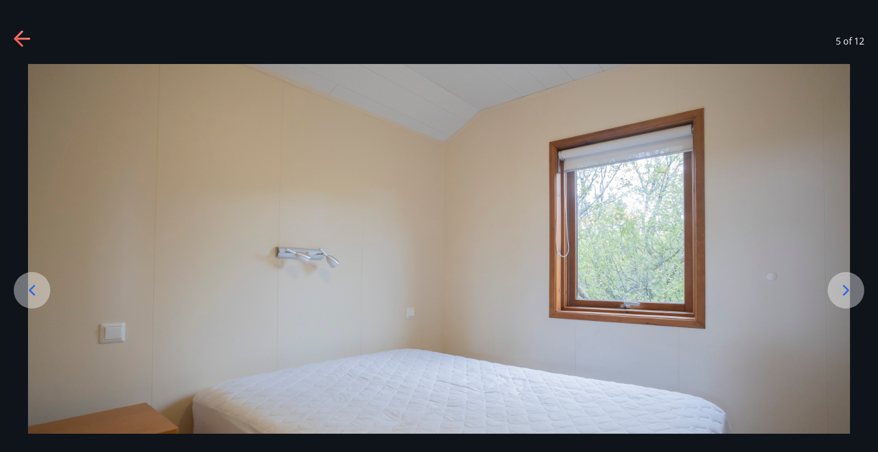
click at [848, 293] on icon at bounding box center [846, 290] width 18 height 18
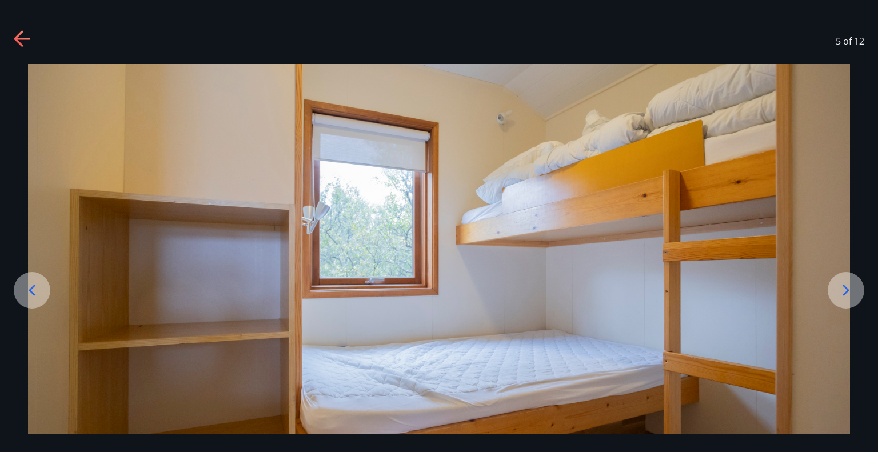
click at [848, 293] on icon at bounding box center [846, 290] width 18 height 18
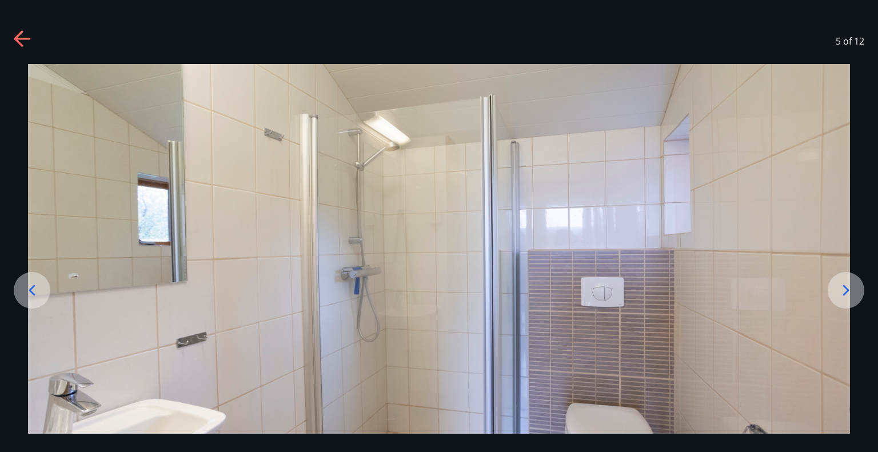
click at [848, 293] on icon at bounding box center [846, 290] width 18 height 18
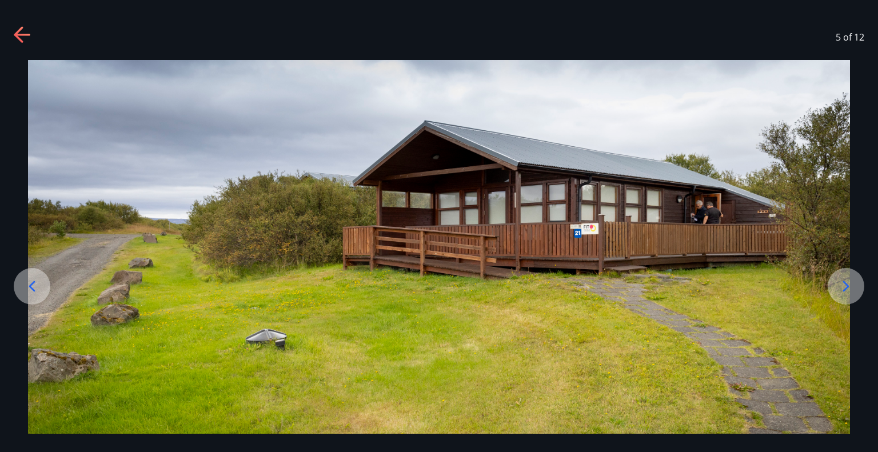
scroll to position [1, 0]
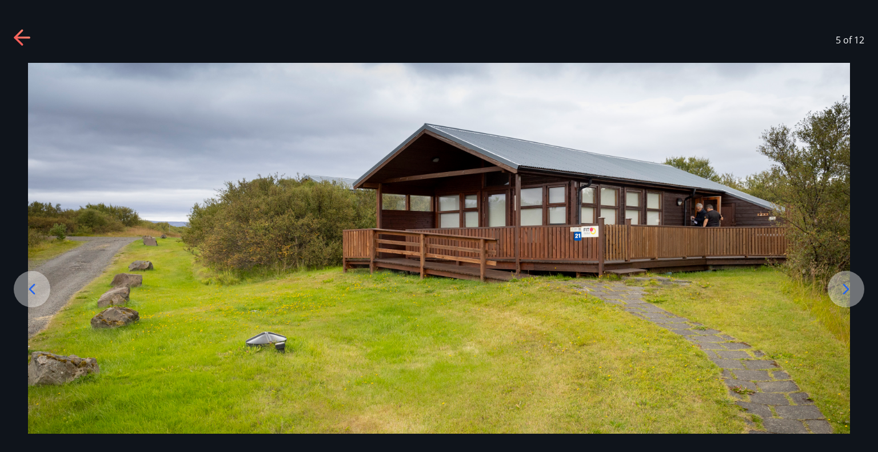
click at [849, 284] on icon at bounding box center [846, 289] width 18 height 18
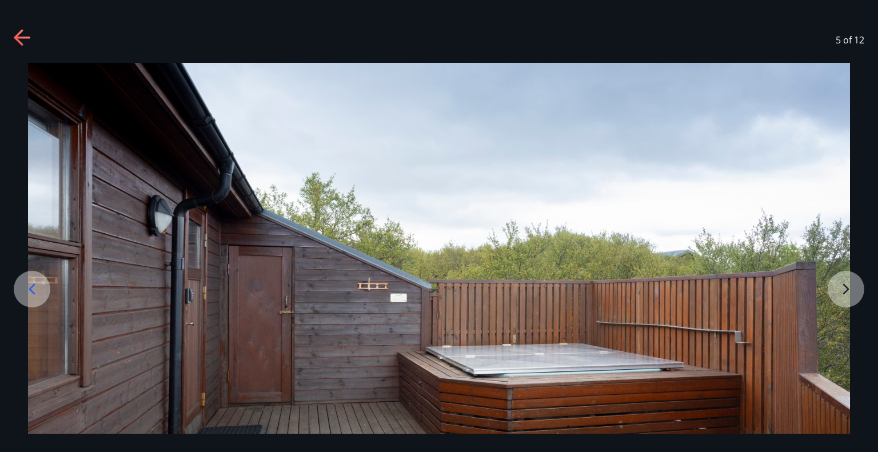
click at [849, 284] on img at bounding box center [439, 291] width 822 height 457
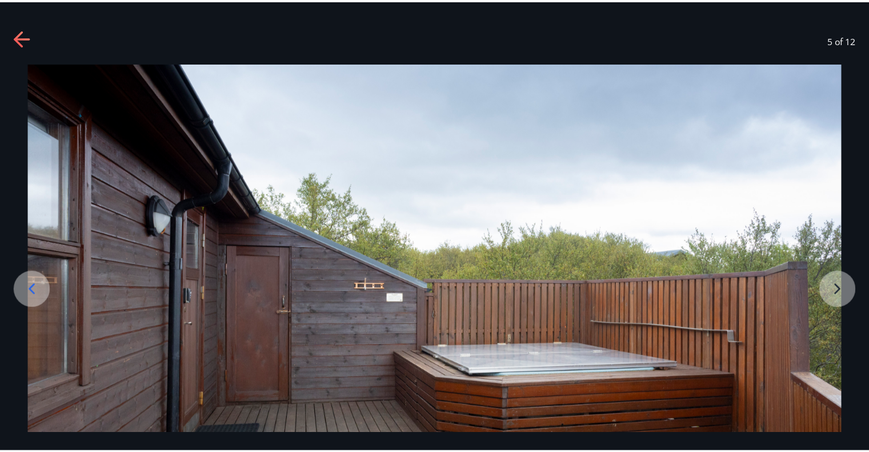
scroll to position [46, 0]
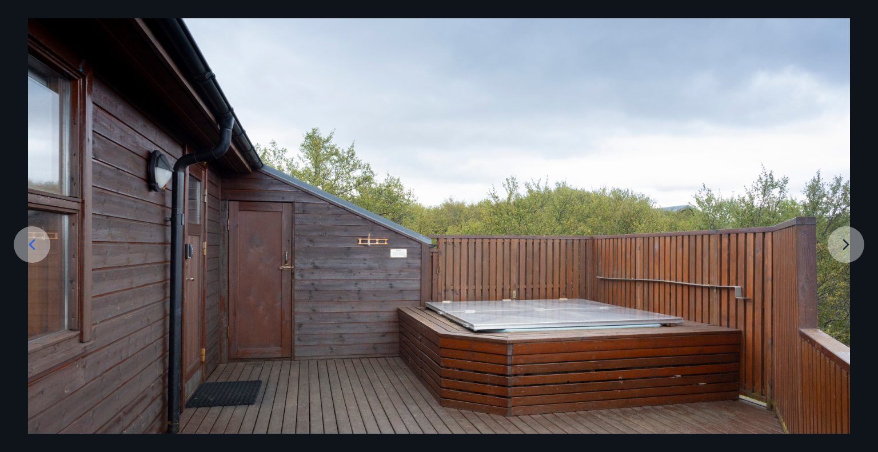
click at [842, 239] on img at bounding box center [439, 246] width 822 height 457
click at [847, 239] on img at bounding box center [439, 246] width 822 height 457
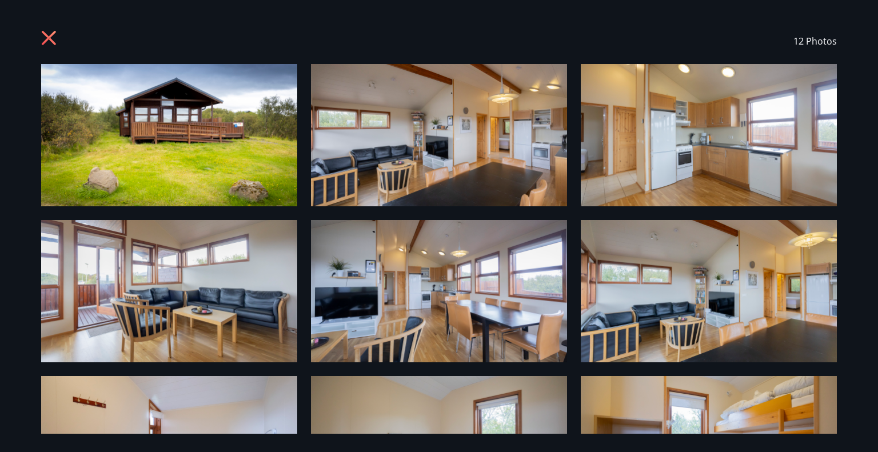
click at [47, 38] on icon at bounding box center [48, 38] width 3 height 3
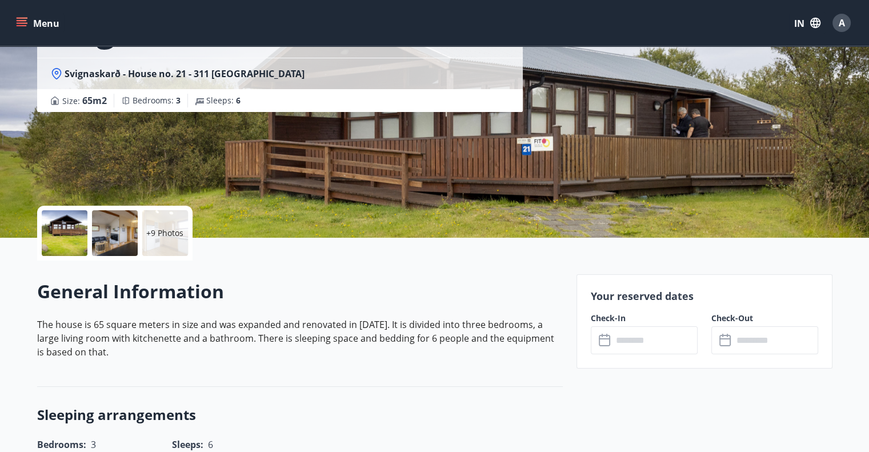
scroll to position [107, 0]
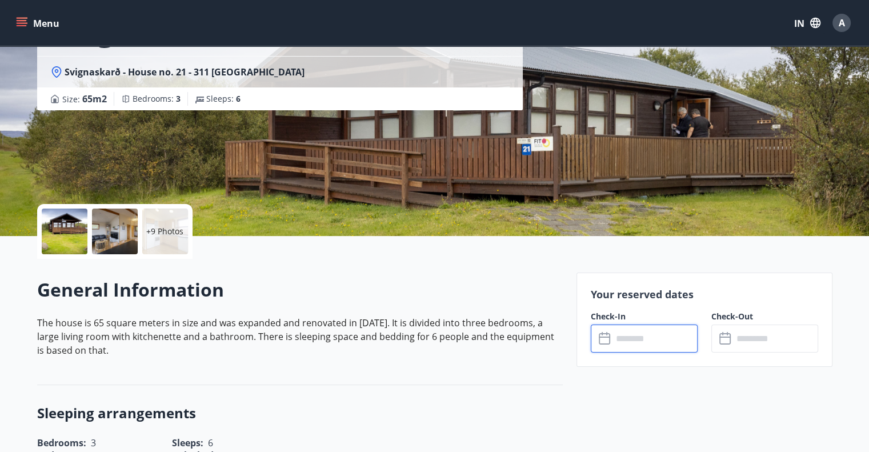
click at [619, 341] on input "text" at bounding box center [655, 339] width 85 height 28
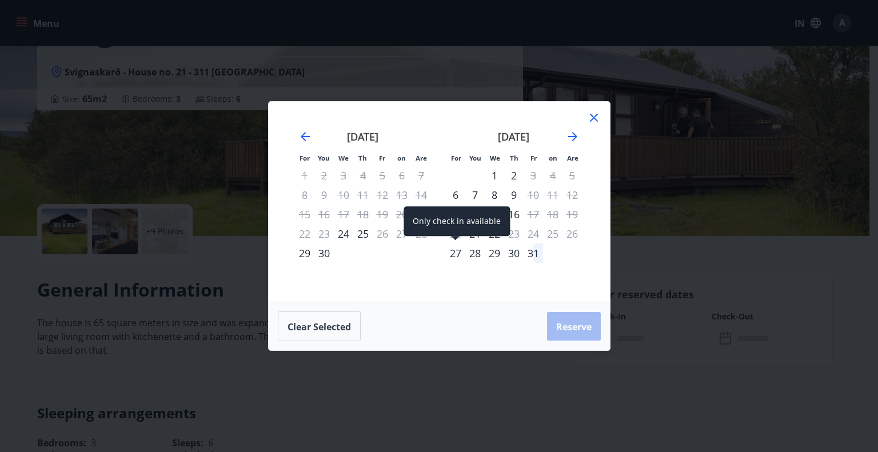
click at [456, 250] on font "27" at bounding box center [455, 253] width 11 height 14
click at [532, 250] on font "31" at bounding box center [532, 253] width 11 height 14
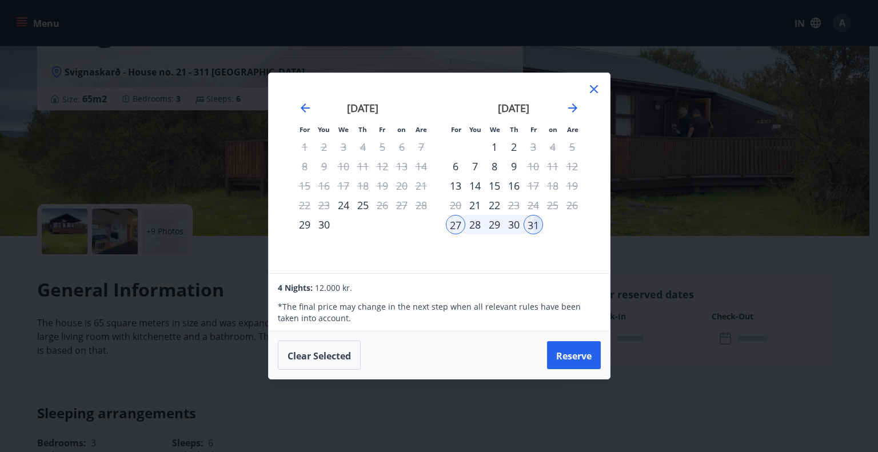
click at [595, 87] on icon at bounding box center [594, 89] width 8 height 8
